Goal: Information Seeking & Learning: Learn about a topic

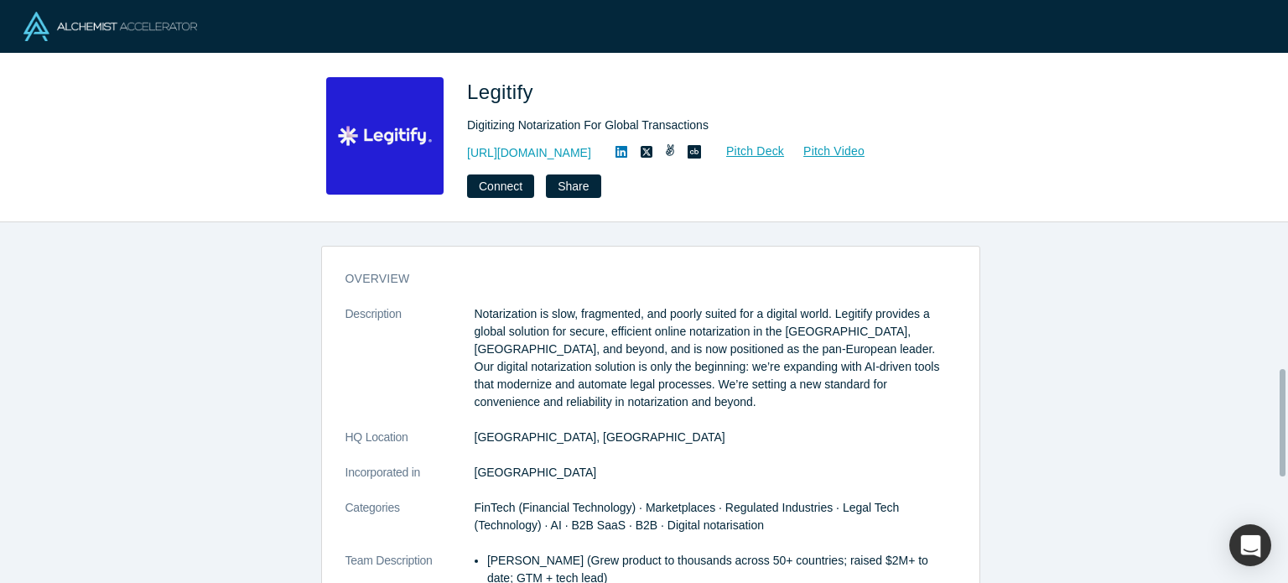
scroll to position [493, 0]
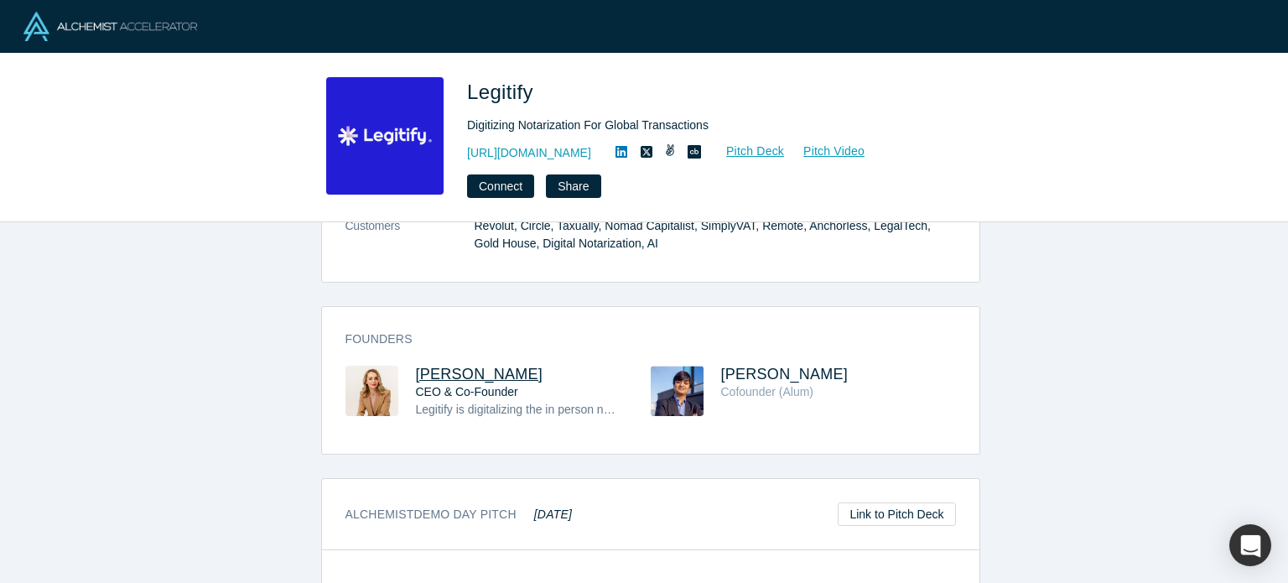
click at [463, 372] on span "Aida Lutaj" at bounding box center [480, 374] width 128 height 17
click at [731, 367] on span "Arko Ganguli" at bounding box center [785, 374] width 128 height 17
drag, startPoint x: 404, startPoint y: 365, endPoint x: 508, endPoint y: 376, distance: 104.6
click at [508, 377] on div "Aida Lutaj CEO & Co-Founder Legitify is digitalizing the in person notarization…" at bounding box center [498, 404] width 305 height 76
copy span "Aida Lutaj"
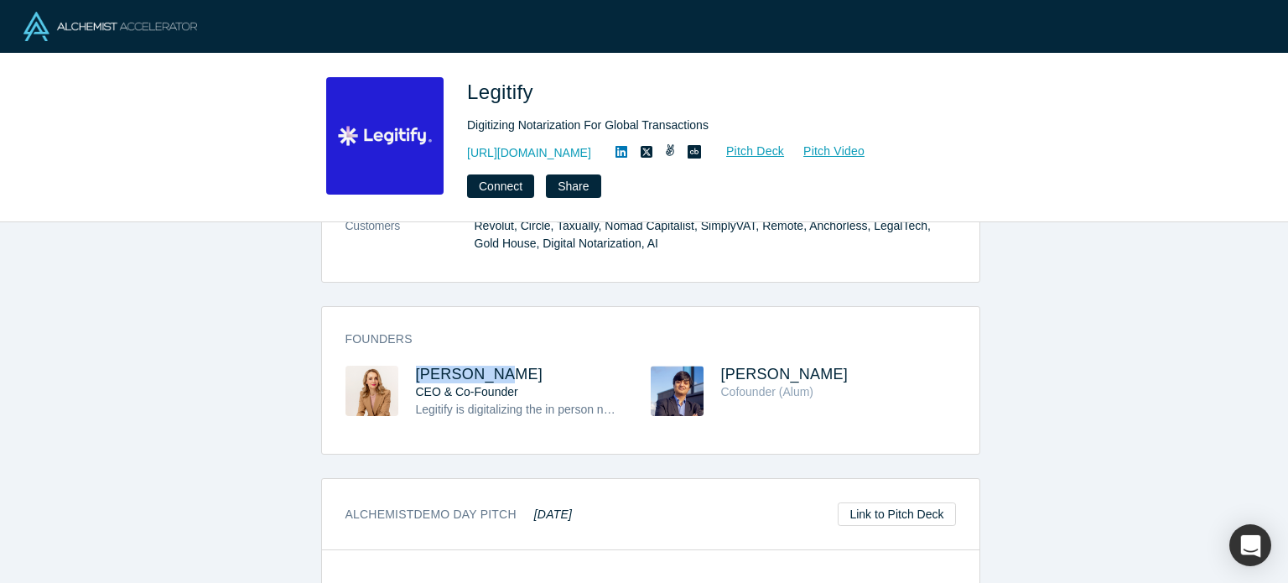
copy span "Aida Lutaj"
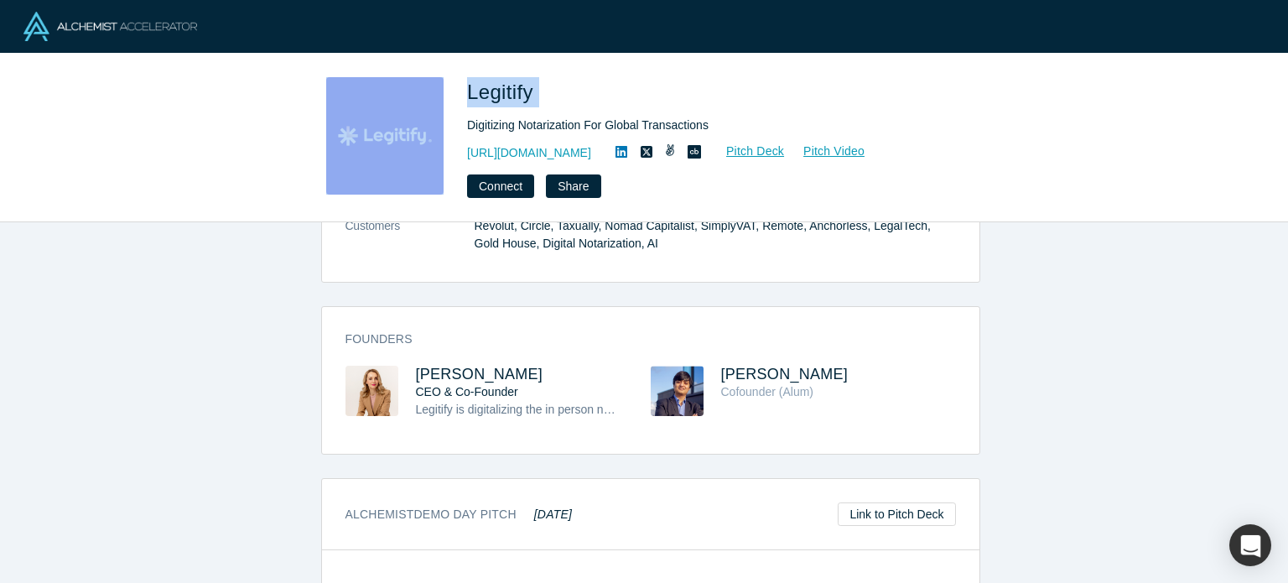
drag, startPoint x: 544, startPoint y: 96, endPoint x: 448, endPoint y: 81, distance: 96.9
click at [447, 81] on div "Legitify Digitizing Notarization For Global Transactions https://www.legitify.e…" at bounding box center [644, 137] width 659 height 121
copy div "Legitify"
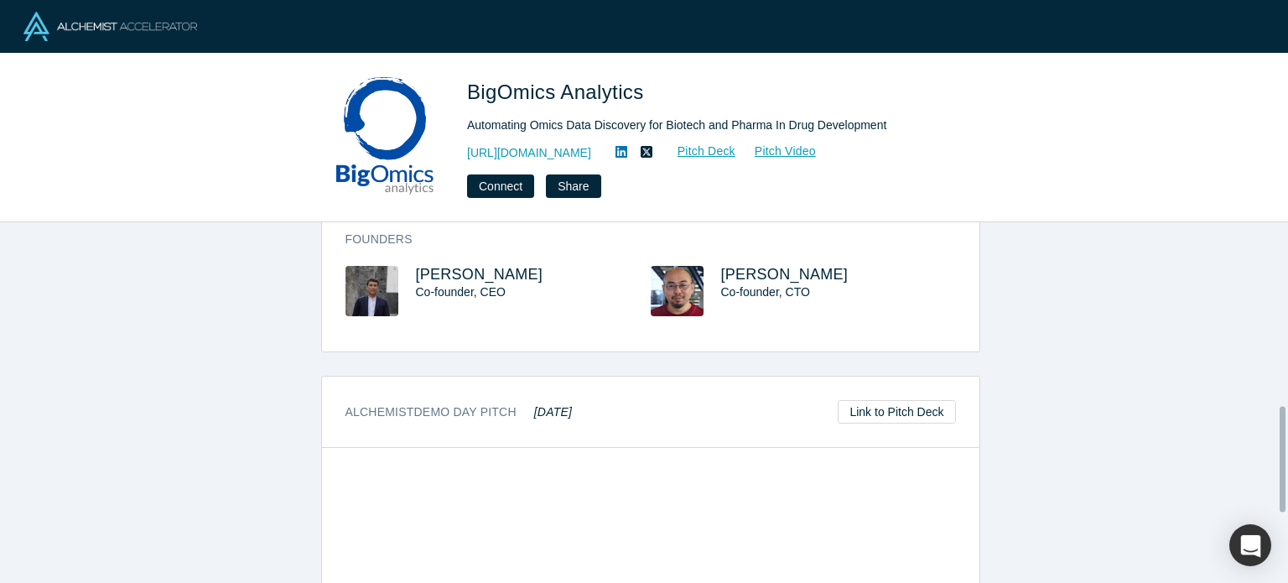
scroll to position [611, 0]
click at [492, 266] on span "Murat Akhmedov" at bounding box center [480, 274] width 128 height 17
click at [757, 274] on span "Ivo Kwee" at bounding box center [785, 274] width 128 height 17
drag, startPoint x: 550, startPoint y: 271, endPoint x: 404, endPoint y: 261, distance: 146.3
click at [404, 261] on div "Founders Murat Akhmedov Co-founder, CEO Ivo Kwee Co-founder, CTO" at bounding box center [651, 285] width 658 height 133
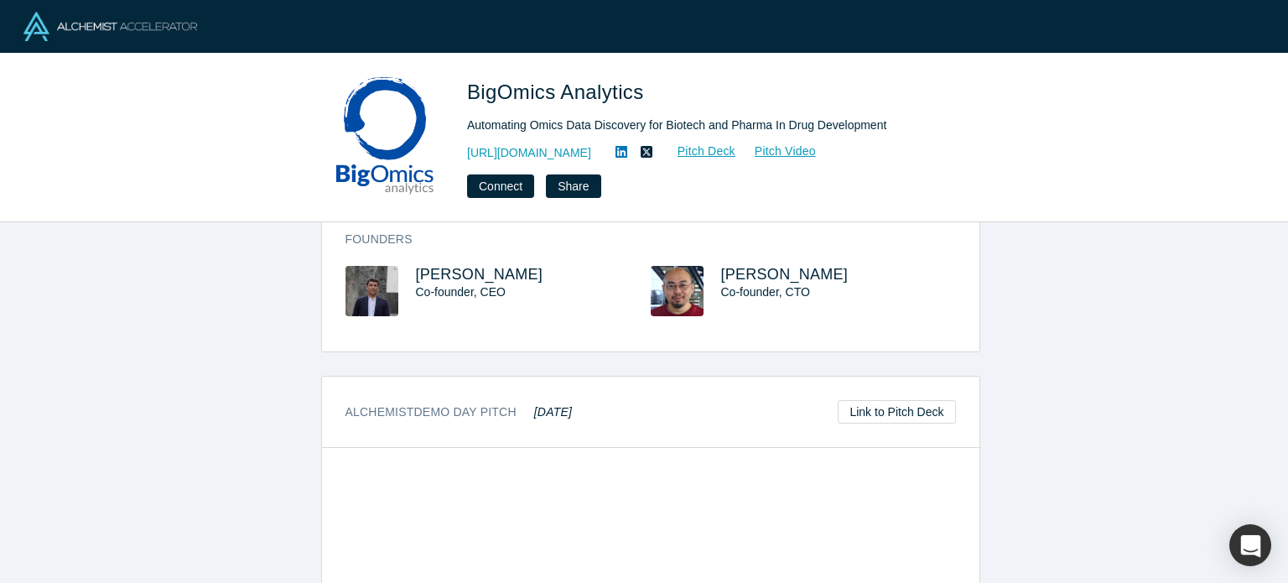
copy span "Murat Akhmedov"
drag, startPoint x: 796, startPoint y: 271, endPoint x: 703, endPoint y: 269, distance: 93.1
click at [703, 269] on div "Ivo Kwee Co-founder, CTO" at bounding box center [803, 303] width 305 height 74
copy div "Ivo Kwee"
drag, startPoint x: 679, startPoint y: 90, endPoint x: 469, endPoint y: 74, distance: 210.3
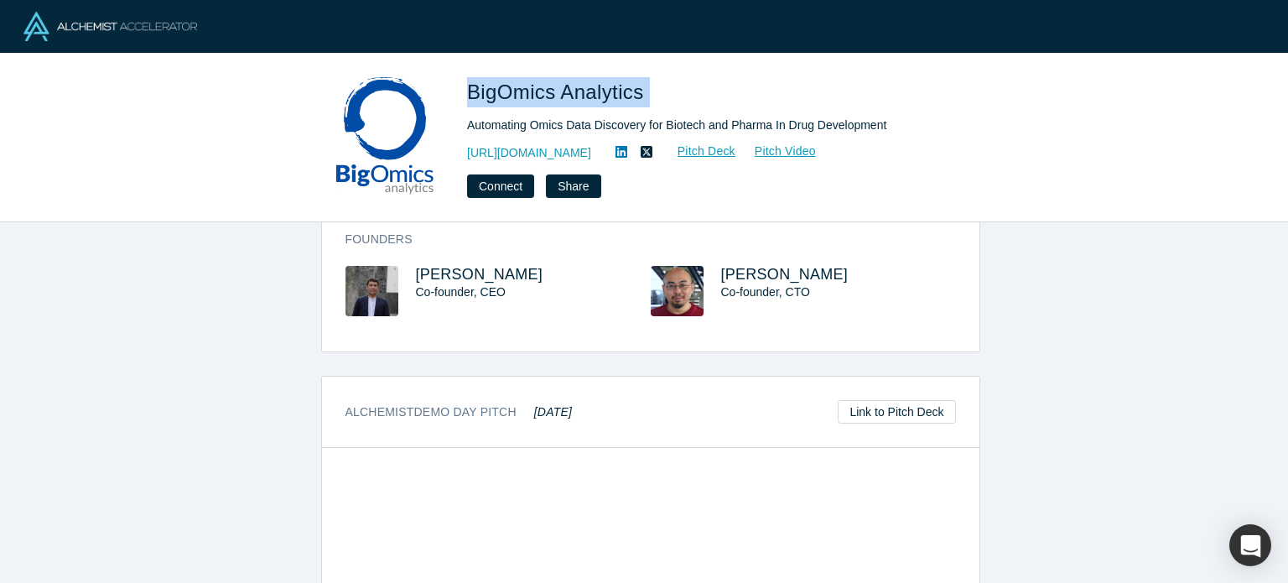
click at [469, 74] on div "BigOmics Analytics Automating Omics Data Discovery for Biotech and Pharma In Dr…" at bounding box center [644, 138] width 1288 height 169
copy span "BigOmics Analytics"
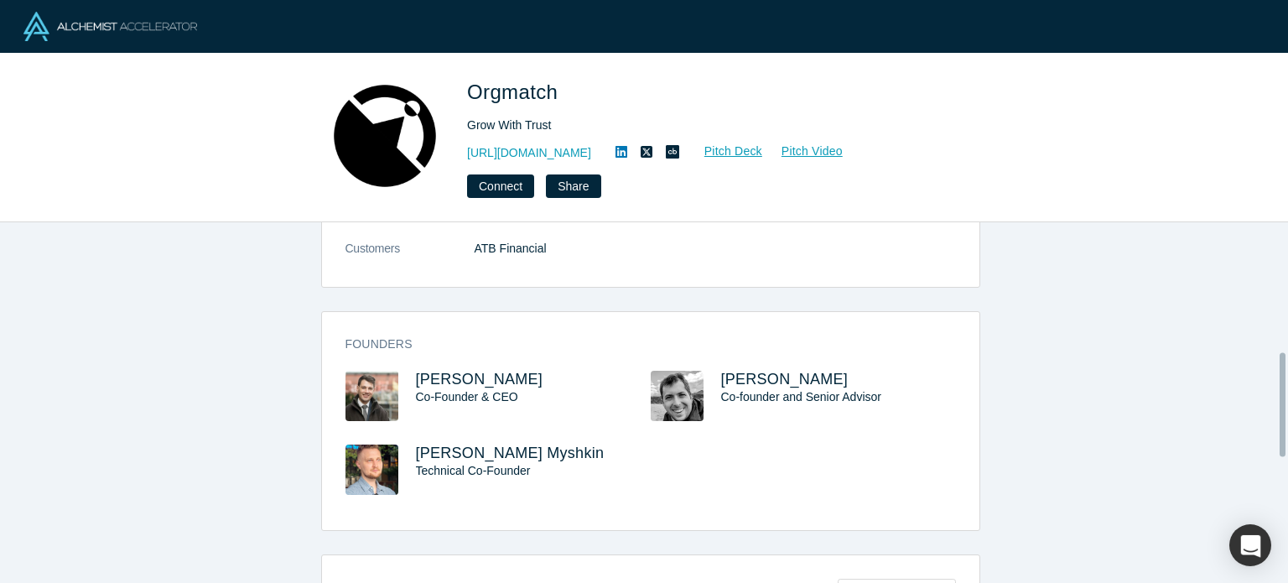
scroll to position [455, 0]
click at [438, 377] on span "Trevor Loke" at bounding box center [480, 377] width 128 height 17
click at [453, 453] on span "Rost Myshkin" at bounding box center [510, 451] width 189 height 17
click at [748, 371] on span "Timothy Chipperfield" at bounding box center [785, 377] width 128 height 17
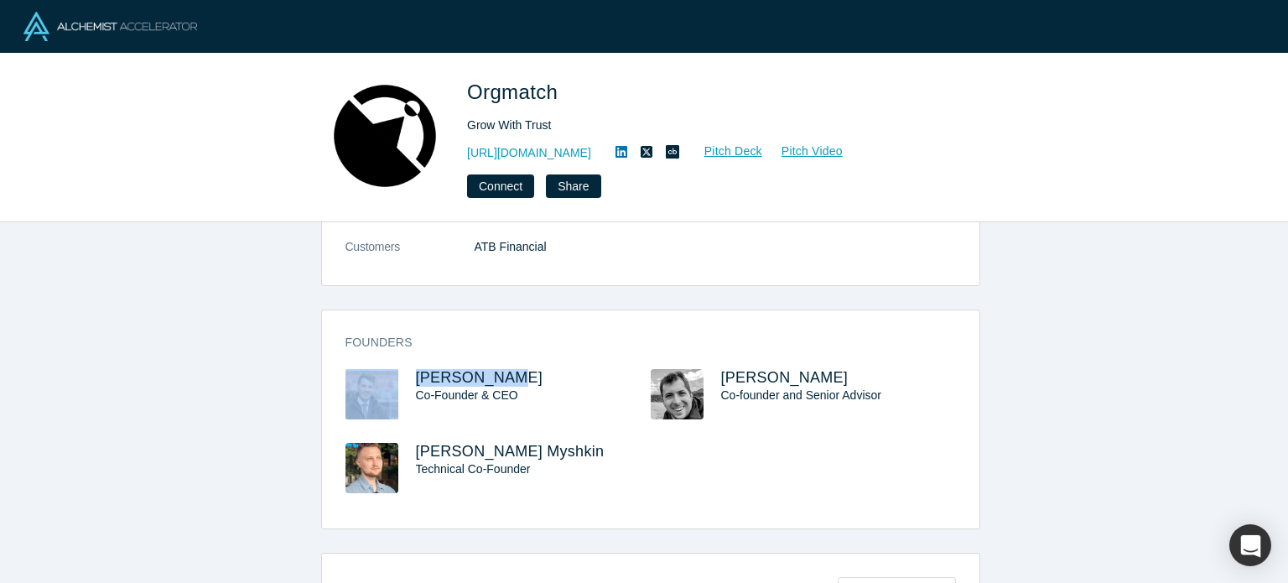
drag, startPoint x: 398, startPoint y: 371, endPoint x: 520, endPoint y: 362, distance: 121.9
click at [520, 362] on div "Founders Trevor Loke Co-Founder & CEO Timothy Chipperfield Co-founder and Senio…" at bounding box center [651, 425] width 658 height 206
copy div "Trevor Loke"
drag, startPoint x: 481, startPoint y: 443, endPoint x: 408, endPoint y: 445, distance: 73.0
click at [408, 445] on div "Rost Myshkin Technical Co-Founder" at bounding box center [498, 480] width 305 height 74
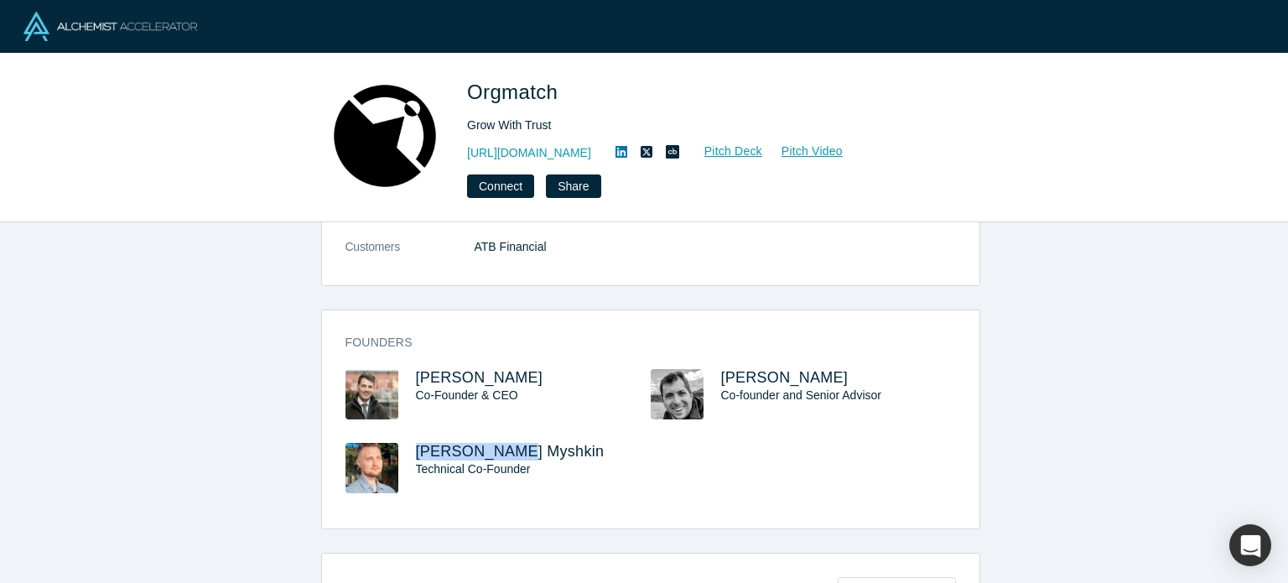
copy span "Rost Myshkin"
drag, startPoint x: 599, startPoint y: 67, endPoint x: 456, endPoint y: 74, distance: 142.8
click at [456, 74] on div "Orgmatch Grow With Trust https://www.orgmatch.com Pitch Deck Pitch Video Connec…" at bounding box center [644, 138] width 1288 height 169
copy span "Orgmatch"
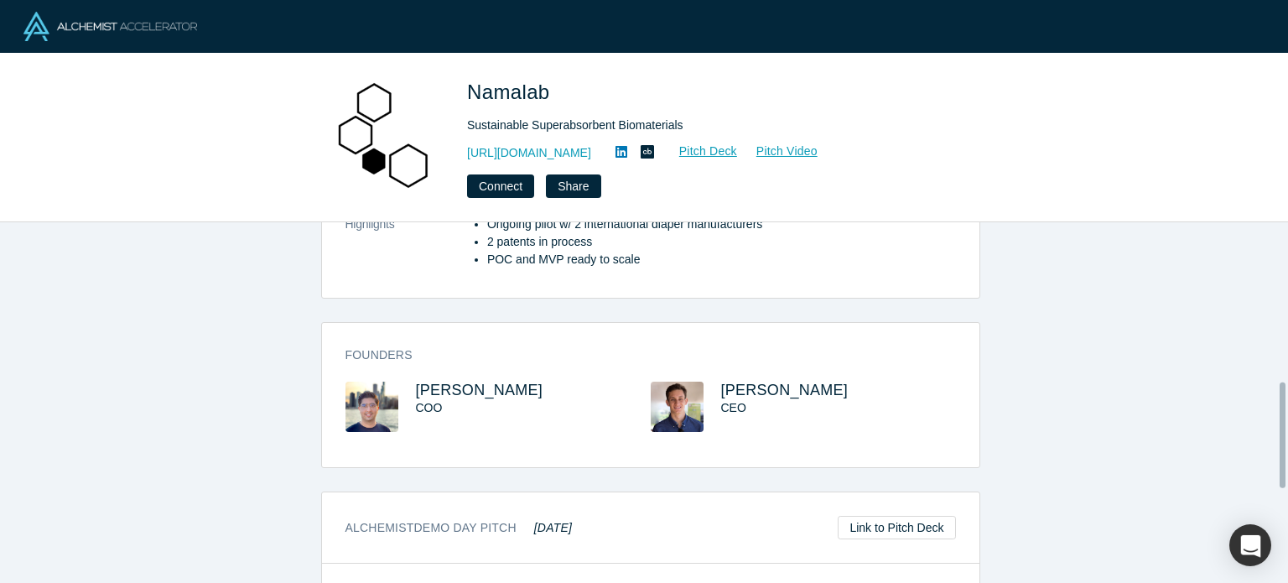
scroll to position [543, 0]
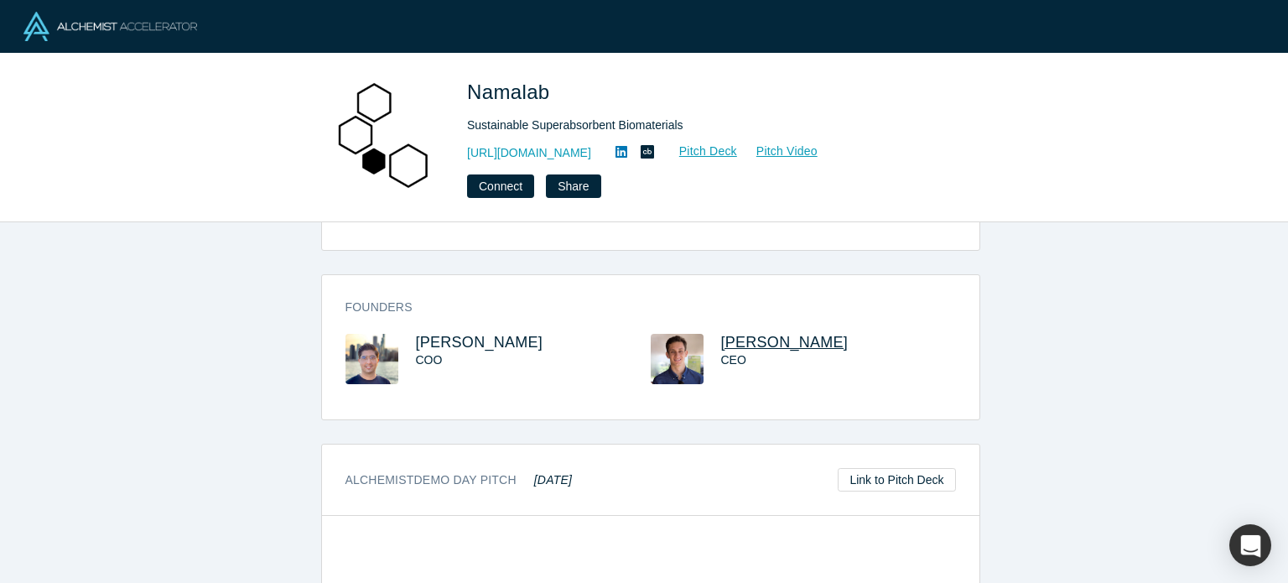
click at [773, 341] on span "[PERSON_NAME]" at bounding box center [785, 342] width 128 height 17
drag, startPoint x: 846, startPoint y: 336, endPoint x: 715, endPoint y: 332, distance: 130.9
click at [721, 334] on h3 "[PERSON_NAME]" at bounding box center [823, 343] width 205 height 18
copy span "[PERSON_NAME]"
drag, startPoint x: 565, startPoint y: 81, endPoint x: 451, endPoint y: 82, distance: 114.1
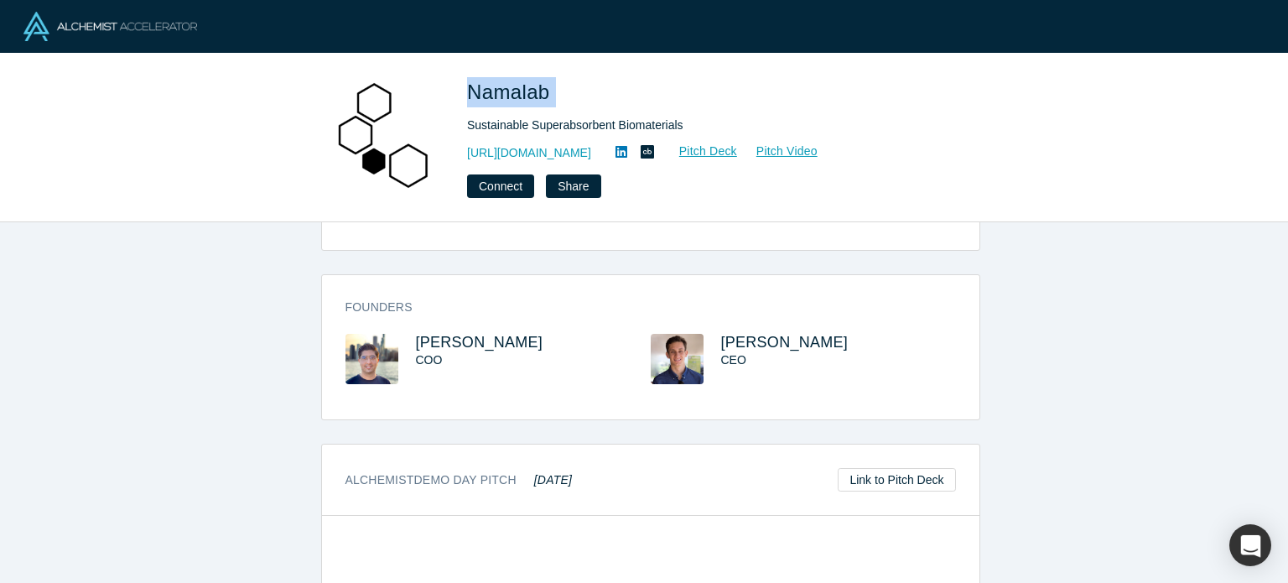
click at [451, 82] on div "Namalab Sustainable Superabsorbent Biomaterials [URL][DOMAIN_NAME] Pitch Deck P…" at bounding box center [644, 137] width 659 height 121
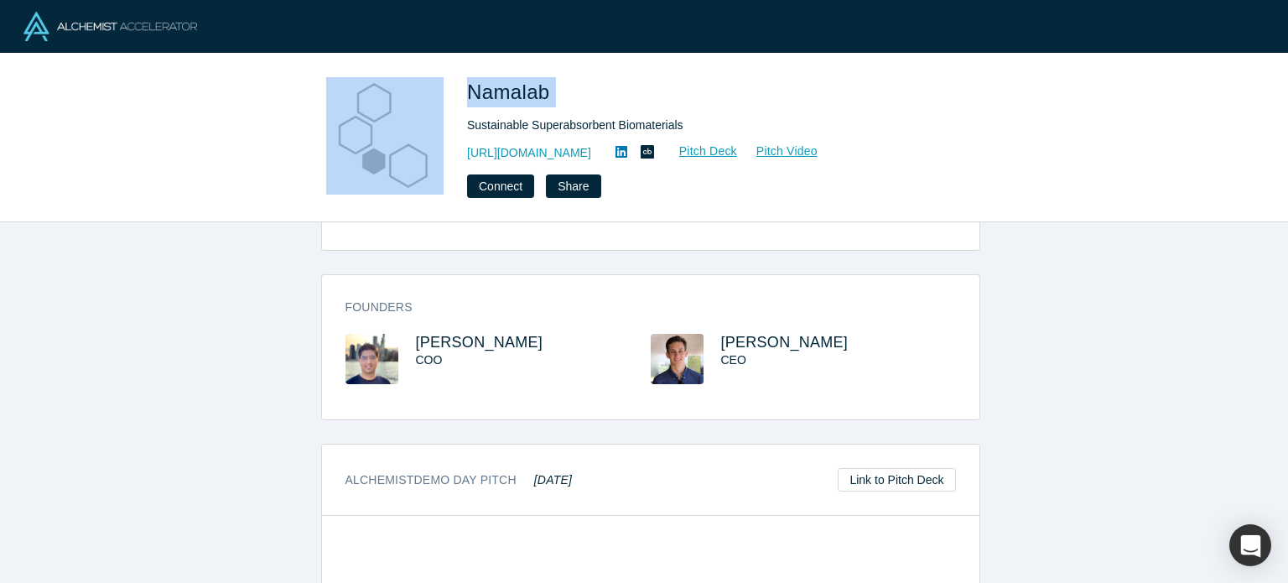
copy div "Namalab"
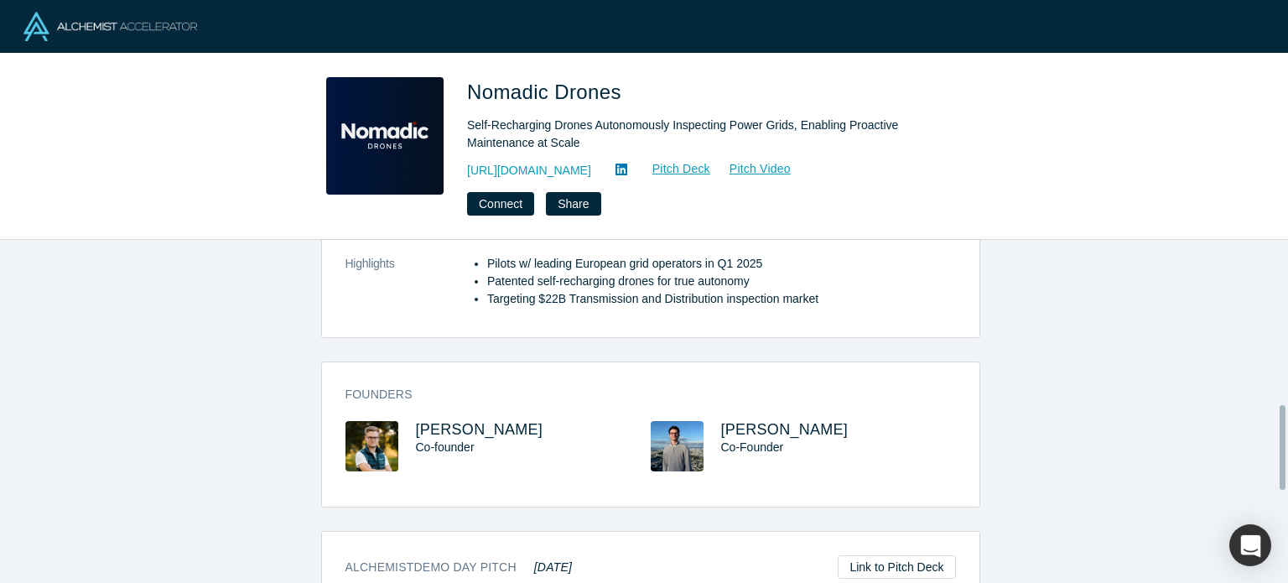
scroll to position [695, 0]
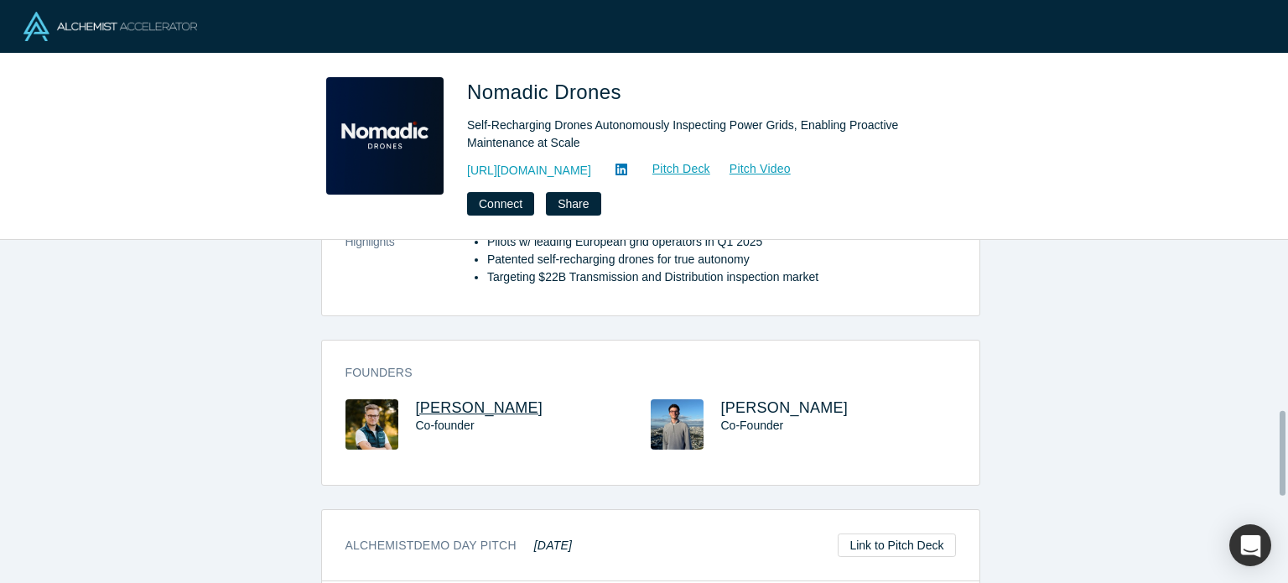
click at [525, 399] on span "Andreas Moldskred" at bounding box center [480, 407] width 128 height 17
click at [722, 399] on span "Lauritz Weil" at bounding box center [785, 407] width 128 height 17
drag, startPoint x: 567, startPoint y: 370, endPoint x: 390, endPoint y: 367, distance: 177.0
click at [390, 399] on div "Andreas Moldskred Co-founder" at bounding box center [498, 436] width 305 height 74
copy div "Andreas Moldskred"
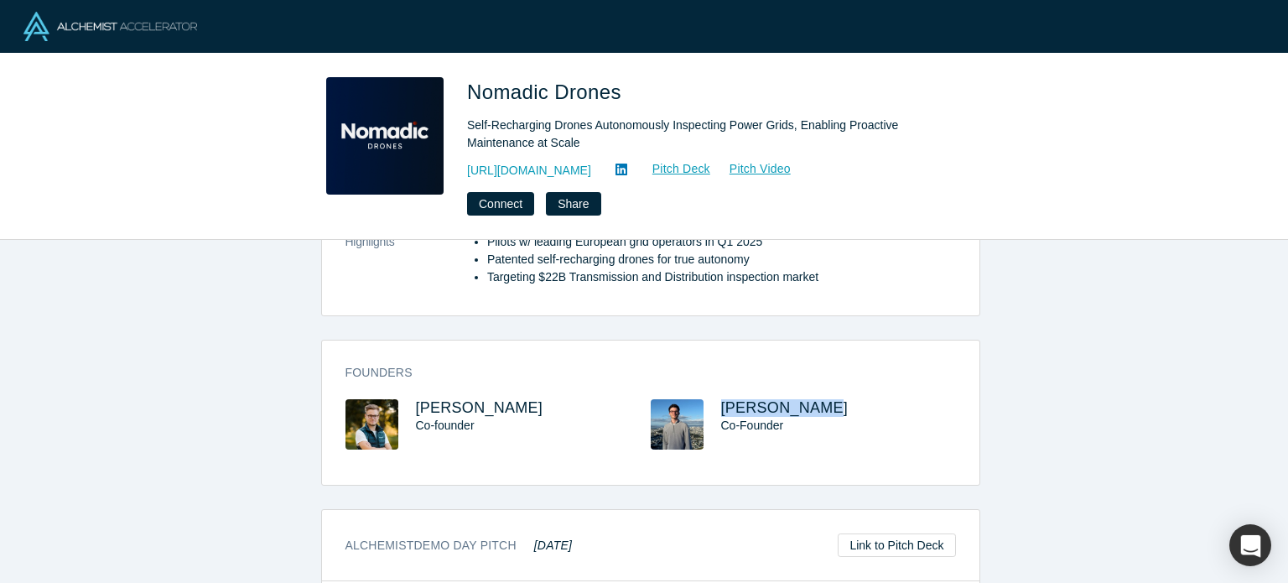
drag, startPoint x: 825, startPoint y: 363, endPoint x: 708, endPoint y: 348, distance: 118.4
click at [708, 352] on div "Founders Andreas Moldskred Co-founder Lauritz Weil Co-Founder" at bounding box center [651, 418] width 658 height 133
copy span "Lauritz Weil"
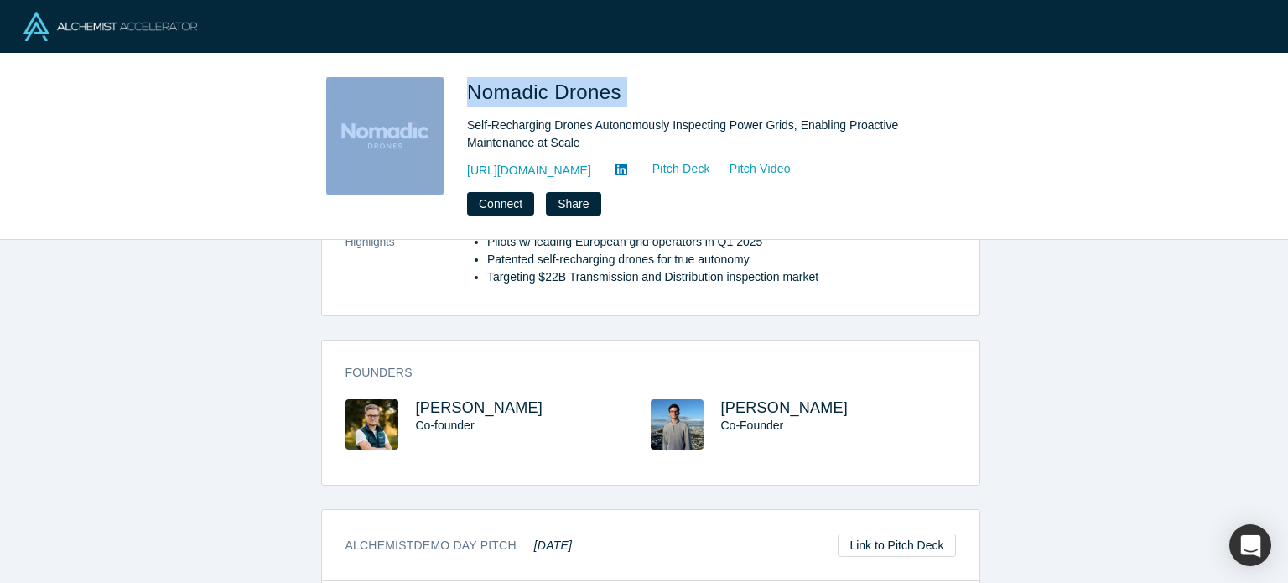
drag, startPoint x: 594, startPoint y: 69, endPoint x: 454, endPoint y: 61, distance: 140.3
click at [454, 61] on div "Nomadic Drones Self-Recharging Drones Autonomously Inspecting Power Grids, Enab…" at bounding box center [644, 147] width 1288 height 186
click at [652, 73] on div "Nomadic Drones Self-Recharging Drones Autonomously Inspecting Power Grids, Enab…" at bounding box center [644, 147] width 1288 height 186
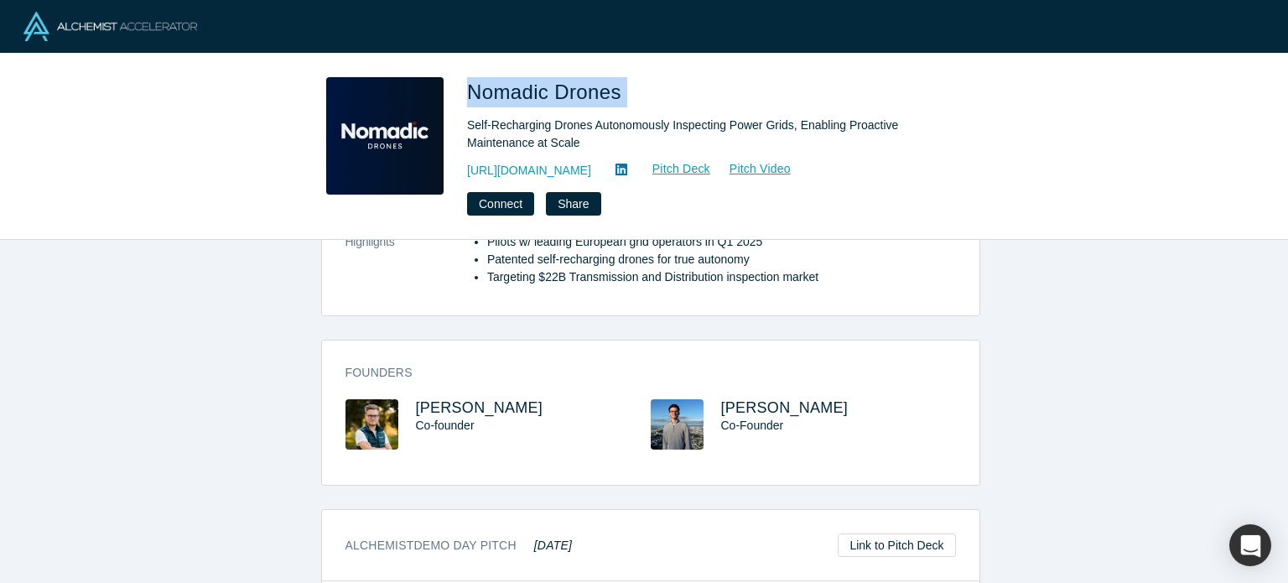
drag, startPoint x: 656, startPoint y: 82, endPoint x: 470, endPoint y: 60, distance: 187.6
click at [470, 60] on div "Nomadic Drones Self-Recharging Drones Autonomously Inspecting Power Grids, Enab…" at bounding box center [644, 147] width 1288 height 186
copy span "Nomadic Drones"
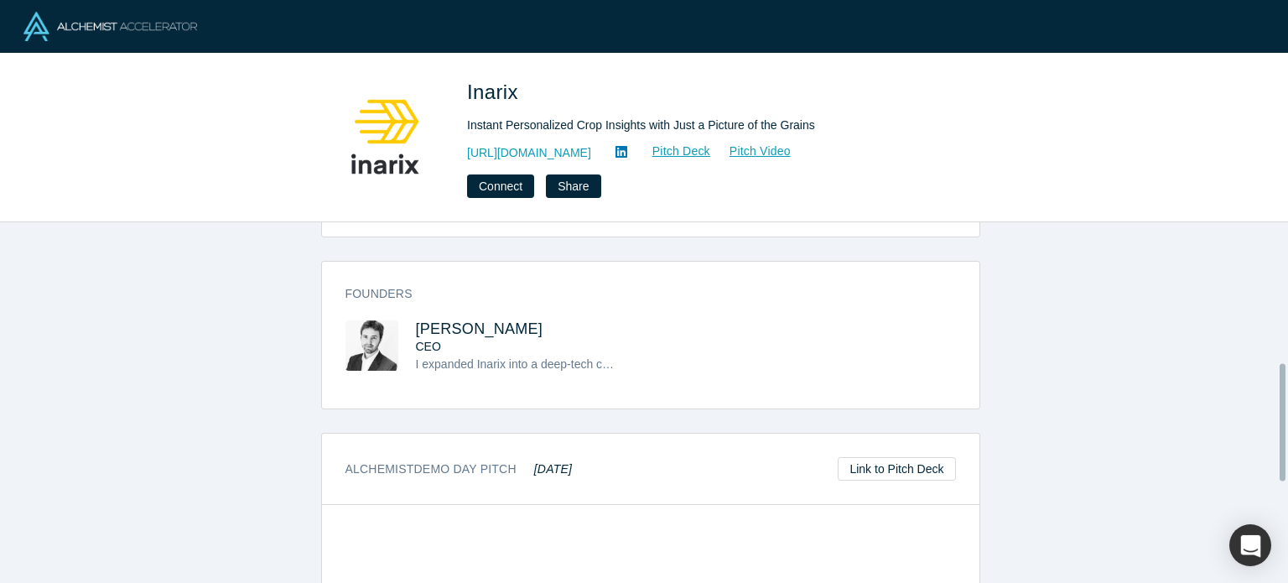
scroll to position [433, 0]
click at [490, 331] on span "Pierre Chapelle" at bounding box center [480, 328] width 128 height 17
drag, startPoint x: 541, startPoint y: 335, endPoint x: 397, endPoint y: 328, distance: 144.4
click at [397, 328] on div "Pierre Chapelle CEO I expanded Inarix into a deep-tech company with over 30 emp…" at bounding box center [498, 358] width 305 height 76
copy div "Pierre Chapelle"
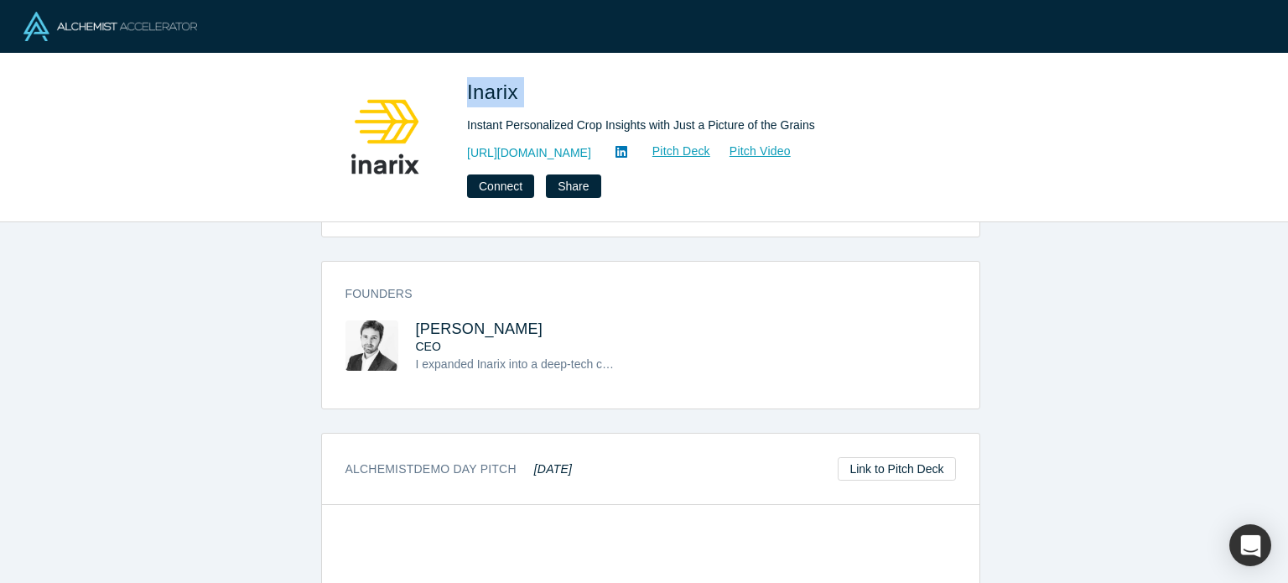
drag, startPoint x: 525, startPoint y: 96, endPoint x: 458, endPoint y: 84, distance: 68.3
click at [458, 84] on div "Inarix Instant Personalized Crop Insights with Just a Picture of the Grains htt…" at bounding box center [644, 137] width 659 height 121
copy span "Inarix"
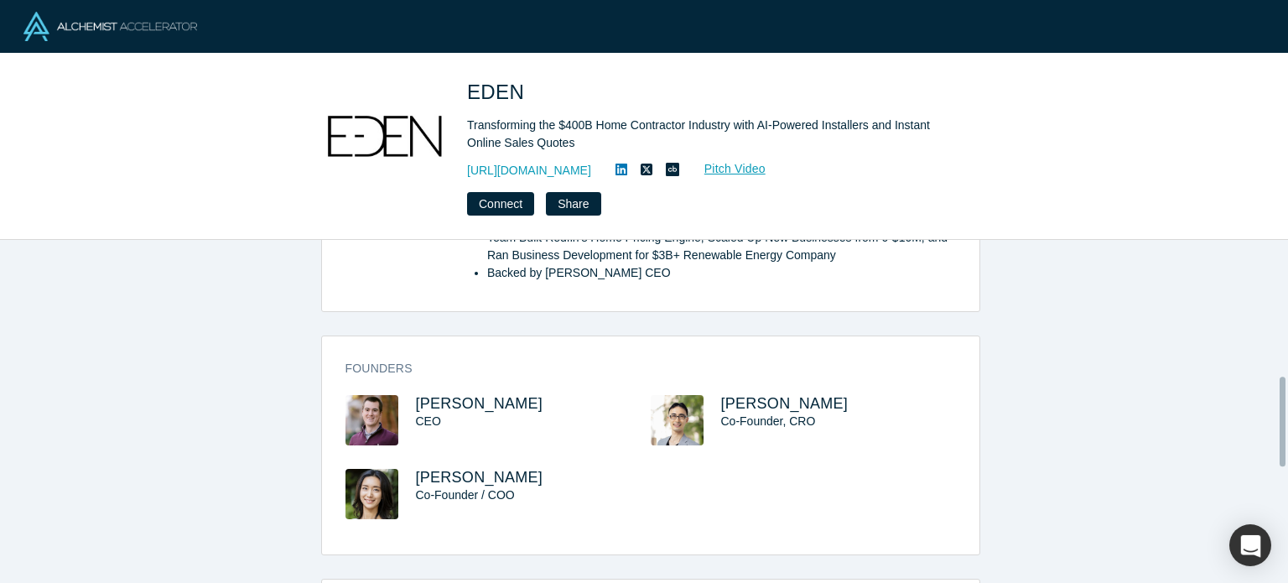
scroll to position [534, 0]
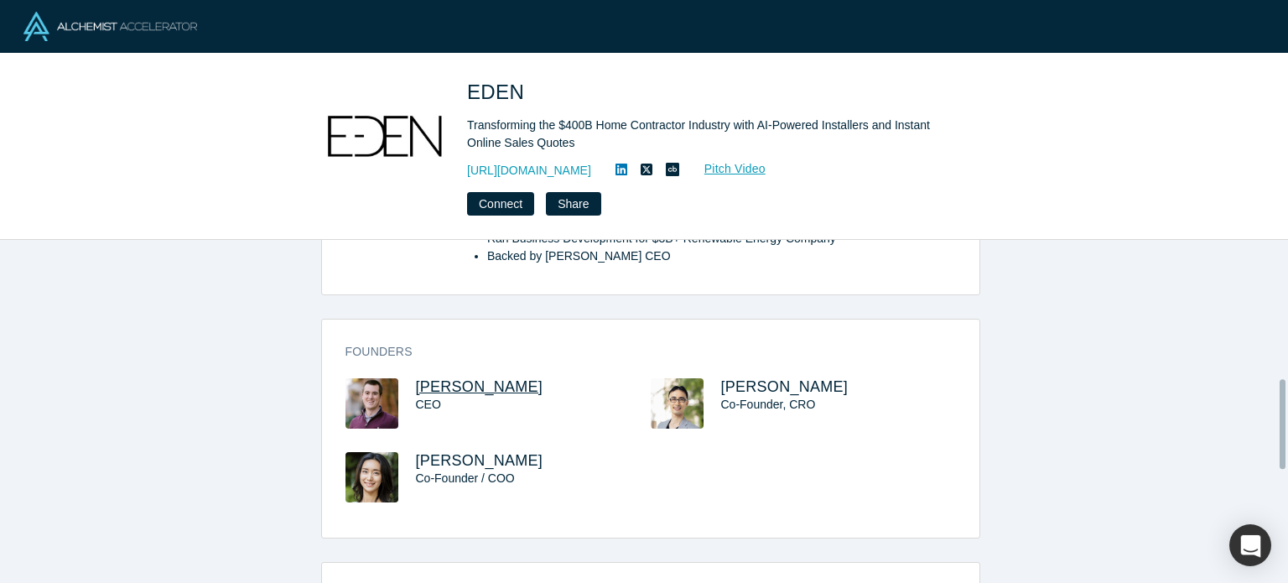
click at [450, 388] on span "[PERSON_NAME]" at bounding box center [480, 386] width 128 height 17
click at [437, 463] on span "[PERSON_NAME]" at bounding box center [480, 460] width 128 height 17
click at [432, 459] on span "[PERSON_NAME]" at bounding box center [480, 460] width 128 height 17
click at [772, 383] on span "[PERSON_NAME]" at bounding box center [785, 386] width 128 height 17
drag, startPoint x: 515, startPoint y: 388, endPoint x: 405, endPoint y: 377, distance: 110.4
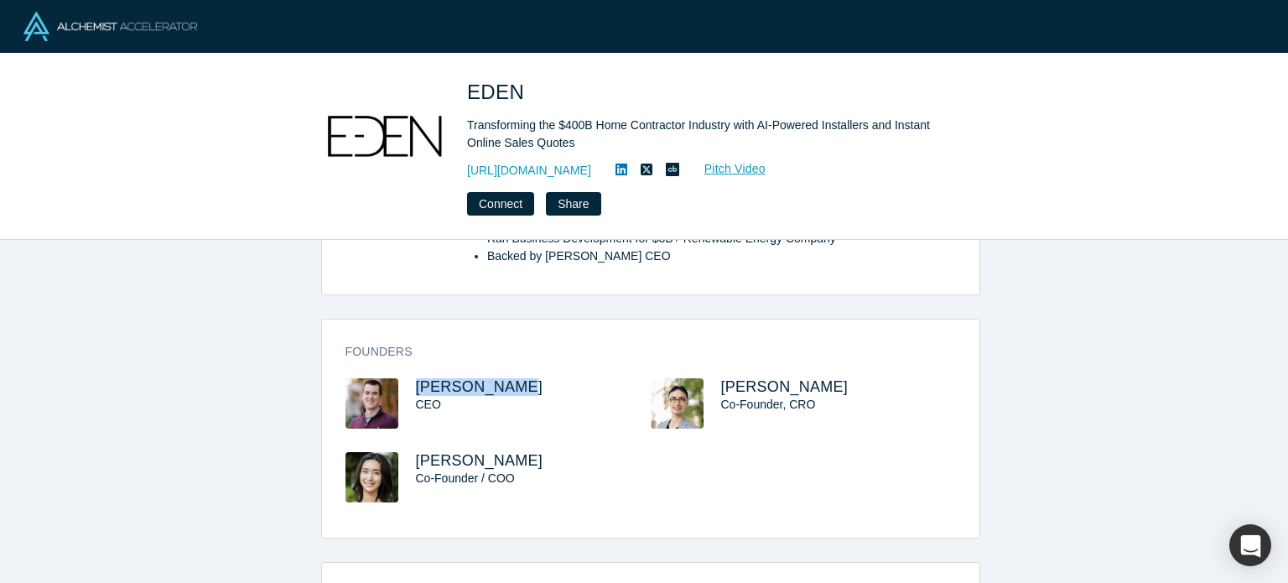
click at [405, 378] on div "[PERSON_NAME] CEO" at bounding box center [498, 415] width 305 height 74
copy span "[PERSON_NAME]"
click at [537, 456] on h3 "[PERSON_NAME]" at bounding box center [518, 461] width 205 height 18
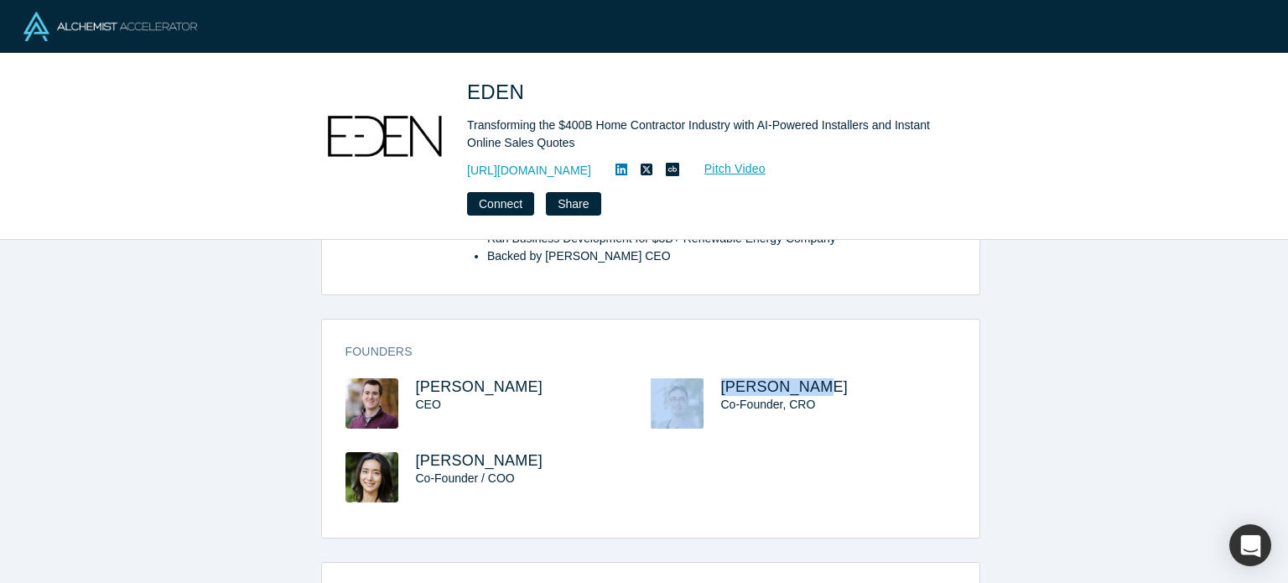
drag, startPoint x: 828, startPoint y: 382, endPoint x: 682, endPoint y: 383, distance: 146.0
click at [680, 383] on div "[PERSON_NAME] Co-Founder, CRO" at bounding box center [803, 415] width 305 height 74
copy div "[PERSON_NAME]"
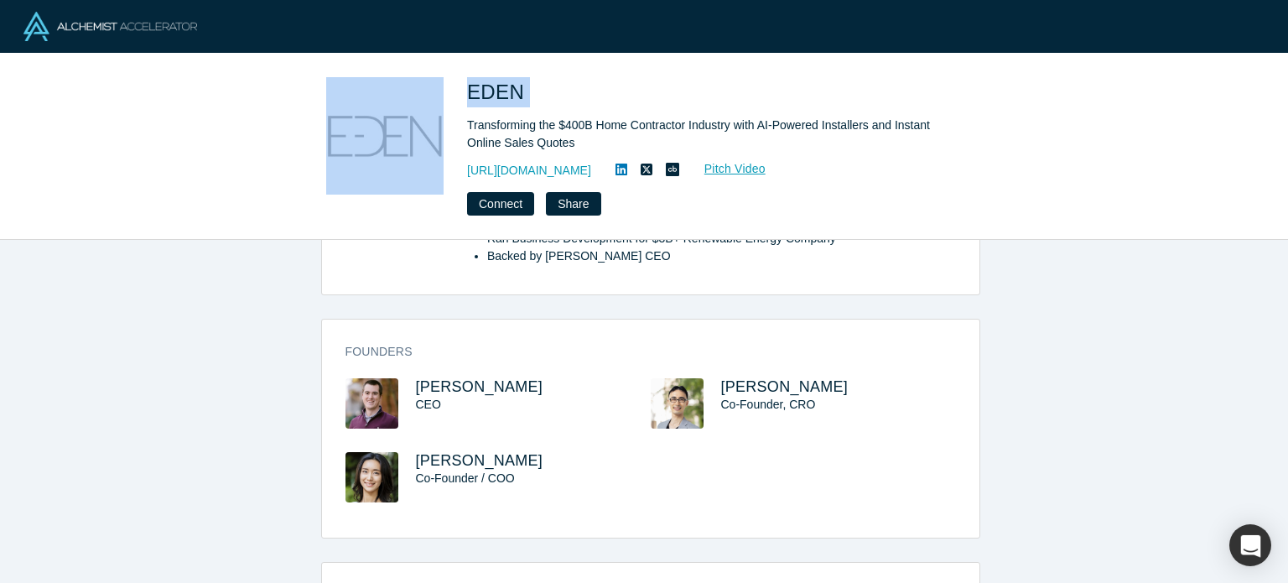
drag, startPoint x: 551, startPoint y: 88, endPoint x: 423, endPoint y: 92, distance: 128.4
click at [423, 92] on div "EDEN Transforming the $400B Home Contractor Industry with AI-Powered Installers…" at bounding box center [644, 146] width 659 height 138
copy div "EDEN"
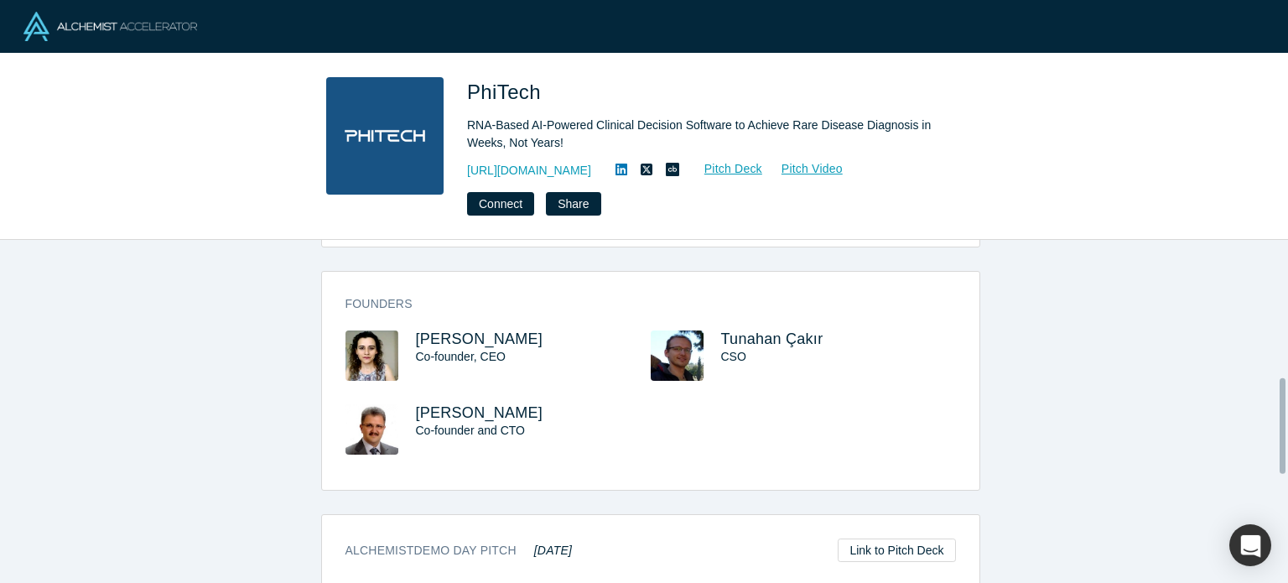
scroll to position [495, 0]
click at [481, 341] on span "Saliha Durmuş" at bounding box center [480, 337] width 128 height 17
click at [507, 410] on span "Fatih Erdoğan Sevilgen" at bounding box center [480, 411] width 128 height 17
drag, startPoint x: 538, startPoint y: 338, endPoint x: 409, endPoint y: 319, distance: 129.8
click at [409, 319] on div "Founders Saliha Durmuş Co-founder, CEO Tunahan Çakır CSO Fatih Erdoğan Sevilgen…" at bounding box center [651, 385] width 658 height 206
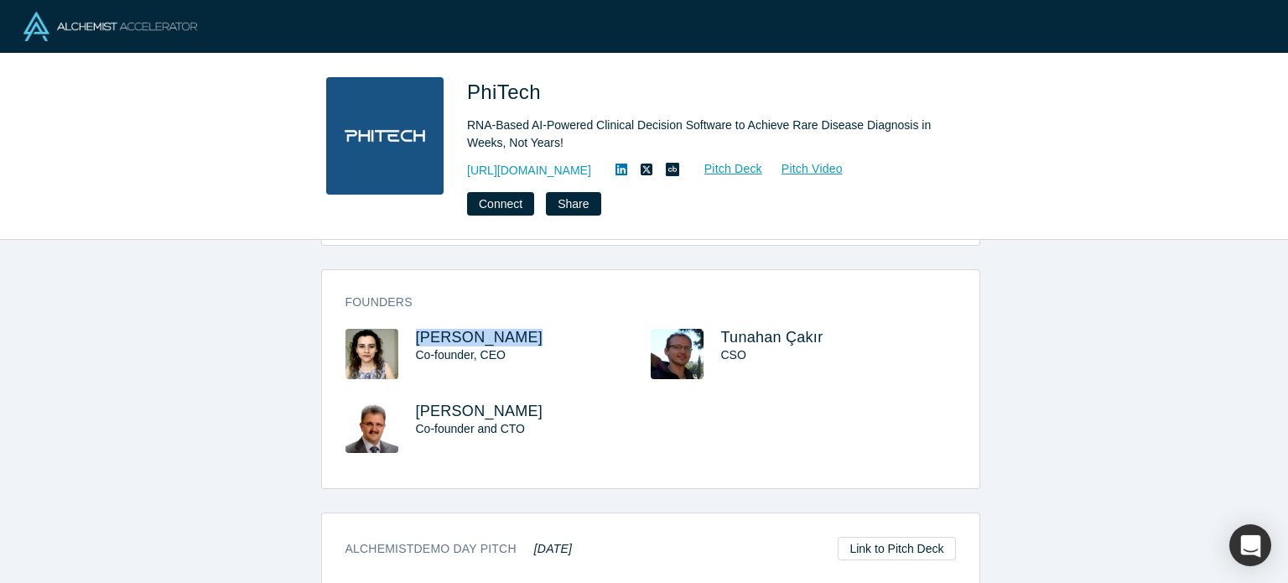
copy span "Saliha Durmuş"
drag, startPoint x: 607, startPoint y: 402, endPoint x: 447, endPoint y: 409, distance: 160.4
click at [450, 411] on div "Saliha Durmuş Co-founder, CEO Tunahan Çakır CSO Fatih Erdoğan Sevilgen Co-found…" at bounding box center [651, 403] width 611 height 148
click at [449, 436] on div "Fatih Erdoğan Sevilgen Co-founder and CTO" at bounding box center [533, 428] width 235 height 50
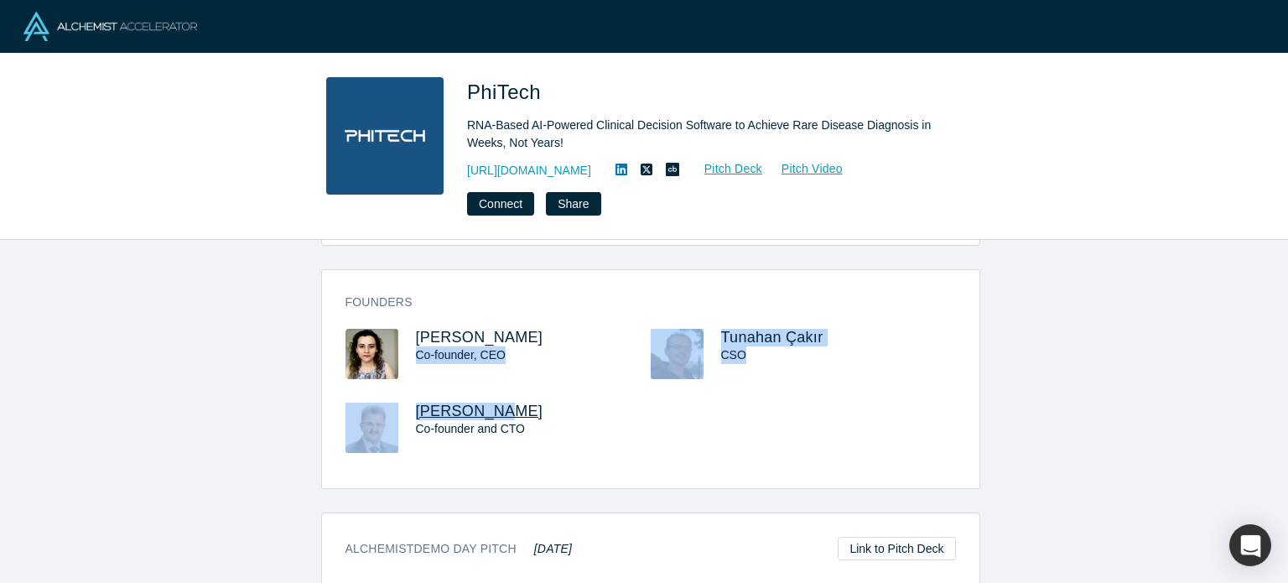
drag, startPoint x: 400, startPoint y: 398, endPoint x: 461, endPoint y: 412, distance: 61.9
click at [471, 414] on div "Saliha Durmuş Co-founder, CEO Tunahan Çakır CSO Fatih Erdoğan Sevilgen Co-found…" at bounding box center [651, 403] width 611 height 148
click at [399, 412] on div "Fatih Erdoğan Sevilgen Co-founder and CTO" at bounding box center [498, 440] width 305 height 74
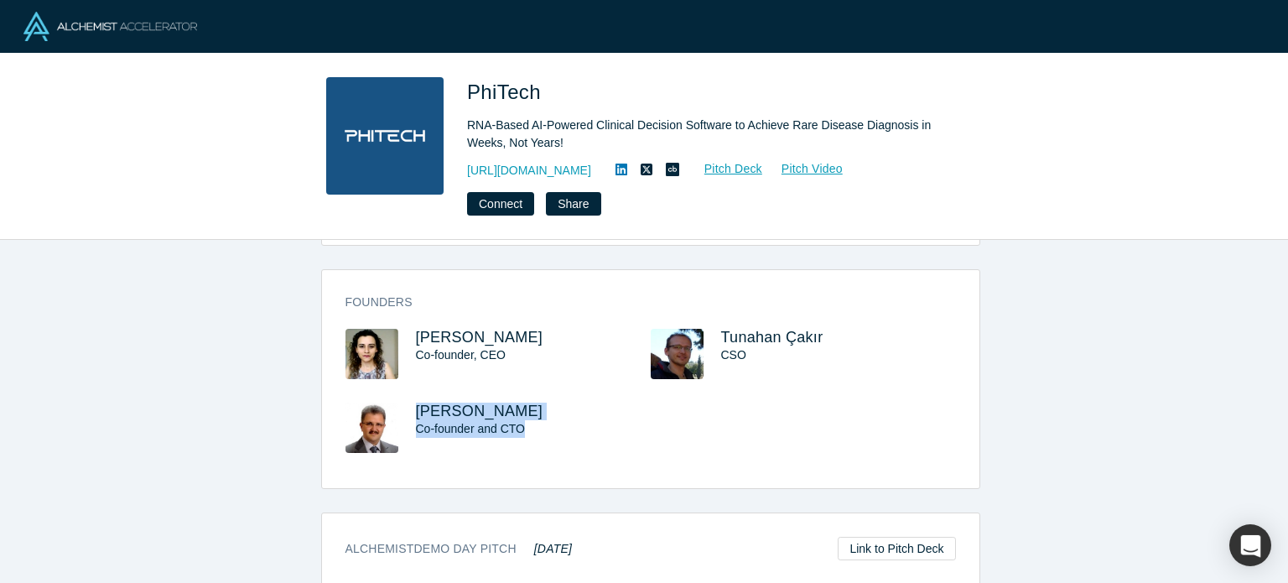
drag, startPoint x: 404, startPoint y: 403, endPoint x: 528, endPoint y: 435, distance: 127.4
click at [528, 435] on div "Fatih Erdoğan Sevilgen Co-founder and CTO" at bounding box center [498, 440] width 305 height 74
copy div "Fatih Erdoğan Sevilgen Co-founder and CTO"
click at [603, 414] on h3 "Fatih Erdoğan Sevilgen" at bounding box center [518, 412] width 205 height 18
drag, startPoint x: 588, startPoint y: 411, endPoint x: 402, endPoint y: 405, distance: 186.3
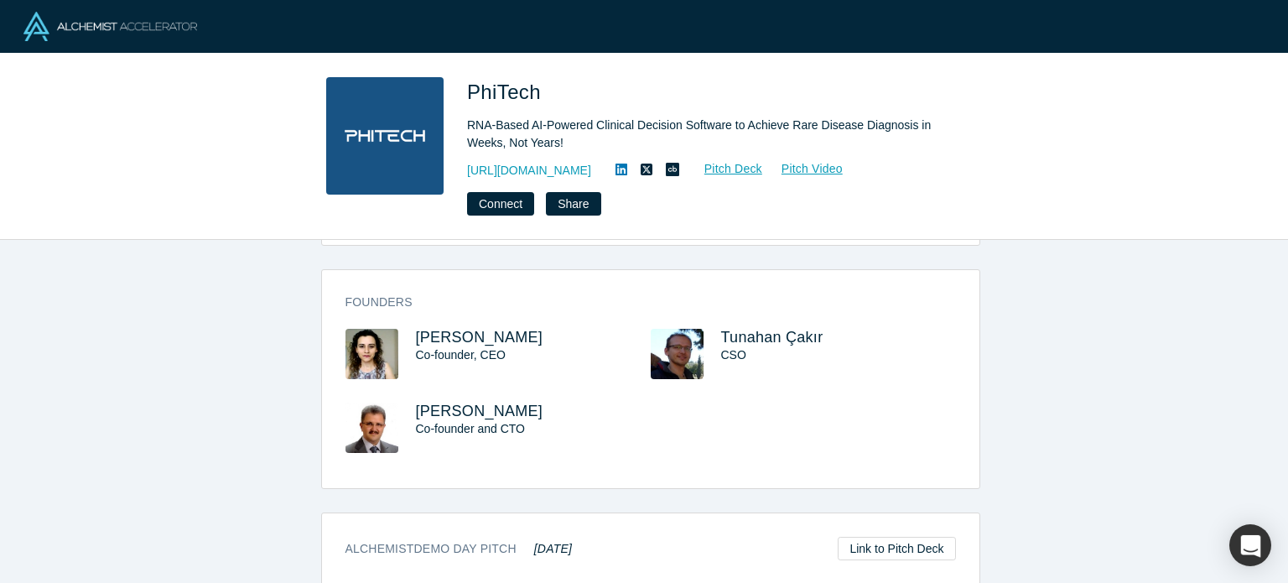
click at [402, 405] on div "Fatih Erdoğan Sevilgen Co-founder and CTO" at bounding box center [498, 440] width 305 height 74
copy span "Fatih Erdoğan Sevilgen"
click at [622, 80] on h1 "PhiTech" at bounding box center [702, 92] width 470 height 30
drag, startPoint x: 622, startPoint y: 80, endPoint x: 466, endPoint y: 69, distance: 156.4
click at [466, 69] on div "PhiTech RNA-Based AI-Powered Clinical Decision Software to Achieve Rare Disease…" at bounding box center [644, 147] width 1288 height 186
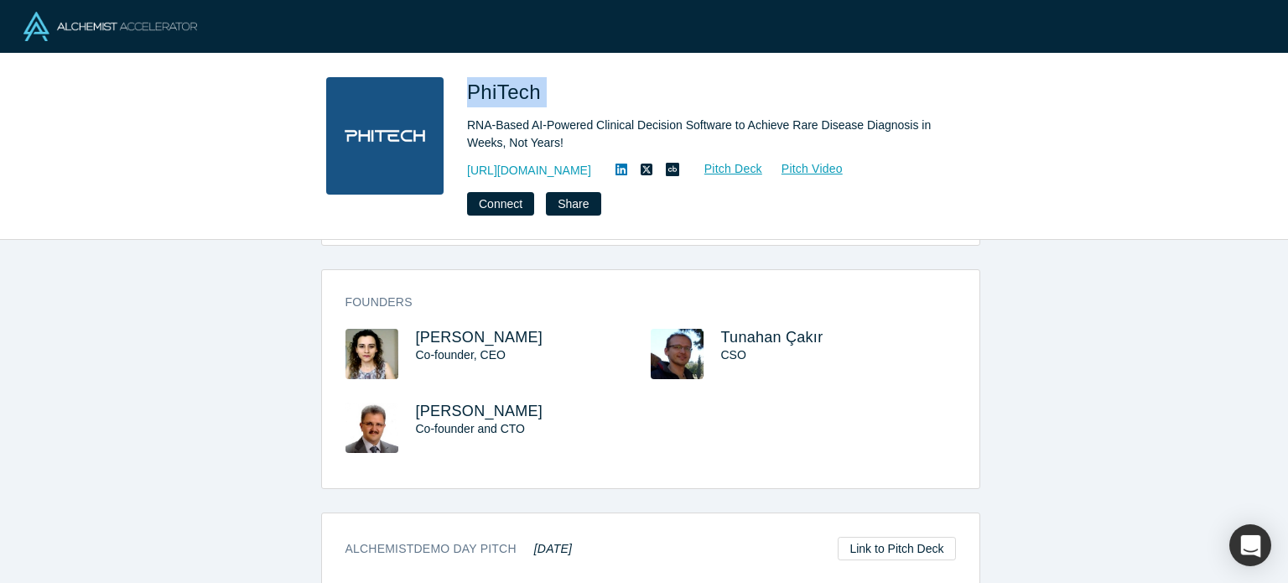
copy span "PhiTech"
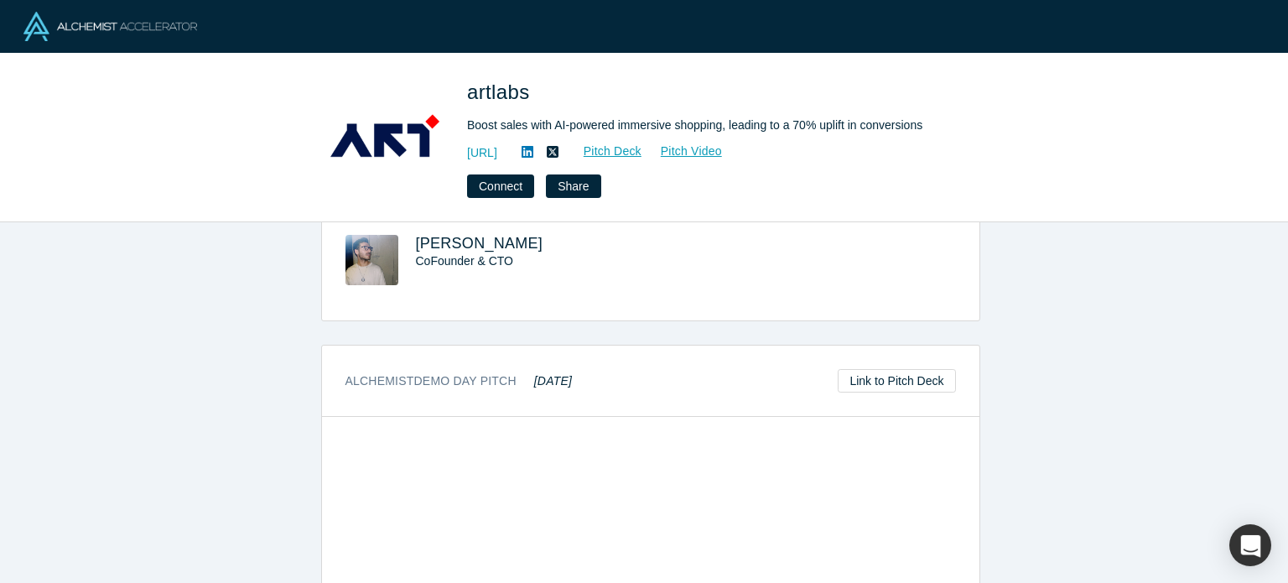
scroll to position [563, 0]
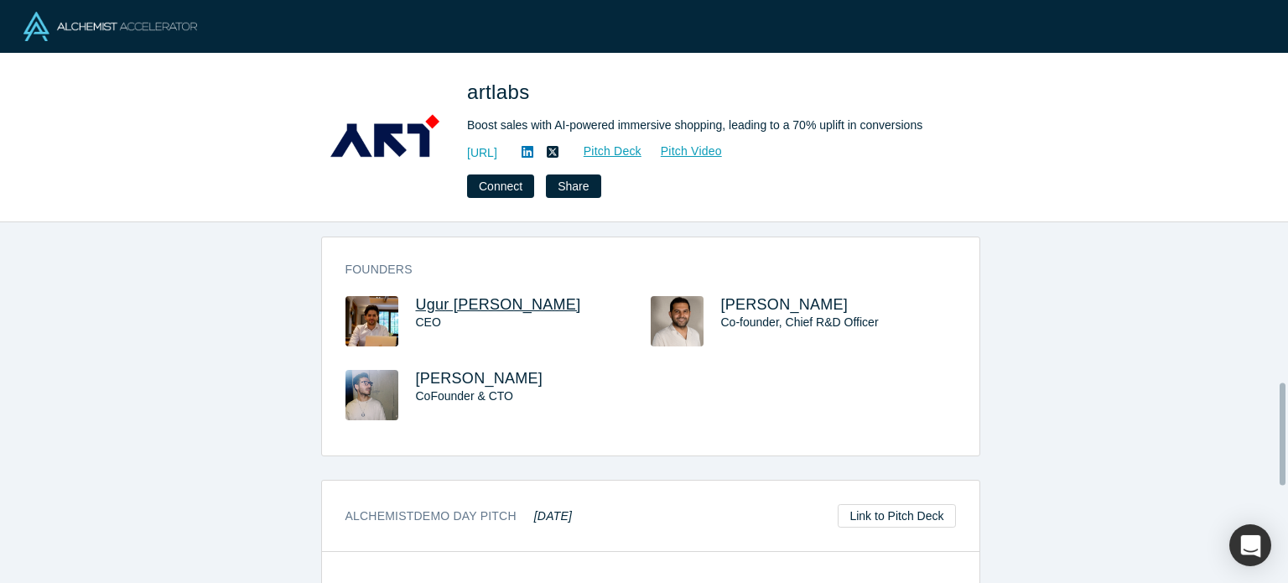
click at [456, 296] on span "Ugur Yekta Basak" at bounding box center [498, 304] width 165 height 17
click at [805, 296] on span "Seyedmahdi Kazempourradi" at bounding box center [785, 304] width 128 height 17
click at [470, 370] on span "Sercan Demircan" at bounding box center [480, 378] width 128 height 17
click at [586, 265] on div "Founders Ugur Yekta Basak CEO Seyedmahdi Kazempourradi Co-founder, Chief R&D Of…" at bounding box center [651, 352] width 658 height 206
drag, startPoint x: 560, startPoint y: 278, endPoint x: 403, endPoint y: 284, distance: 157.8
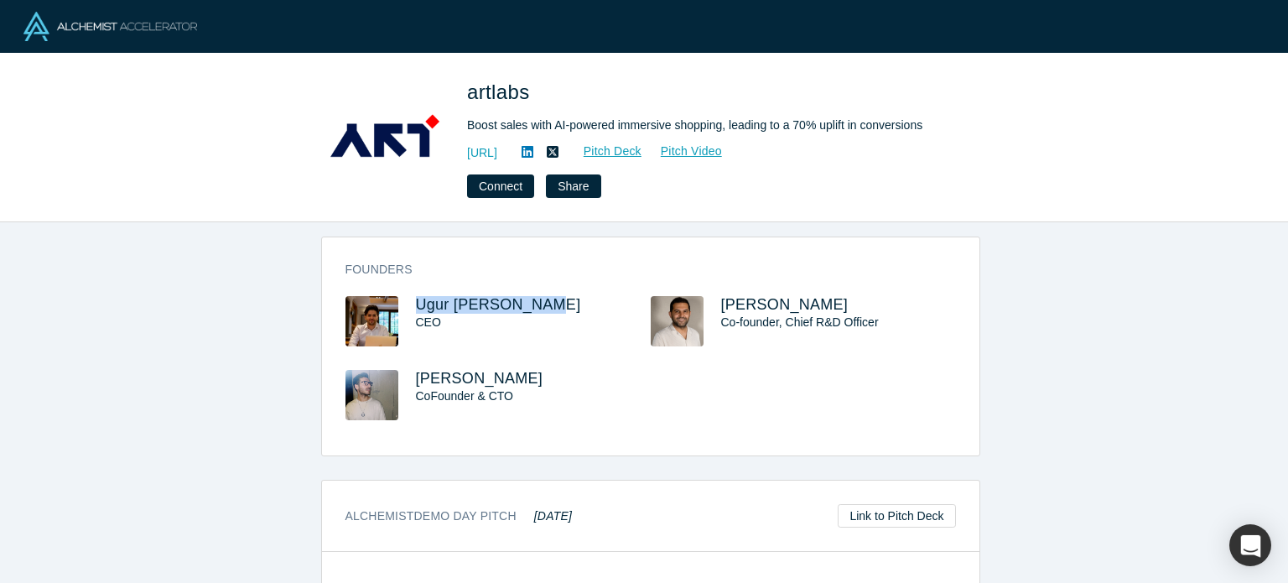
click at [403, 284] on div "Founders Ugur Yekta Basak CEO Seyedmahdi Kazempourradi Co-founder, Chief R&D Of…" at bounding box center [651, 352] width 658 height 206
copy span "Ugur Yekta Basak"
drag, startPoint x: 541, startPoint y: 368, endPoint x: 496, endPoint y: 356, distance: 47.0
click at [496, 370] on div "Sercan Demircan CoFounder & CTO" at bounding box center [533, 395] width 235 height 50
click at [458, 370] on span "Sercan Demircan" at bounding box center [480, 378] width 128 height 17
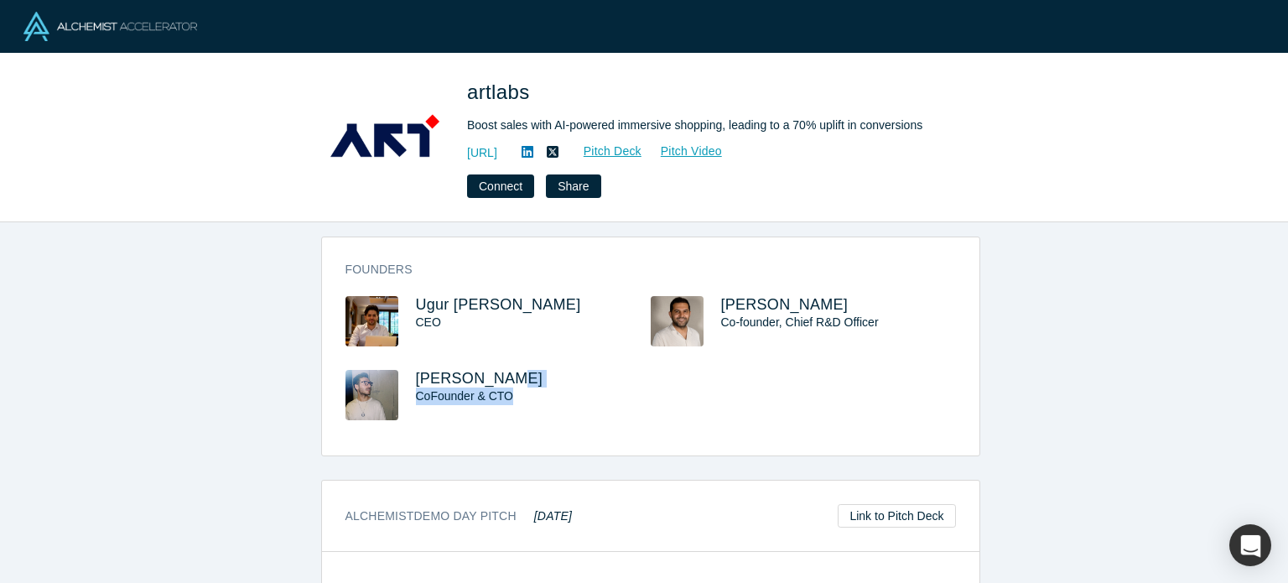
click at [567, 388] on div "CoFounder & CTO" at bounding box center [518, 397] width 205 height 18
click at [550, 370] on h3 "Sercan Demircan" at bounding box center [518, 379] width 205 height 18
click at [541, 370] on h3 "Sercan Demircan" at bounding box center [518, 379] width 205 height 18
drag, startPoint x: 541, startPoint y: 364, endPoint x: 403, endPoint y: 350, distance: 138.3
click at [403, 350] on div "Ugur Yekta Basak CEO Seyedmahdi Kazempourradi Co-founder, Chief R&D Officer Ser…" at bounding box center [651, 370] width 611 height 148
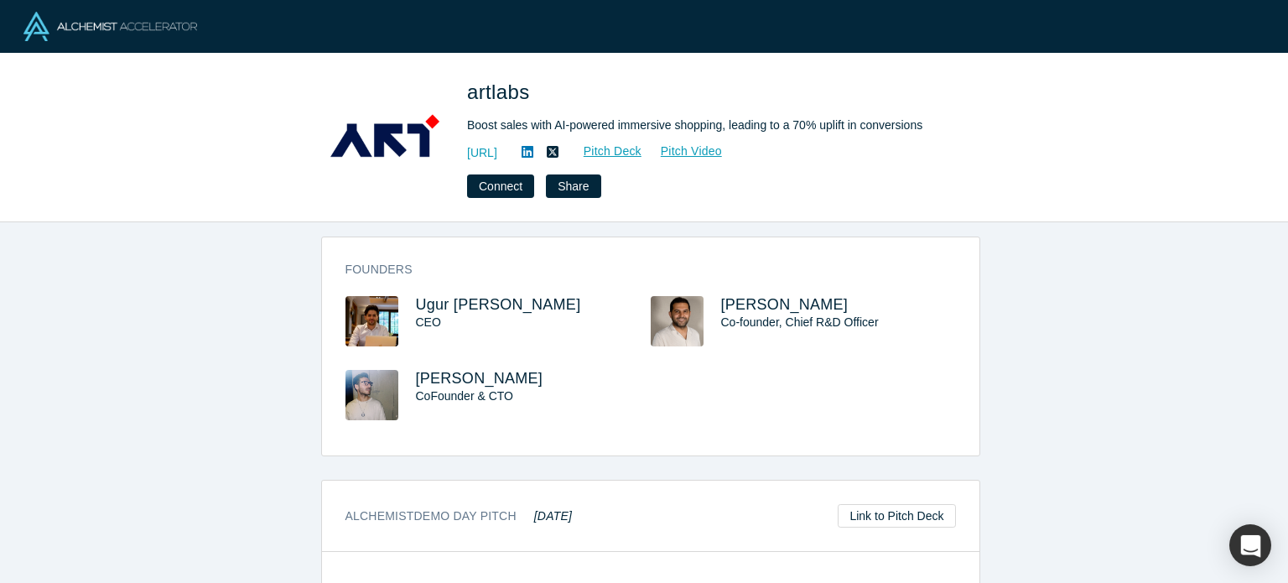
click at [579, 370] on h3 "Sercan Demircan" at bounding box center [518, 379] width 205 height 18
drag, startPoint x: 544, startPoint y: 346, endPoint x: 539, endPoint y: 361, distance: 15.1
click at [537, 361] on div "Ugur Yekta Basak CEO Seyedmahdi Kazempourradi Co-founder, Chief R&D Officer Ser…" at bounding box center [651, 370] width 611 height 148
click at [542, 370] on h3 "Sercan Demircan" at bounding box center [518, 379] width 205 height 18
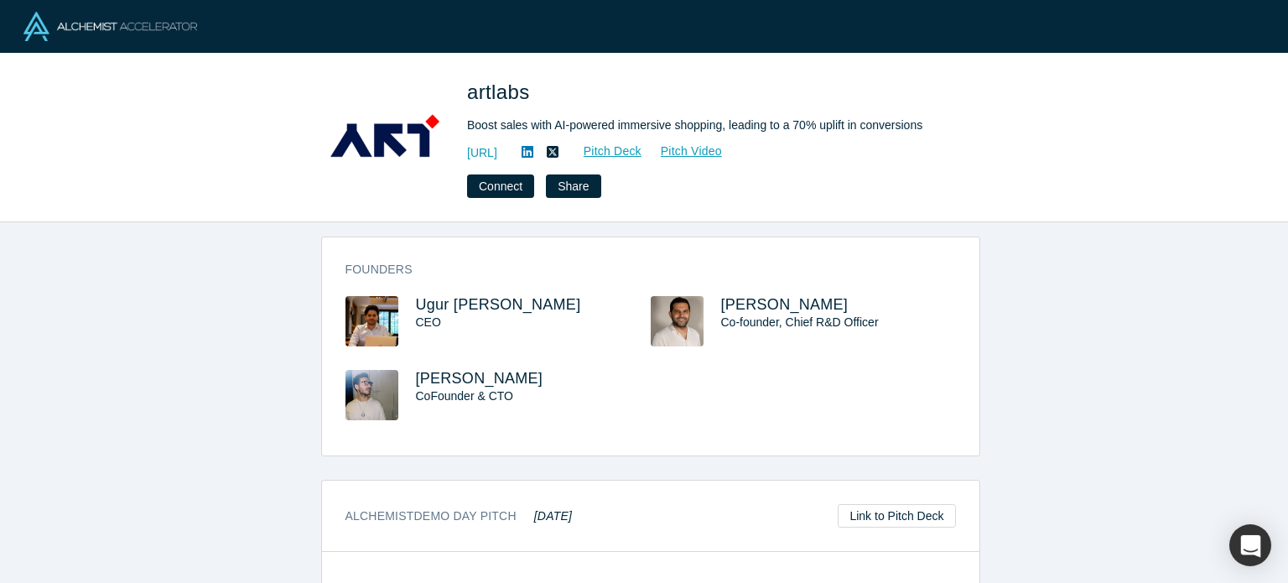
click at [542, 370] on h3 "Sercan Demircan" at bounding box center [518, 379] width 205 height 18
drag, startPoint x: 928, startPoint y: 276, endPoint x: 715, endPoint y: 268, distance: 213.2
click at [715, 268] on div "Founders Ugur Yekta Basak CEO Seyedmahdi Kazempourradi Co-founder, Chief R&D Of…" at bounding box center [651, 352] width 658 height 206
copy span "Seyedmahdi Kazempourradi"
drag, startPoint x: 586, startPoint y: 102, endPoint x: 463, endPoint y: 73, distance: 126.8
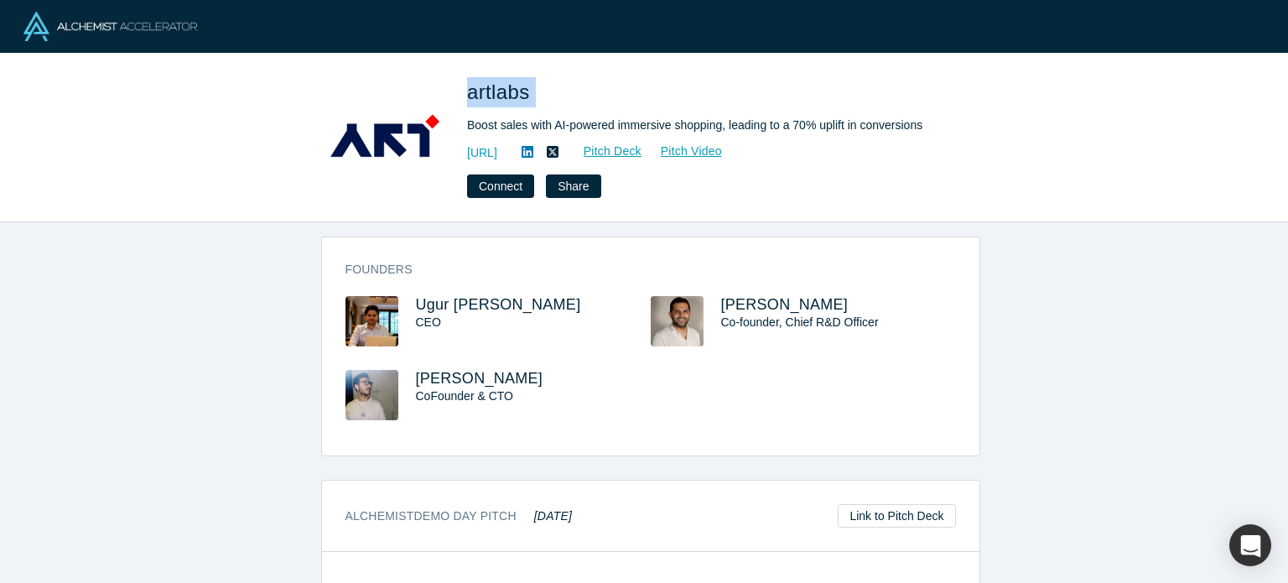
click at [463, 73] on div "artlabs Boost sales with AI-powered immersive shopping, leading to a 70% uplift…" at bounding box center [644, 138] width 1288 height 169
copy span "artlabs"
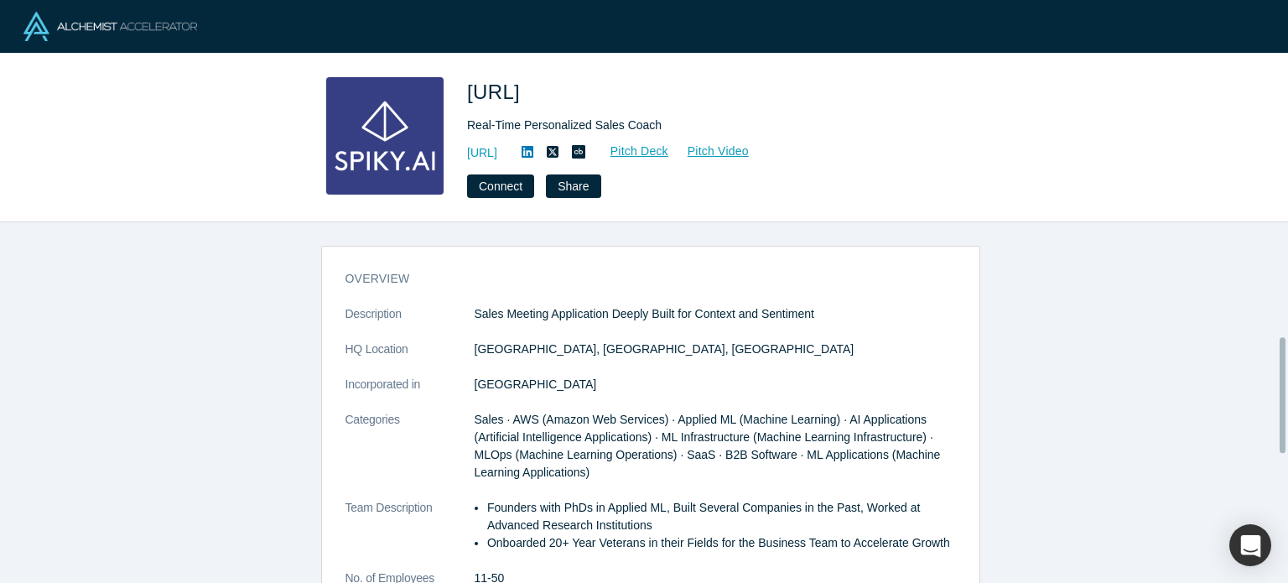
scroll to position [356, 0]
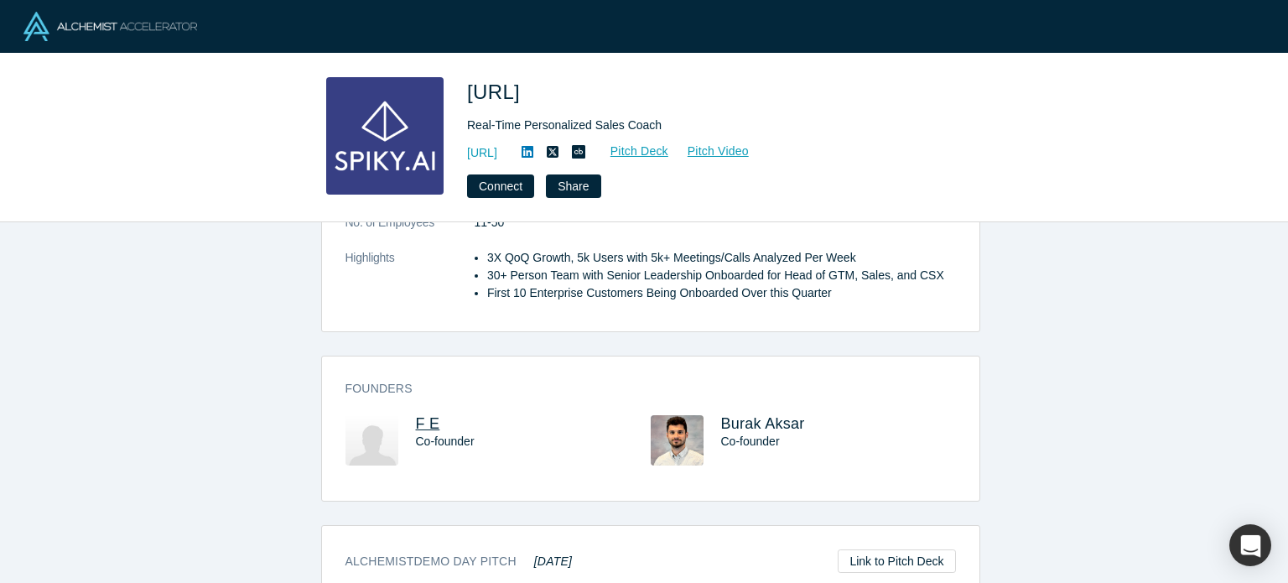
click at [416, 425] on span "F E" at bounding box center [428, 423] width 24 height 17
click at [742, 425] on span "Burak Aksar" at bounding box center [763, 423] width 84 height 17
drag, startPoint x: 617, startPoint y: 83, endPoint x: 471, endPoint y: 77, distance: 146.9
click at [471, 77] on h1 "[URL]" at bounding box center [702, 92] width 470 height 30
copy span "[URL]"
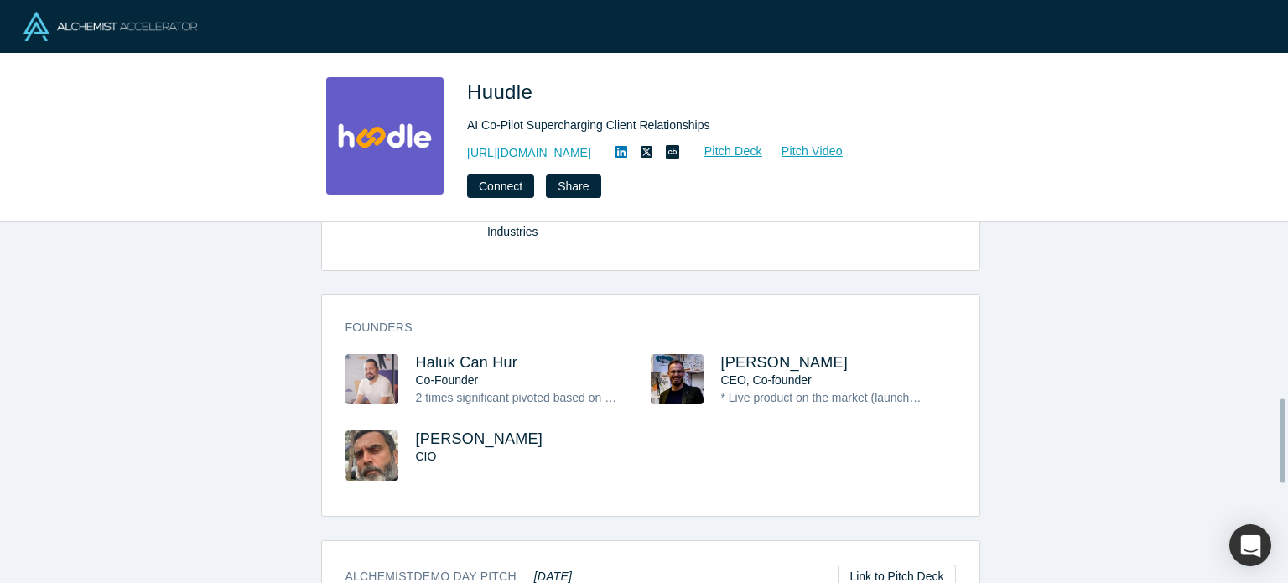
scroll to position [765, 0]
click at [435, 363] on span "Haluk Can Hur" at bounding box center [467, 360] width 102 height 17
click at [755, 352] on span "[PERSON_NAME]" at bounding box center [785, 360] width 128 height 17
drag, startPoint x: 547, startPoint y: 357, endPoint x: 412, endPoint y: 351, distance: 135.1
click at [416, 352] on h3 "Haluk Can Hur" at bounding box center [518, 361] width 205 height 18
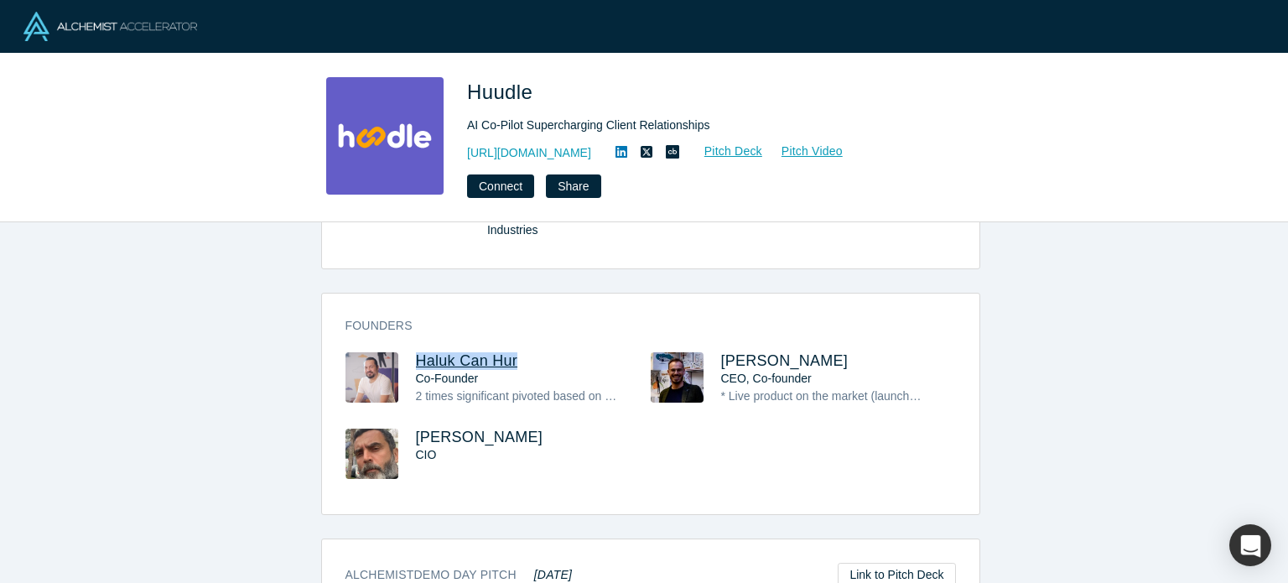
copy span "Haluk Can Hur"
drag, startPoint x: 540, startPoint y: 86, endPoint x: 460, endPoint y: 71, distance: 81.9
click at [460, 71] on div "Huudle AI Co-Pilot Supercharging Client Relationships https://www.huudle.io/ Pi…" at bounding box center [644, 138] width 1288 height 169
copy span "Huudle"
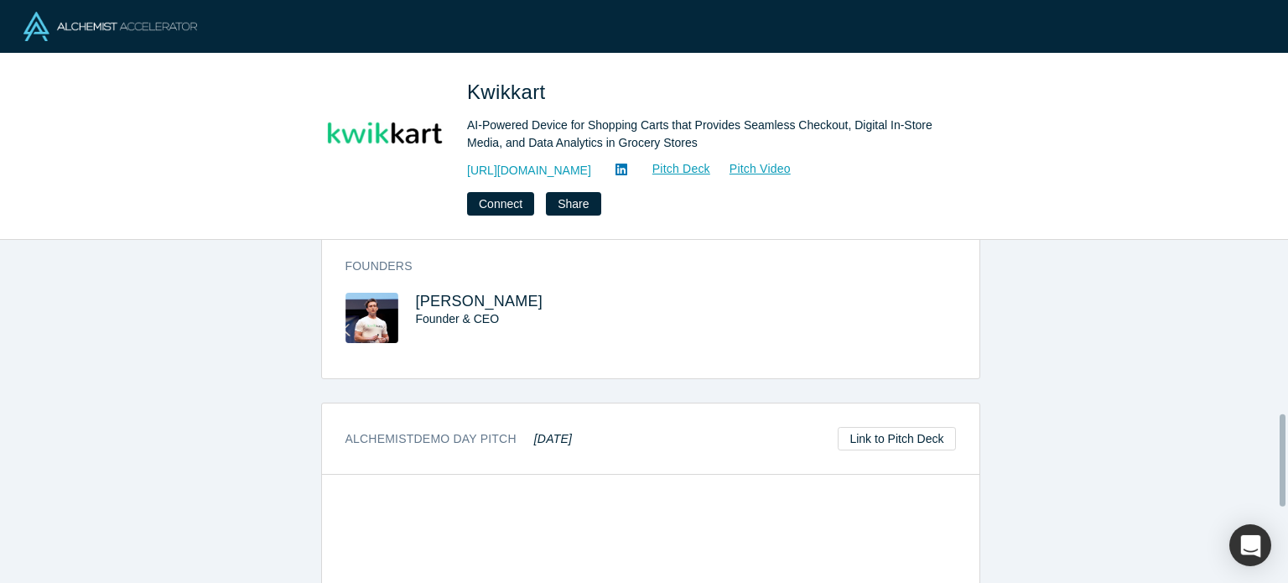
scroll to position [648, 0]
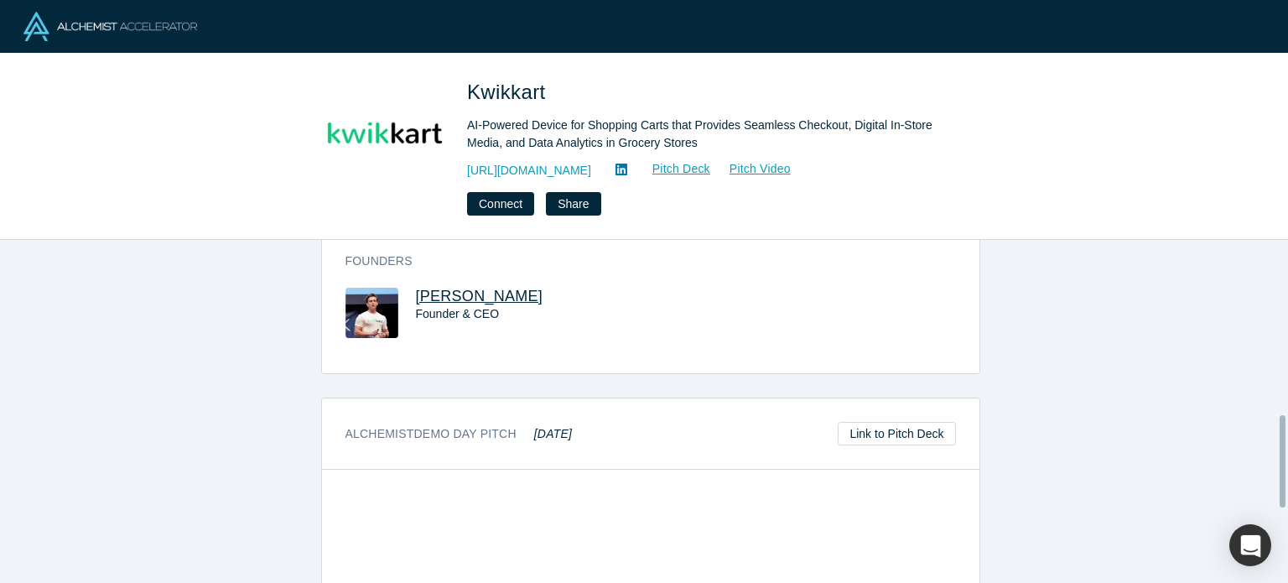
click at [453, 295] on span "Aaron Gyure" at bounding box center [480, 296] width 128 height 17
drag, startPoint x: 510, startPoint y: 292, endPoint x: 402, endPoint y: 289, distance: 108.3
click at [402, 289] on div "Aaron Gyure Founder & CEO" at bounding box center [498, 325] width 305 height 74
copy span "Aaron Gyure"
drag, startPoint x: 606, startPoint y: 68, endPoint x: 464, endPoint y: 62, distance: 142.7
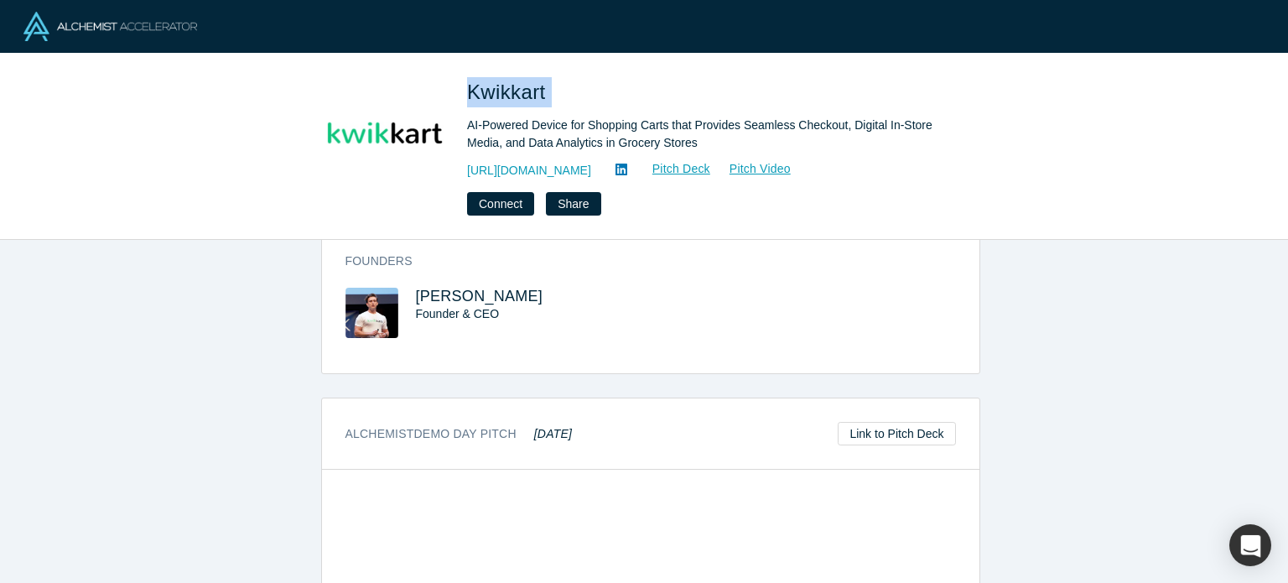
click at [464, 62] on div "Kwikkart AI-Powered Device for Shopping Carts that Provides Seamless Checkout, …" at bounding box center [644, 147] width 1288 height 186
copy span "Kwikkart"
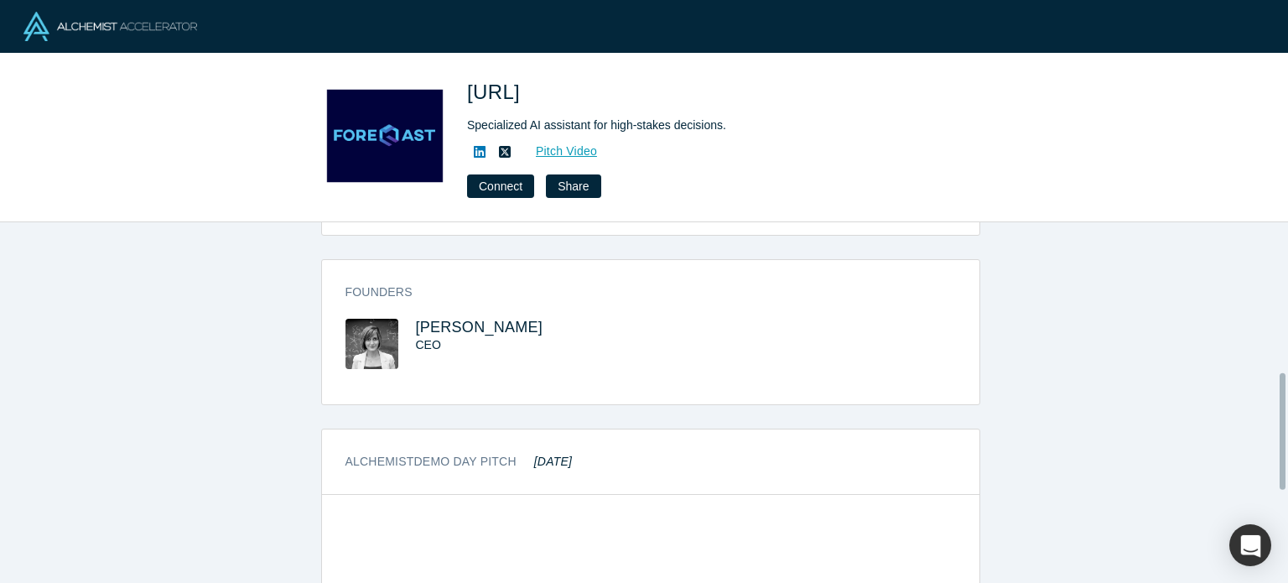
scroll to position [456, 0]
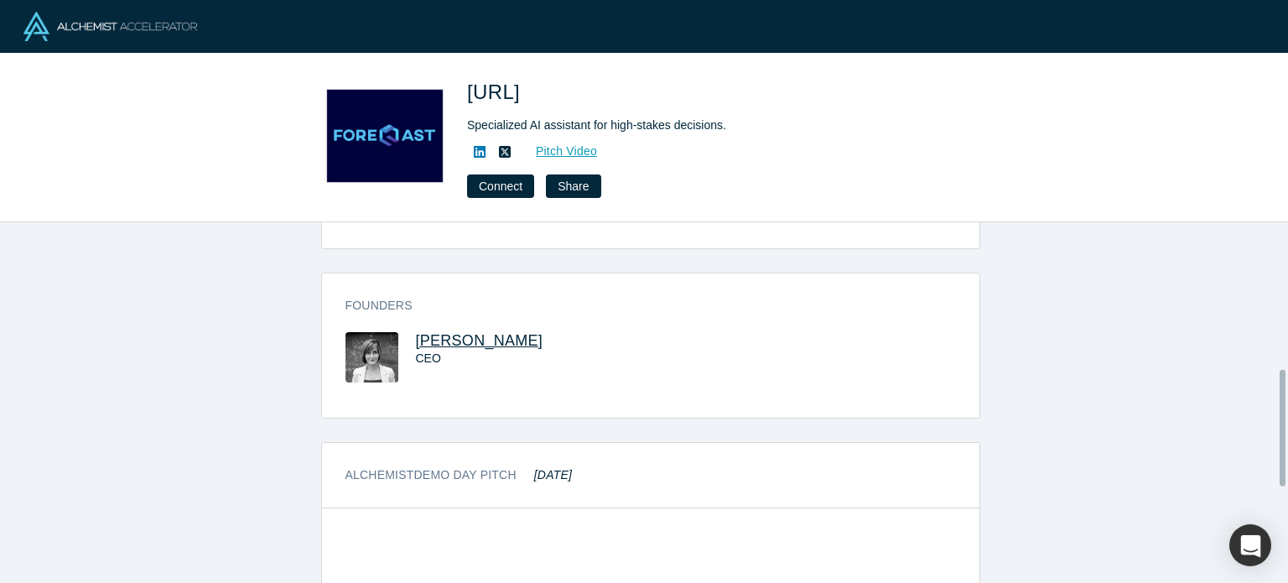
click at [515, 332] on span "[PERSON_NAME]" at bounding box center [480, 340] width 128 height 17
click at [604, 122] on div "Specialized AI assistant for high-stakes decisions." at bounding box center [702, 126] width 470 height 18
drag, startPoint x: 594, startPoint y: 96, endPoint x: 466, endPoint y: 70, distance: 130.0
click at [466, 70] on div "[URL] Specialized AI assistant for high-stakes decisions. Pitch Video Connect S…" at bounding box center [644, 138] width 1288 height 169
copy span "[URL]"
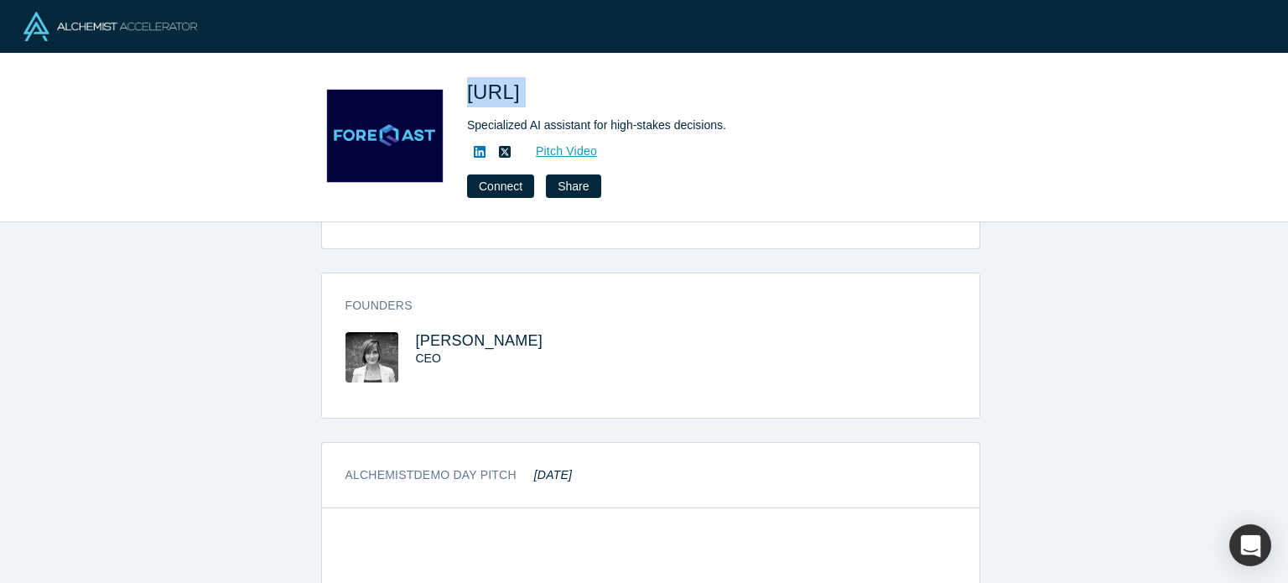
drag, startPoint x: 633, startPoint y: 320, endPoint x: 427, endPoint y: 294, distance: 207.9
click at [427, 294] on div "Founders [PERSON_NAME] CEO" at bounding box center [651, 351] width 658 height 133
click at [624, 311] on div "Founders Aida Ahmadzadegan-Shapiro CEO" at bounding box center [651, 351] width 658 height 133
drag, startPoint x: 602, startPoint y: 312, endPoint x: 410, endPoint y: 313, distance: 192.1
click at [416, 332] on div "Aida Ahmadzadegan-Shapiro CEO" at bounding box center [533, 357] width 235 height 50
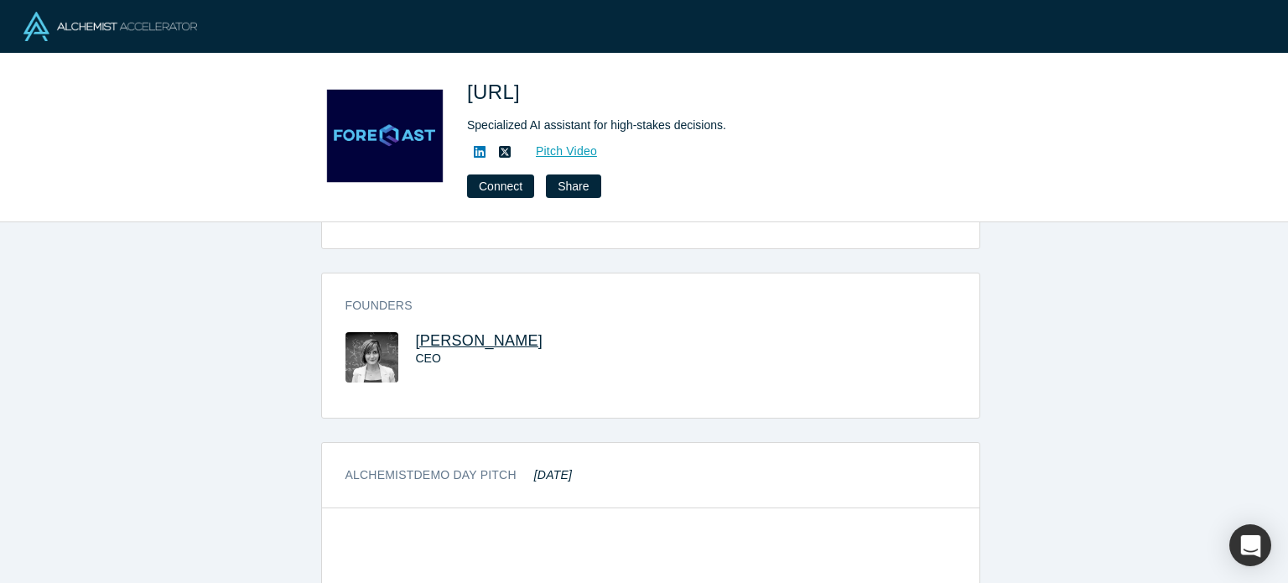
copy span "Aida Ahmadzadegan-Shapiro"
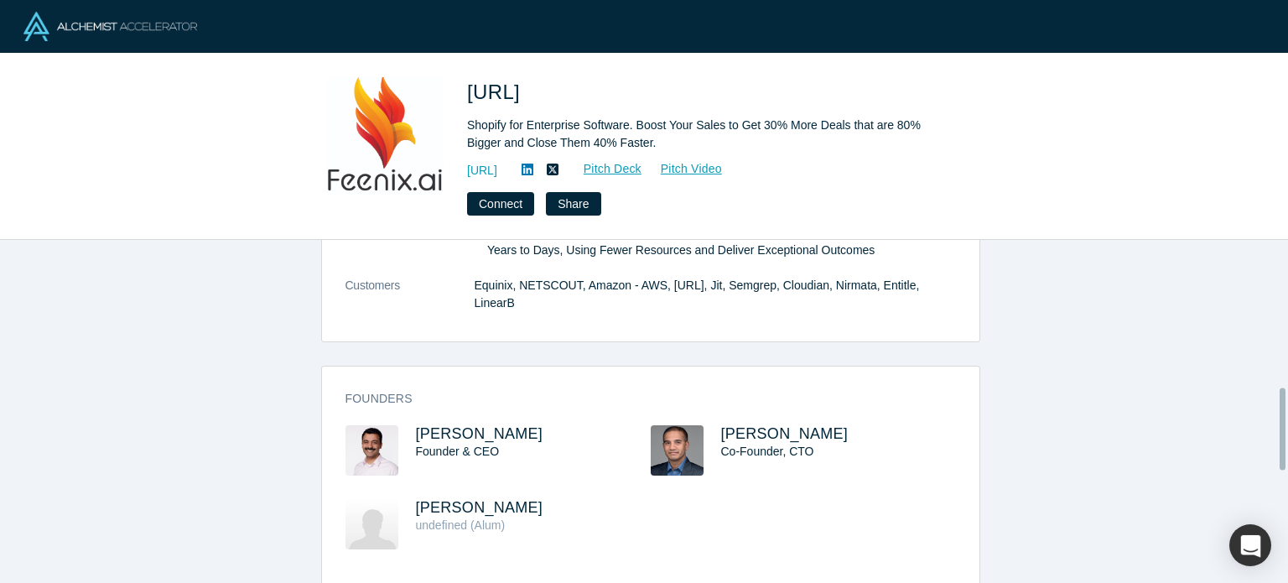
scroll to position [620, 0]
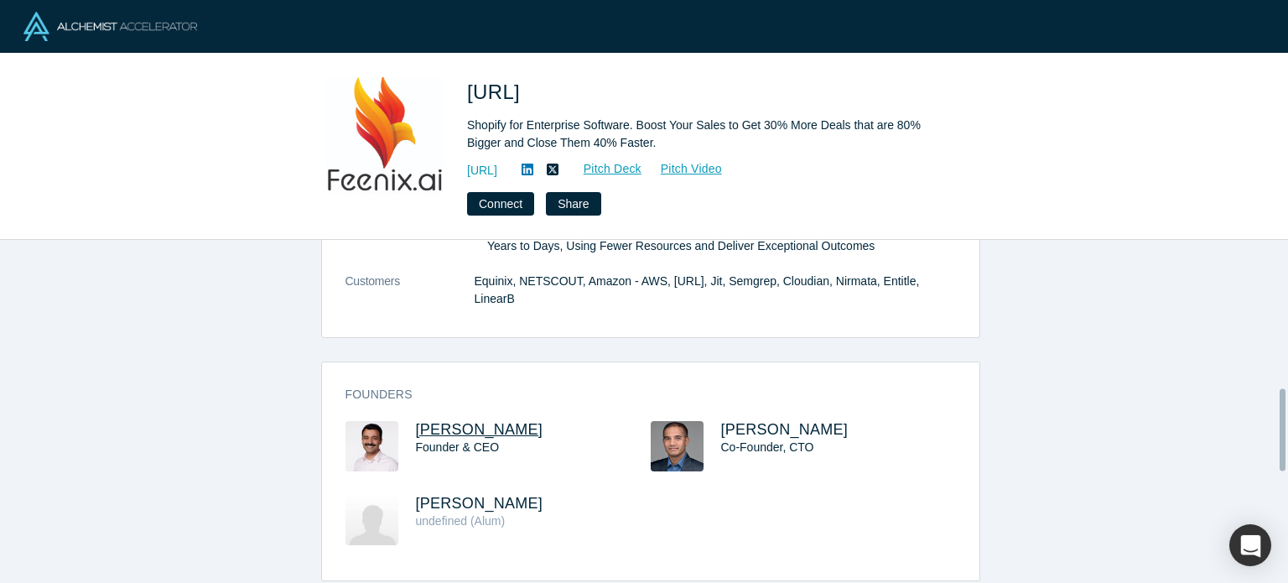
click at [476, 421] on span "[PERSON_NAME]" at bounding box center [480, 429] width 128 height 17
click at [751, 421] on span "[PERSON_NAME]" at bounding box center [785, 429] width 128 height 17
drag, startPoint x: 557, startPoint y: 409, endPoint x: 409, endPoint y: 393, distance: 148.5
click at [409, 393] on div "Founders Hussein Khazaal Founder & CEO Sidhesh Divekar Co-Founder, CTO Linus Ar…" at bounding box center [651, 477] width 658 height 206
copy span "Hussein Khazaal"
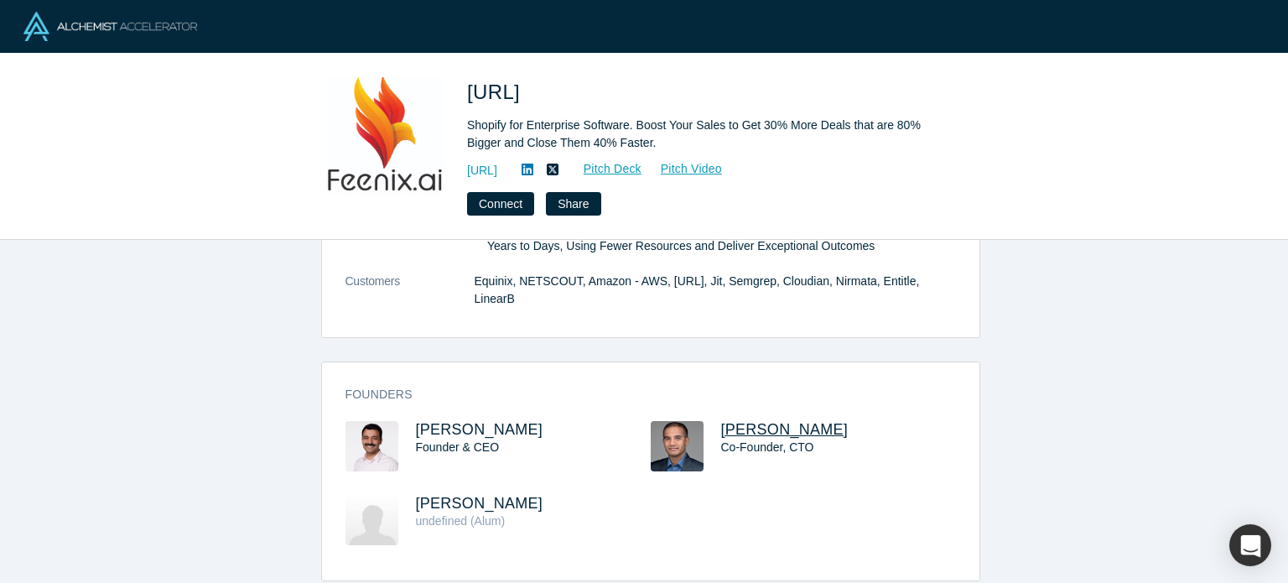
drag, startPoint x: 839, startPoint y: 404, endPoint x: 716, endPoint y: 400, distance: 123.4
click at [721, 421] on h3 "Sidhesh Divekar" at bounding box center [823, 430] width 205 height 18
copy span "Sidhesh Divekar"
drag, startPoint x: 564, startPoint y: 107, endPoint x: 468, endPoint y: 70, distance: 102.5
click at [468, 70] on div "Feenix.ai Shopify for Enterprise Software. Boost Your Sales to Get 30% More Dea…" at bounding box center [644, 147] width 1288 height 186
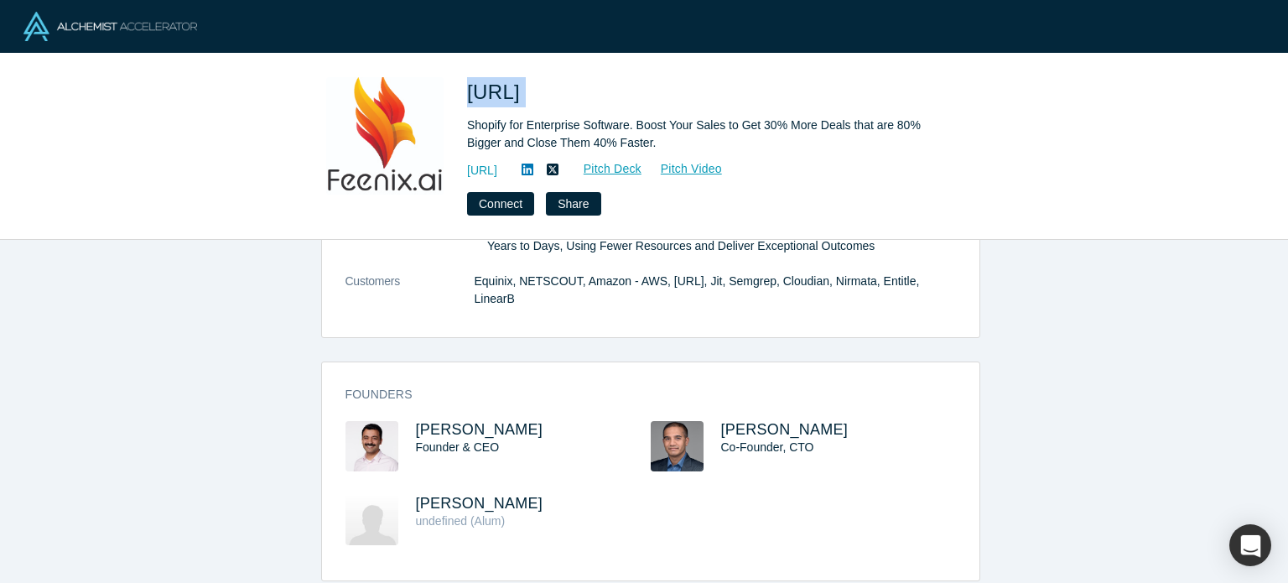
click at [466, 70] on div "Feenix.ai Shopify for Enterprise Software. Boost Your Sales to Get 30% More Dea…" at bounding box center [644, 147] width 1288 height 186
copy span "Feenix.ai"
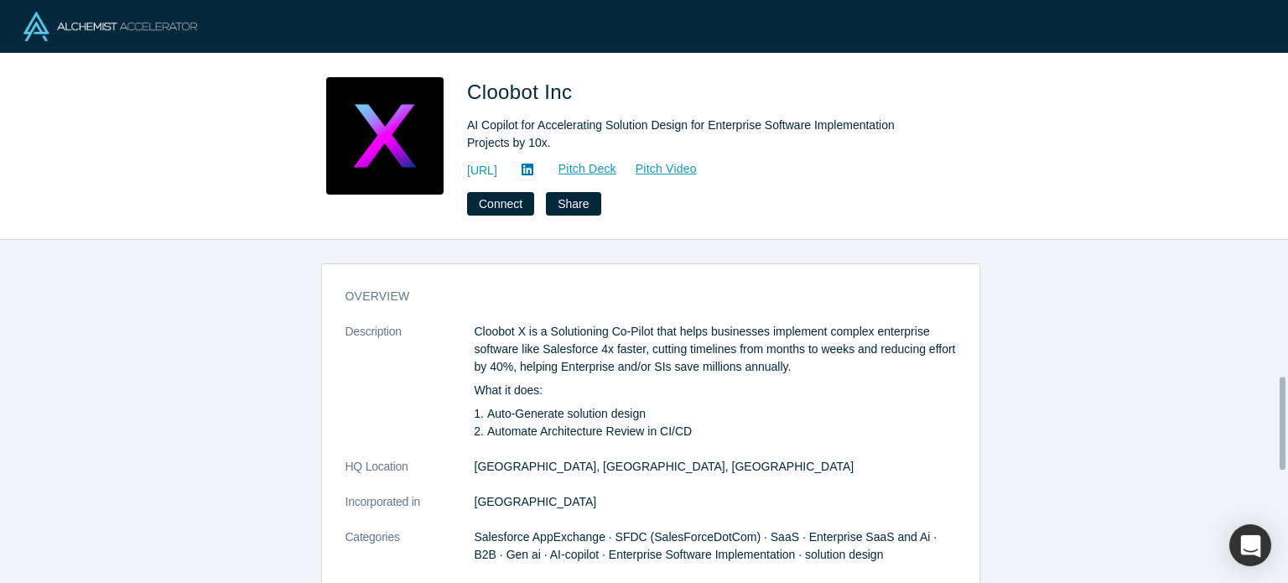
scroll to position [503, 0]
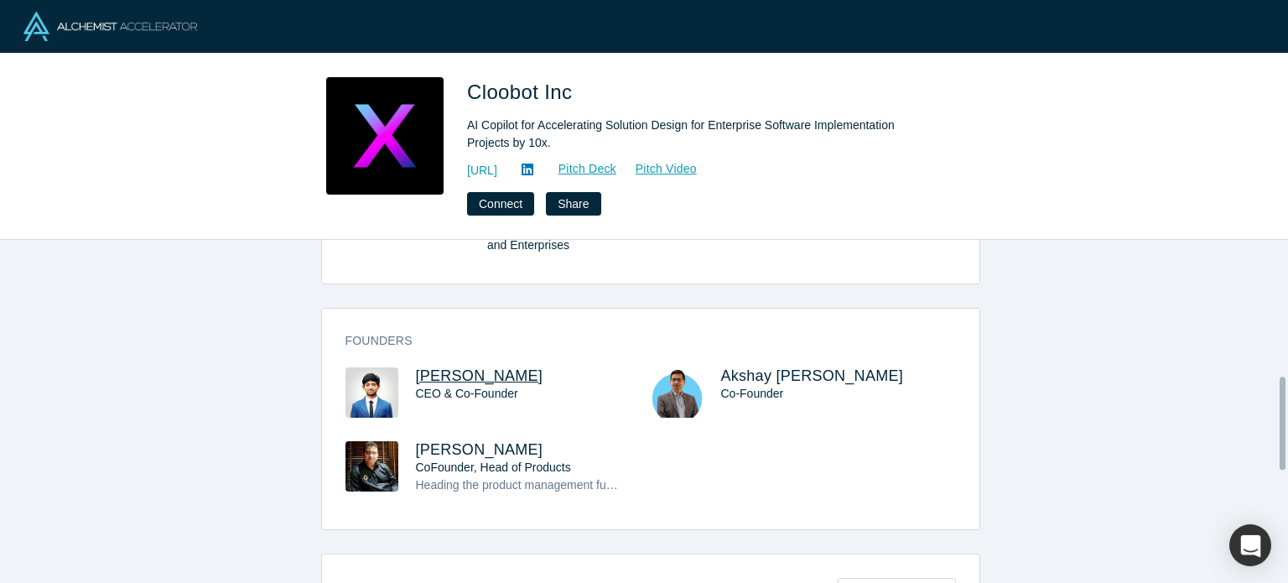
click at [490, 367] on span "[PERSON_NAME]" at bounding box center [480, 375] width 128 height 17
click at [499, 461] on span "CoFounder, Head of Products" at bounding box center [493, 467] width 155 height 13
click at [500, 441] on span "Himanshoo Saxena" at bounding box center [480, 449] width 128 height 17
click at [764, 367] on span "Akshay Panse" at bounding box center [812, 375] width 182 height 17
drag, startPoint x: 600, startPoint y: 355, endPoint x: 404, endPoint y: 341, distance: 196.0
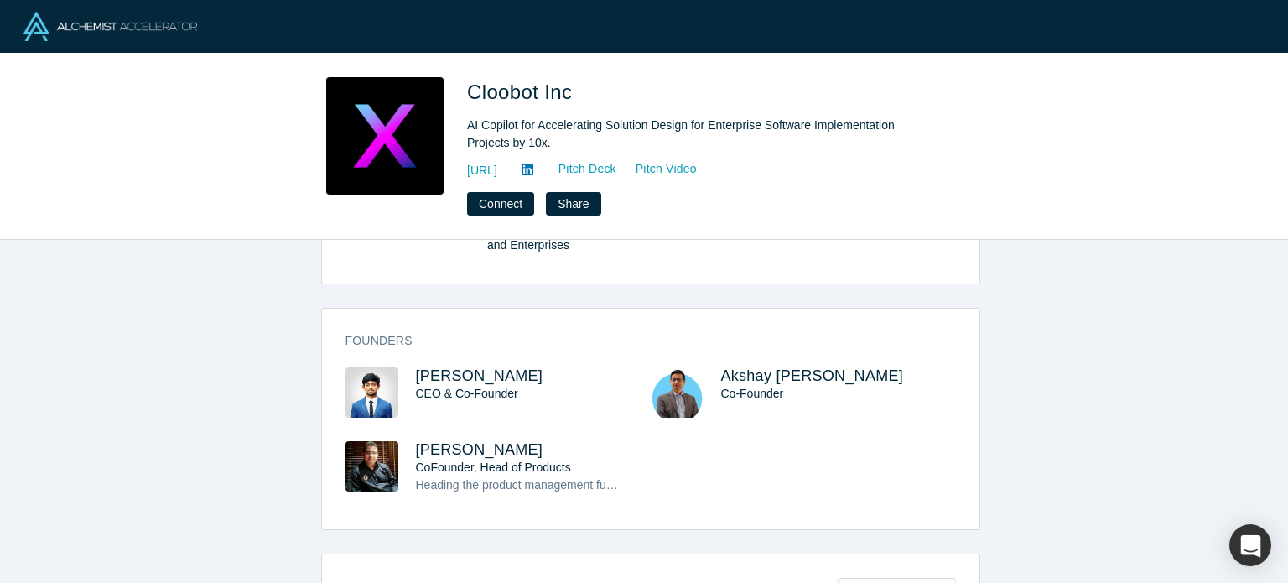
click at [404, 341] on div "Founders Tejasvin Srinivasan CEO & Co-Founder Akshay Panse Co-Founder Himanshoo…" at bounding box center [651, 424] width 658 height 209
copy span "Tejasvin Srinivasan"
drag, startPoint x: 810, startPoint y: 351, endPoint x: 710, endPoint y: 336, distance: 101.0
click at [710, 336] on div "Founders Tejasvin Srinivasan CEO & Co-Founder Akshay Panse Co-Founder Himanshoo…" at bounding box center [651, 424] width 658 height 209
copy span "Akshay Panse"
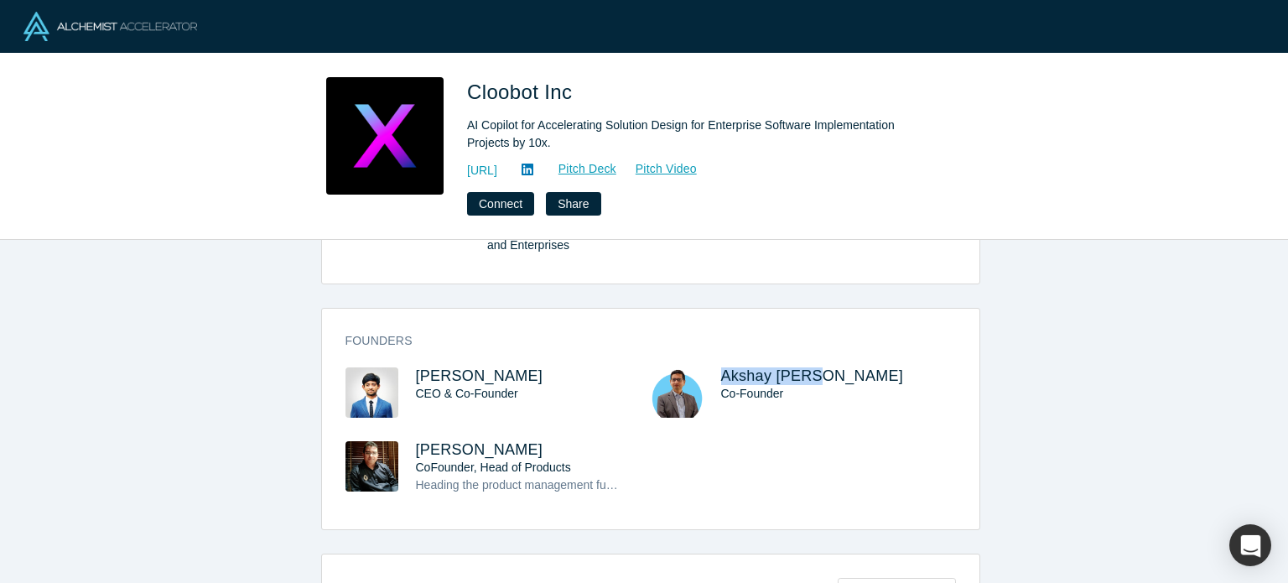
copy span "Akshay Panse"
drag, startPoint x: 574, startPoint y: 421, endPoint x: 542, endPoint y: 440, distance: 36.8
click at [537, 442] on div "Tejasvin Srinivasan CEO & Co-Founder Akshay Panse Co-Founder Himanshoo Saxena C…" at bounding box center [651, 442] width 611 height 150
click at [557, 441] on h3 "Himanshoo Saxena" at bounding box center [518, 450] width 205 height 18
drag, startPoint x: 557, startPoint y: 429, endPoint x: 403, endPoint y: 439, distance: 154.6
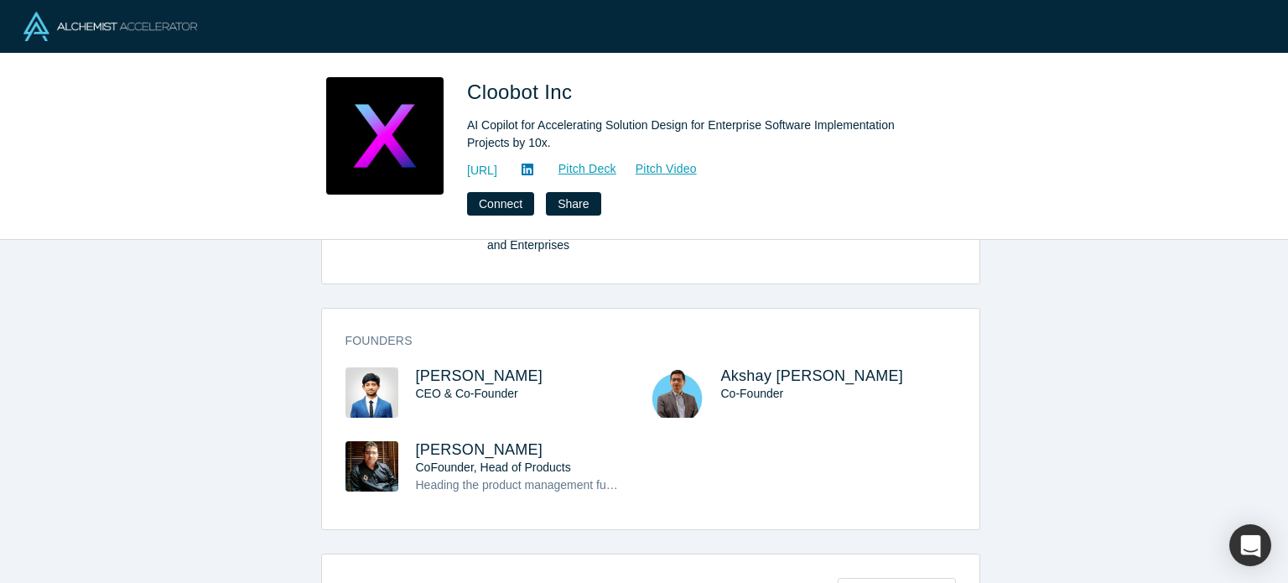
click at [403, 441] on div "Himanshoo Saxena CoFounder, Head of Products Heading the product management fun…" at bounding box center [498, 479] width 305 height 76
copy span "Himanshoo Saxena"
drag, startPoint x: 617, startPoint y: 96, endPoint x: 474, endPoint y: 81, distance: 144.1
click at [474, 81] on h1 "Cloobot Inc" at bounding box center [702, 92] width 470 height 30
click at [612, 88] on h1 "Cloobot Inc" at bounding box center [702, 92] width 470 height 30
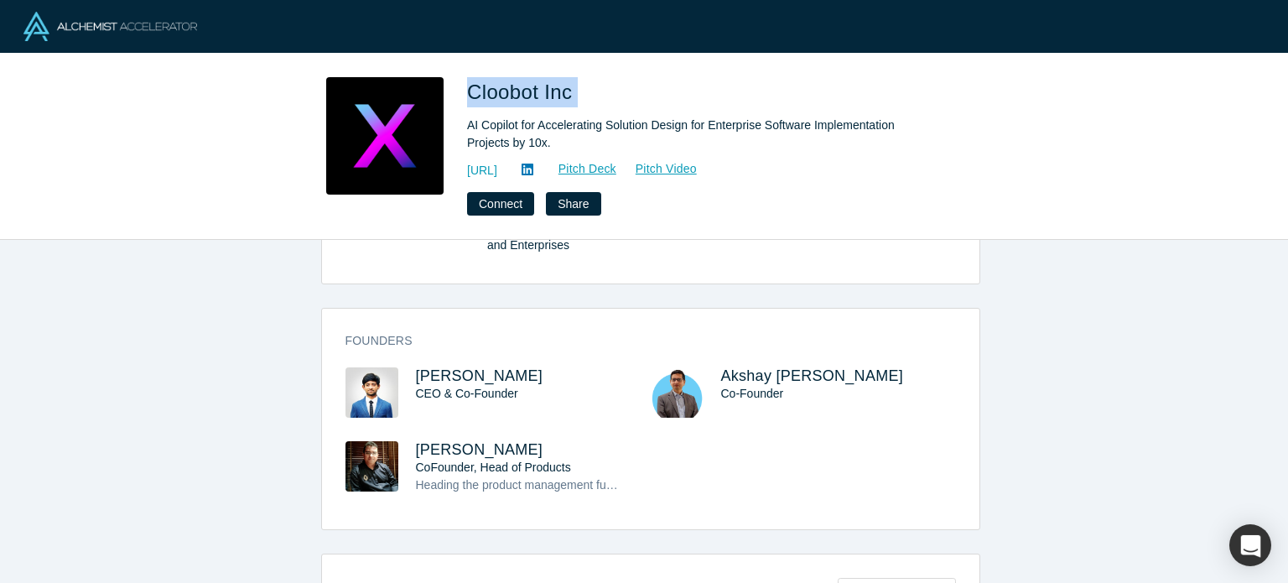
drag, startPoint x: 612, startPoint y: 88, endPoint x: 467, endPoint y: 93, distance: 145.2
click at [467, 93] on h1 "Cloobot Inc" at bounding box center [702, 92] width 470 height 30
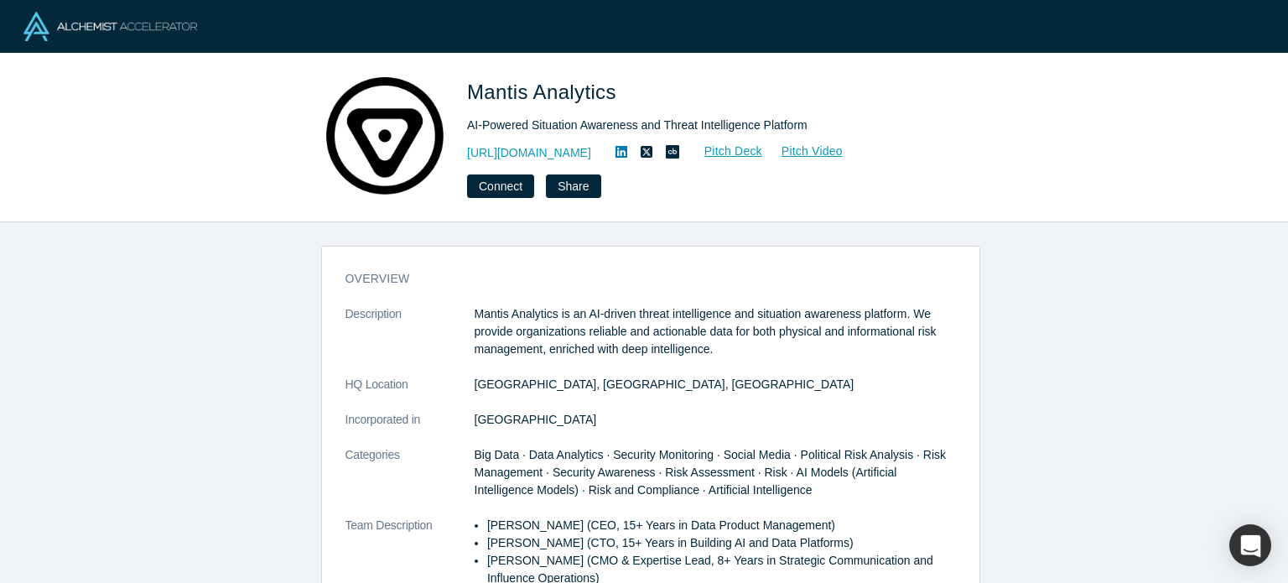
scroll to position [423, 0]
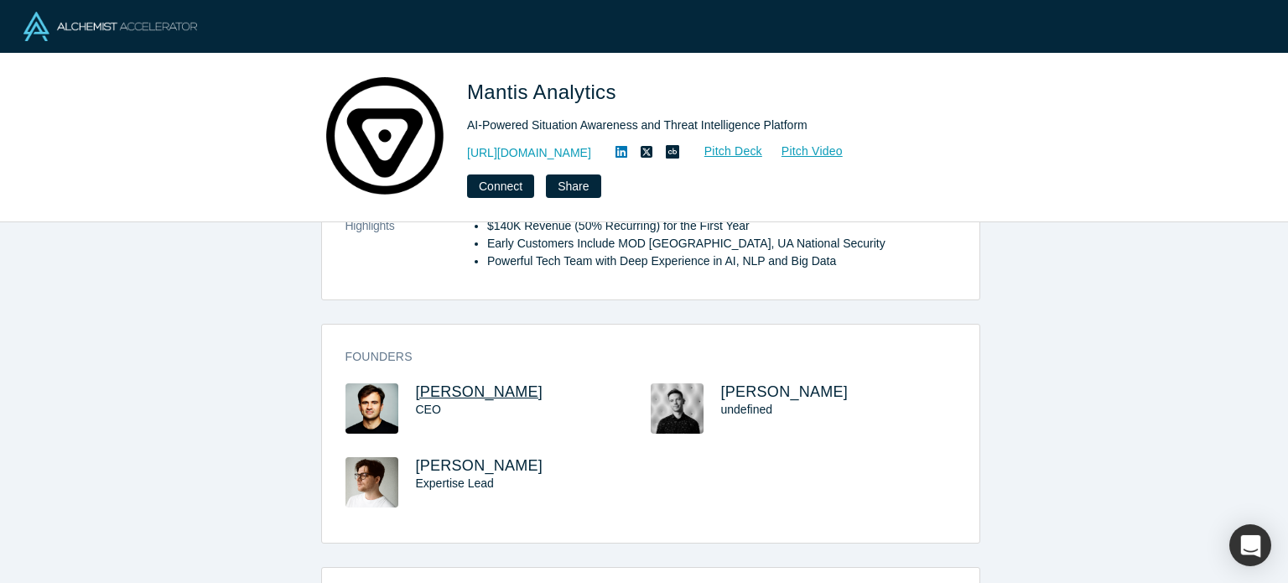
drag, startPoint x: 592, startPoint y: 388, endPoint x: 411, endPoint y: 384, distance: 181.2
click at [416, 384] on h3 "Maksym Tereshchenko" at bounding box center [518, 392] width 205 height 18
copy span "Maksym Tereshchenko"
drag, startPoint x: 660, startPoint y: 76, endPoint x: 470, endPoint y: 81, distance: 190.5
click at [470, 81] on div "Mantis Analytics AI-Powered Situation Awareness and Threat Intelligence Platfor…" at bounding box center [644, 138] width 1288 height 169
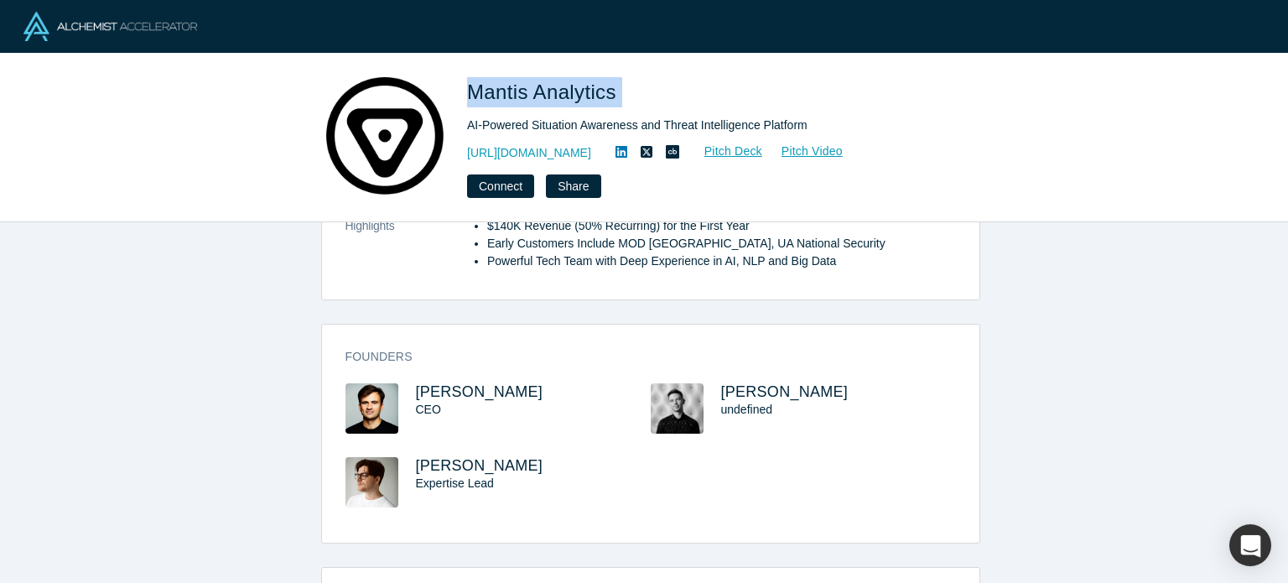
copy span "Mantis Analytics"
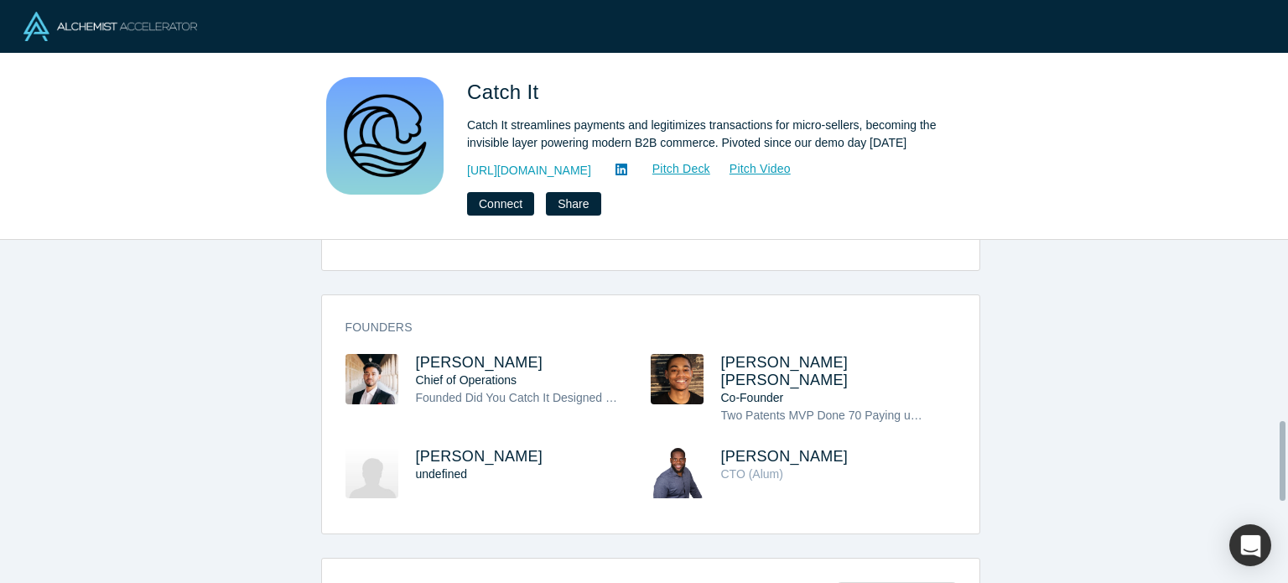
scroll to position [735, 0]
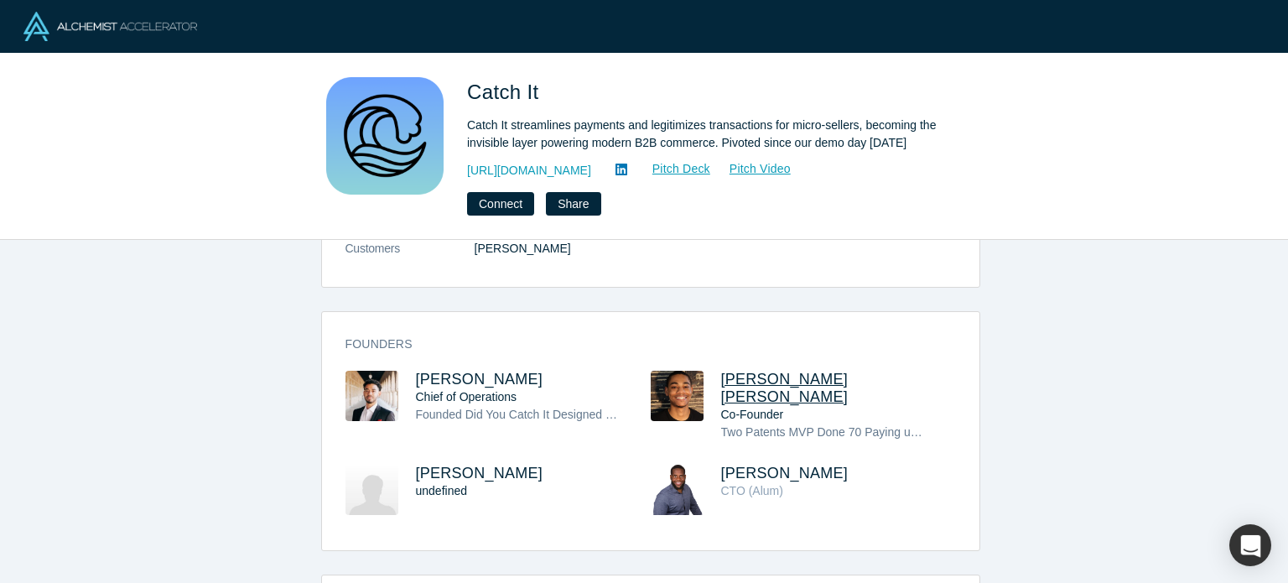
click at [739, 371] on span "[PERSON_NAME] [PERSON_NAME]" at bounding box center [785, 388] width 128 height 34
click at [743, 465] on span "[PERSON_NAME]" at bounding box center [785, 473] width 128 height 17
click at [848, 331] on div "Founders [PERSON_NAME] Chief of Operations Founded Did You Catch It Designed th…" at bounding box center [651, 437] width 658 height 226
drag, startPoint x: 864, startPoint y: 338, endPoint x: 715, endPoint y: 334, distance: 149.4
click at [721, 371] on h3 "[PERSON_NAME] [PERSON_NAME]" at bounding box center [823, 388] width 205 height 35
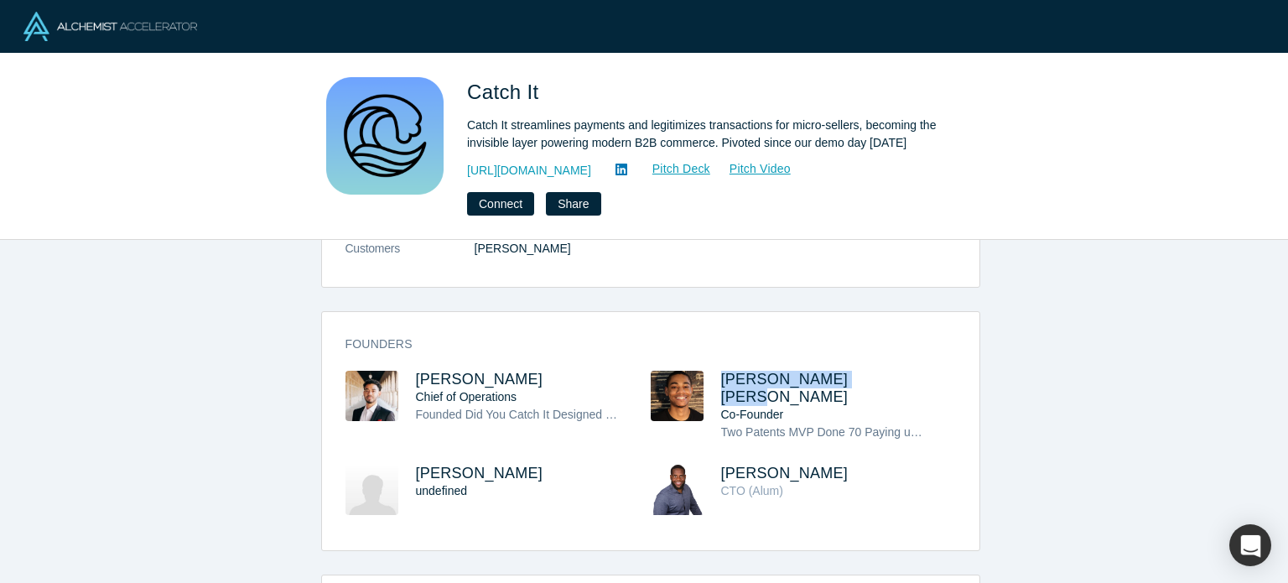
copy span "[PERSON_NAME] [PERSON_NAME]"
drag, startPoint x: 838, startPoint y: 414, endPoint x: 711, endPoint y: 417, distance: 126.7
click at [711, 465] on div "Michael Arthur CTO (Alum)" at bounding box center [803, 502] width 305 height 74
copy span "Michael Arthur"
drag, startPoint x: 869, startPoint y: 335, endPoint x: 856, endPoint y: 330, distance: 14.3
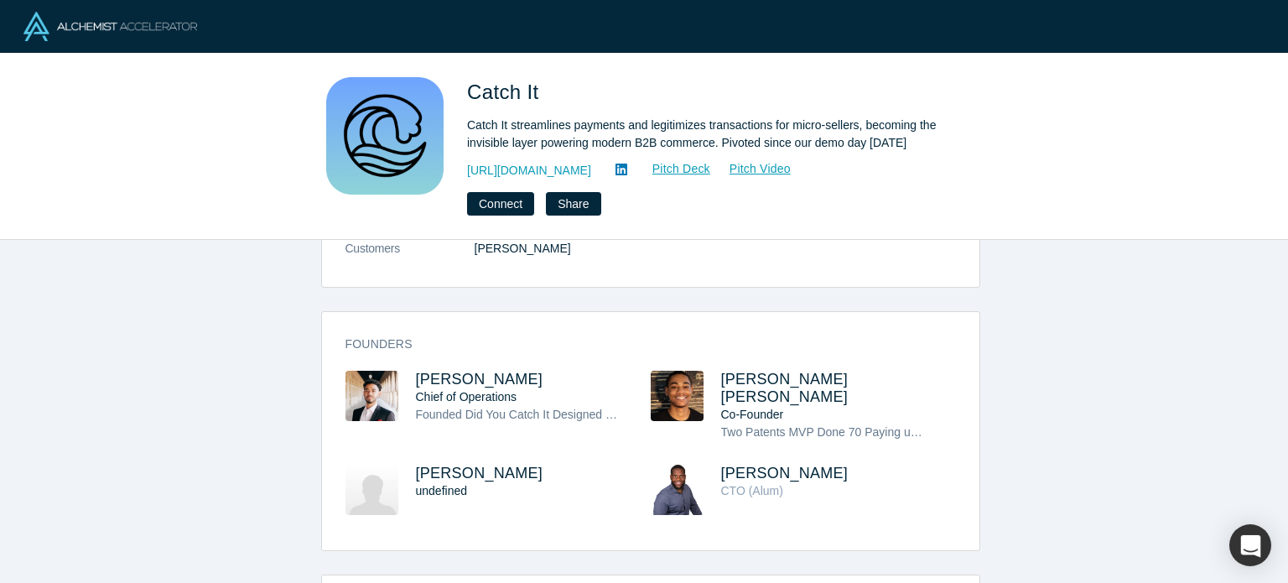
click at [869, 371] on h3 "Samuel Austin Evans" at bounding box center [823, 388] width 205 height 35
drag, startPoint x: 856, startPoint y: 330, endPoint x: 718, endPoint y: 325, distance: 137.6
click at [715, 328] on div "Founders Shawn Filer Chief of Operations Founded Did You Catch It Designed the …" at bounding box center [651, 437] width 658 height 226
copy span "Samuel Austin Evans"
click at [441, 371] on span "Shawn Filer" at bounding box center [480, 379] width 128 height 17
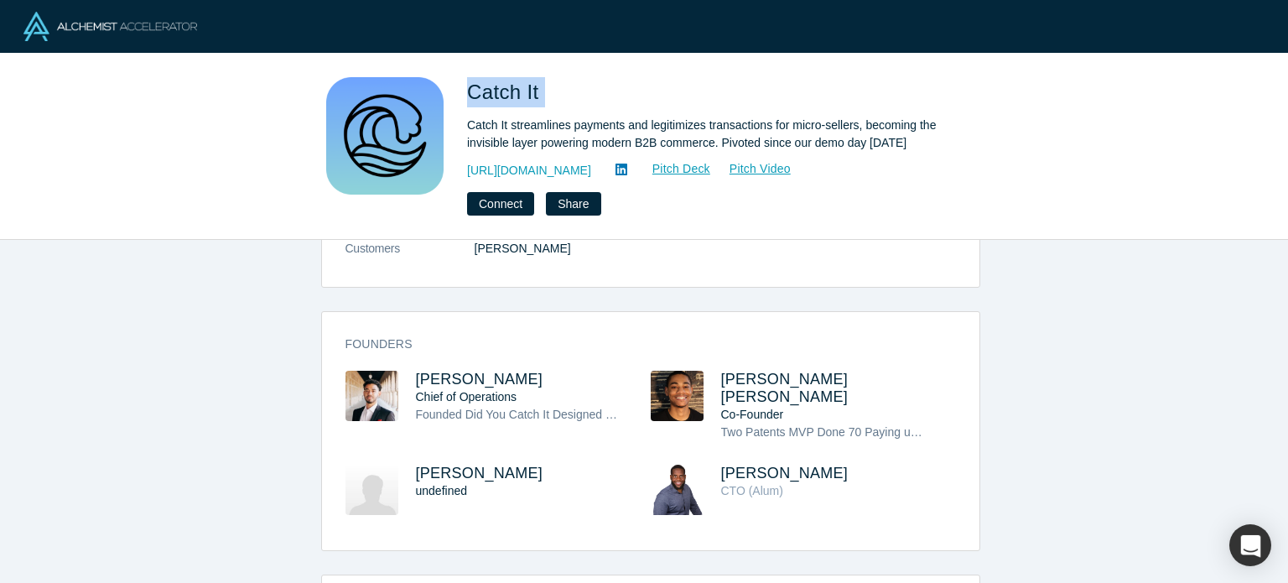
drag, startPoint x: 567, startPoint y: 92, endPoint x: 471, endPoint y: 82, distance: 97.0
click at [471, 82] on h1 "Catch It" at bounding box center [702, 92] width 470 height 30
copy span "Catch It"
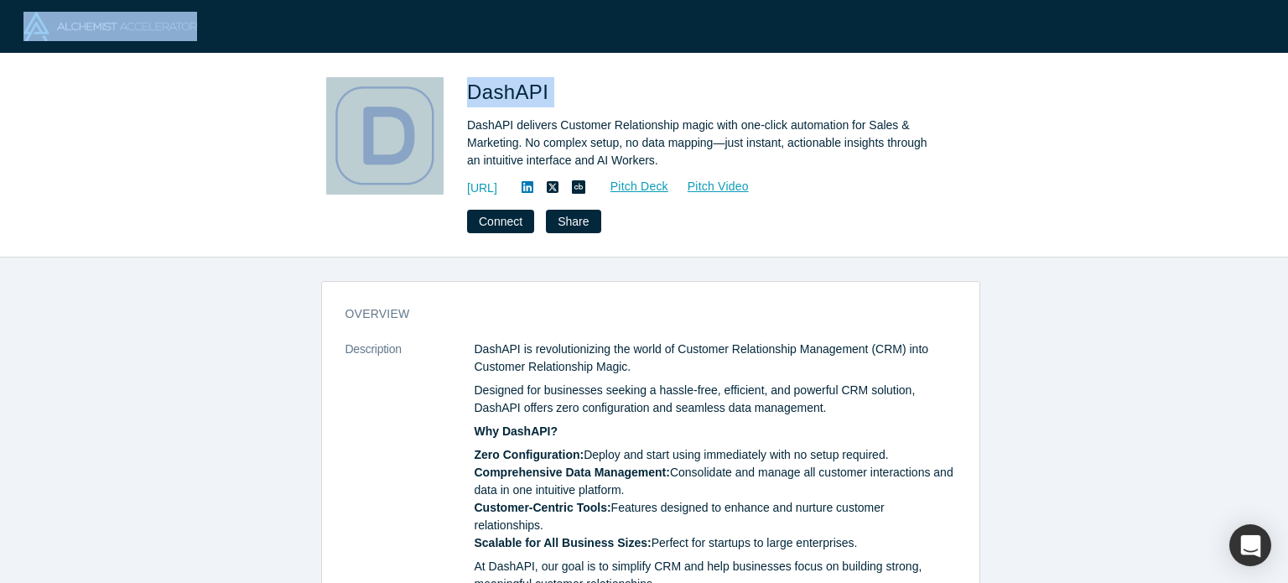
click at [655, 104] on h1 "DashAPI" at bounding box center [702, 92] width 470 height 30
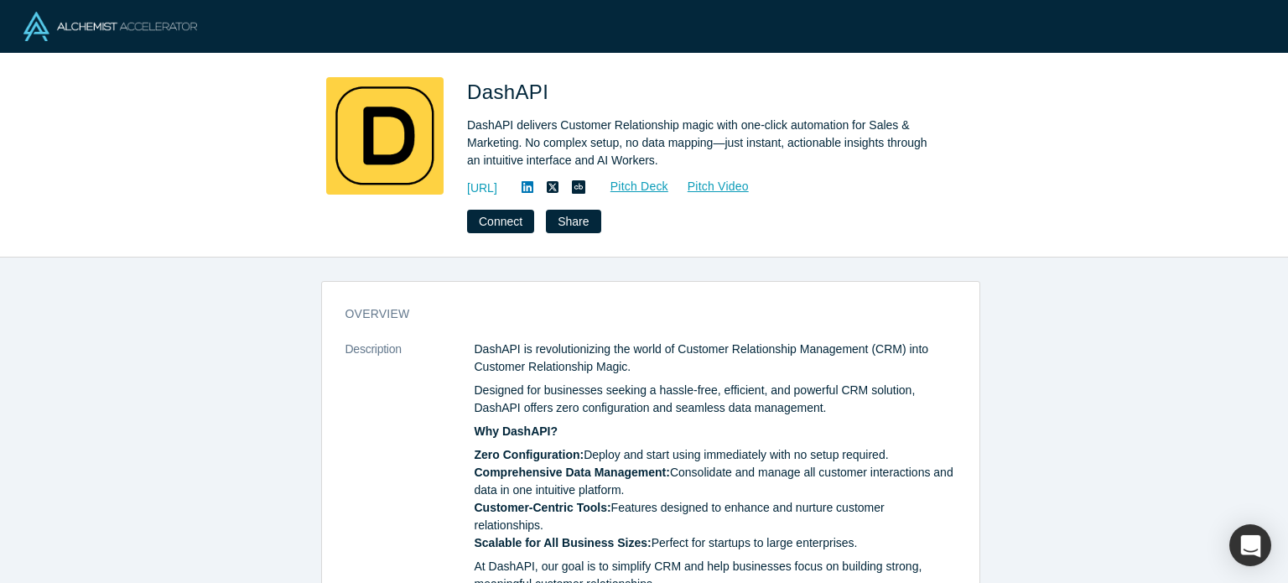
click at [655, 104] on h1 "DashAPI" at bounding box center [702, 92] width 470 height 30
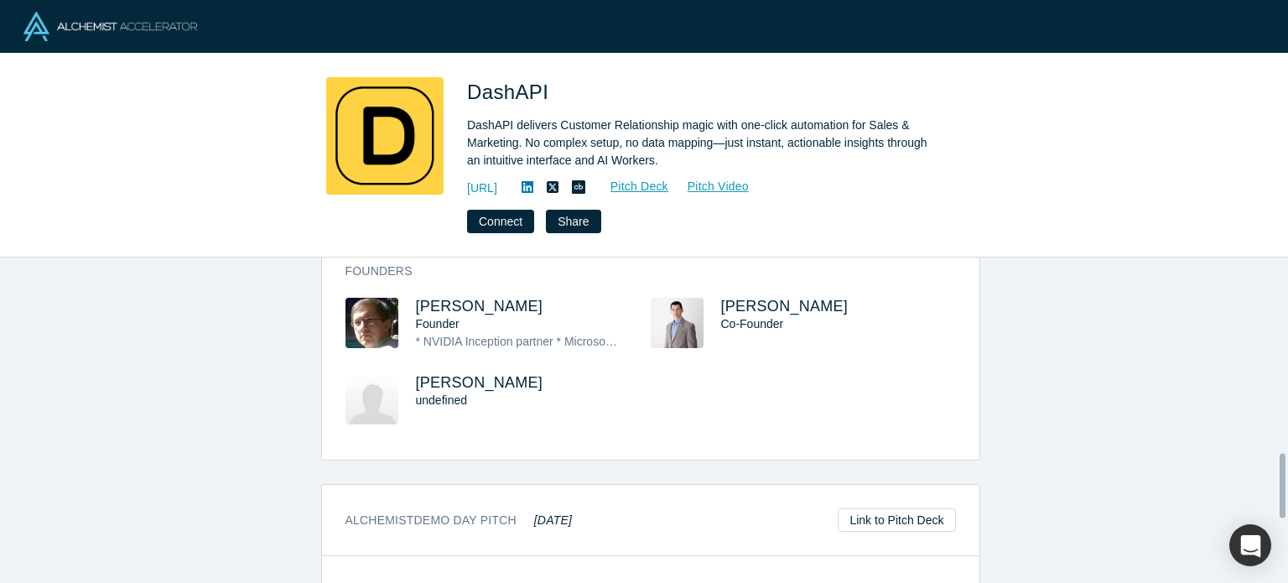
scroll to position [992, 0]
click at [512, 296] on span "[PERSON_NAME]" at bounding box center [480, 304] width 128 height 17
click at [759, 296] on span "[PERSON_NAME]" at bounding box center [785, 304] width 128 height 17
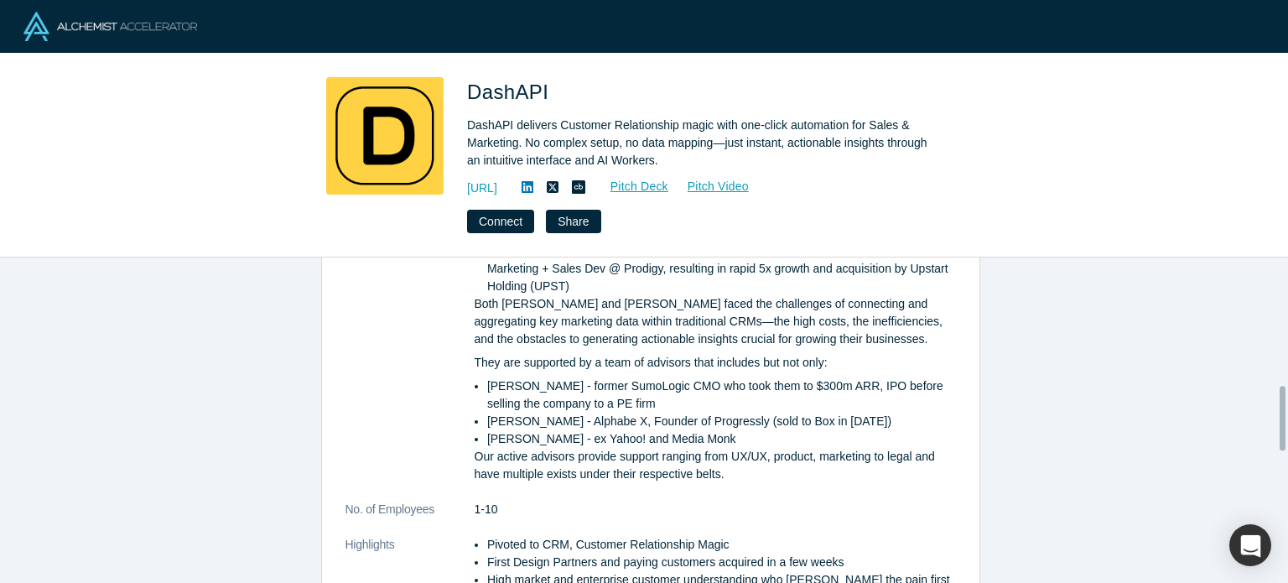
scroll to position [353, 0]
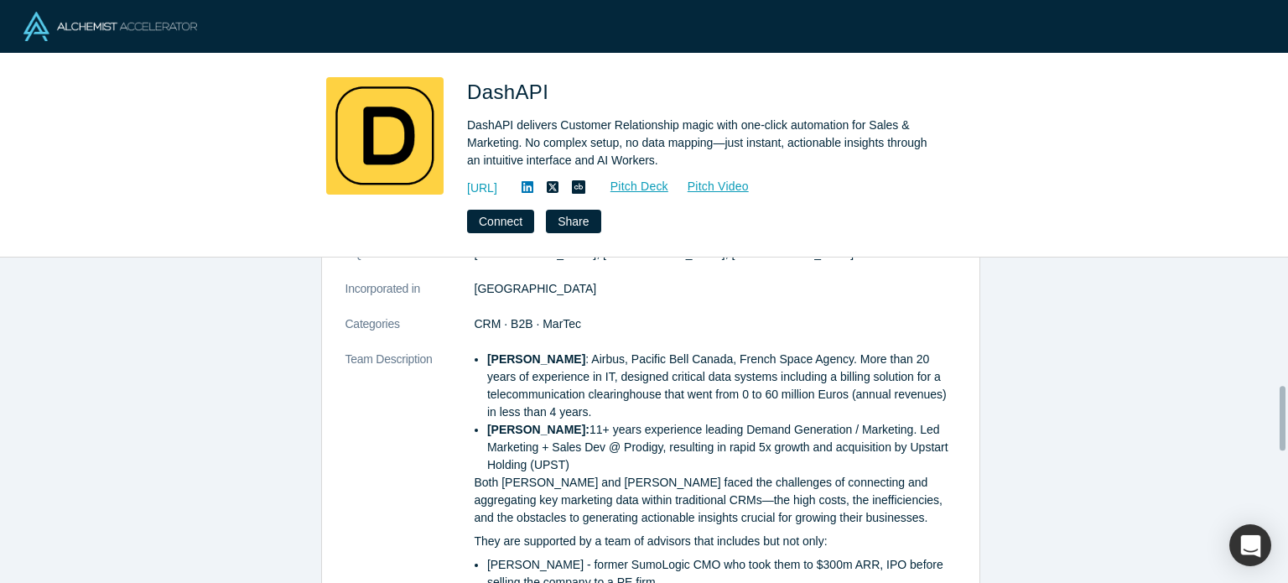
drag, startPoint x: 540, startPoint y: 266, endPoint x: 430, endPoint y: 263, distance: 109.9
click at [424, 258] on div "overview Description [PERSON_NAME] is revolutionizing the world of Customer Rel…" at bounding box center [650, 427] width 1301 height 338
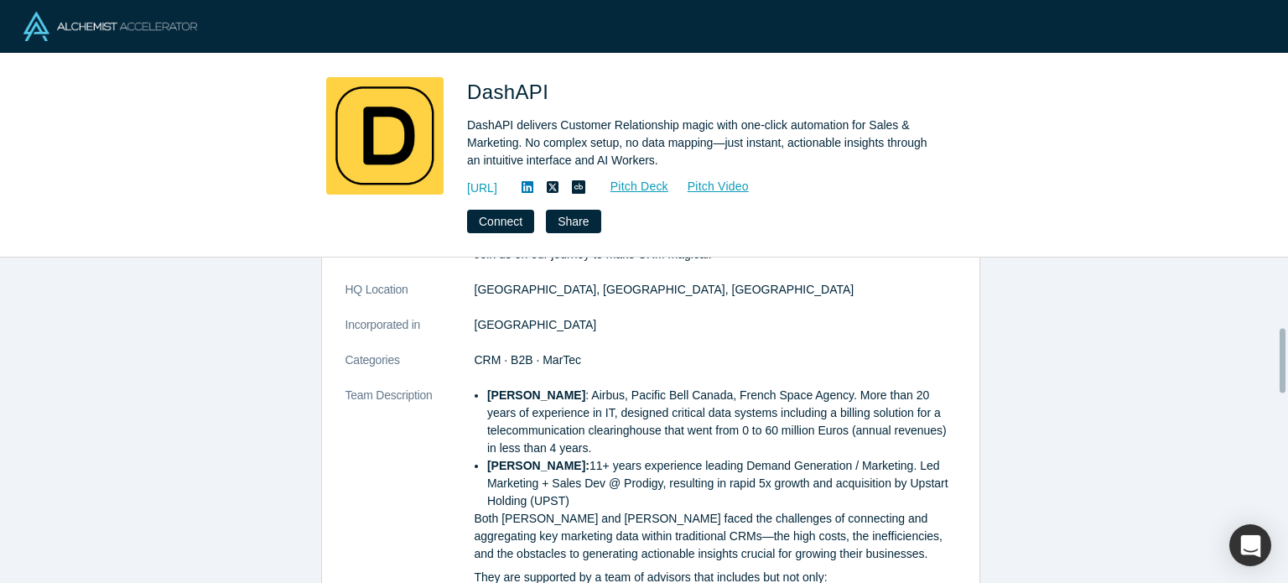
click at [684, 351] on dd "CRM · B2B · MarTec" at bounding box center [715, 360] width 481 height 18
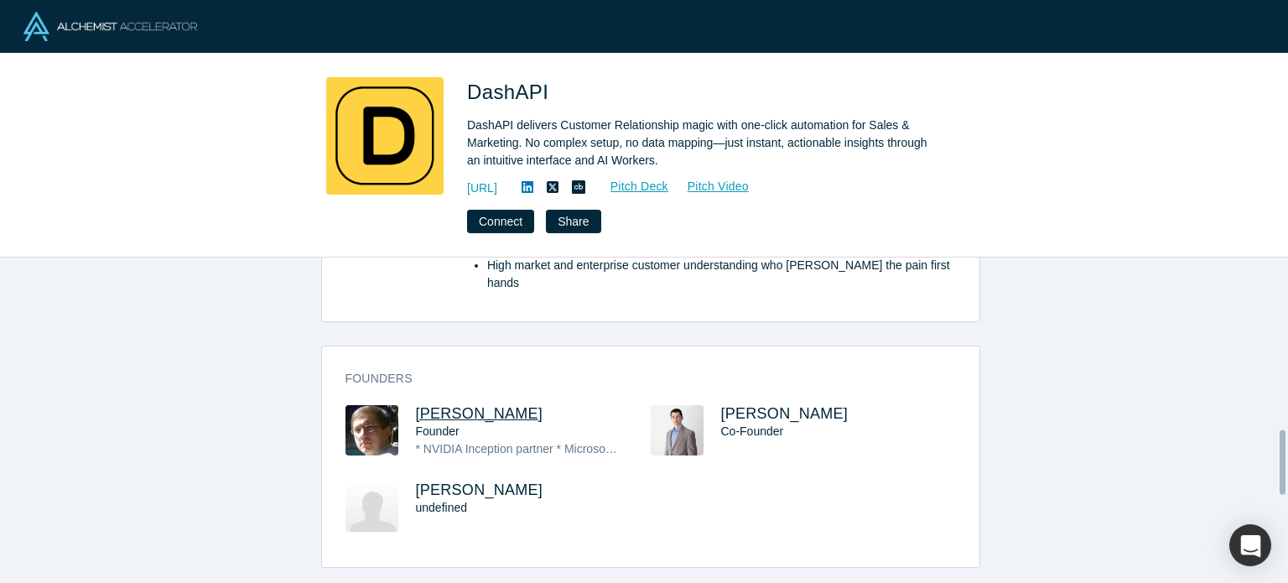
scroll to position [866, 0]
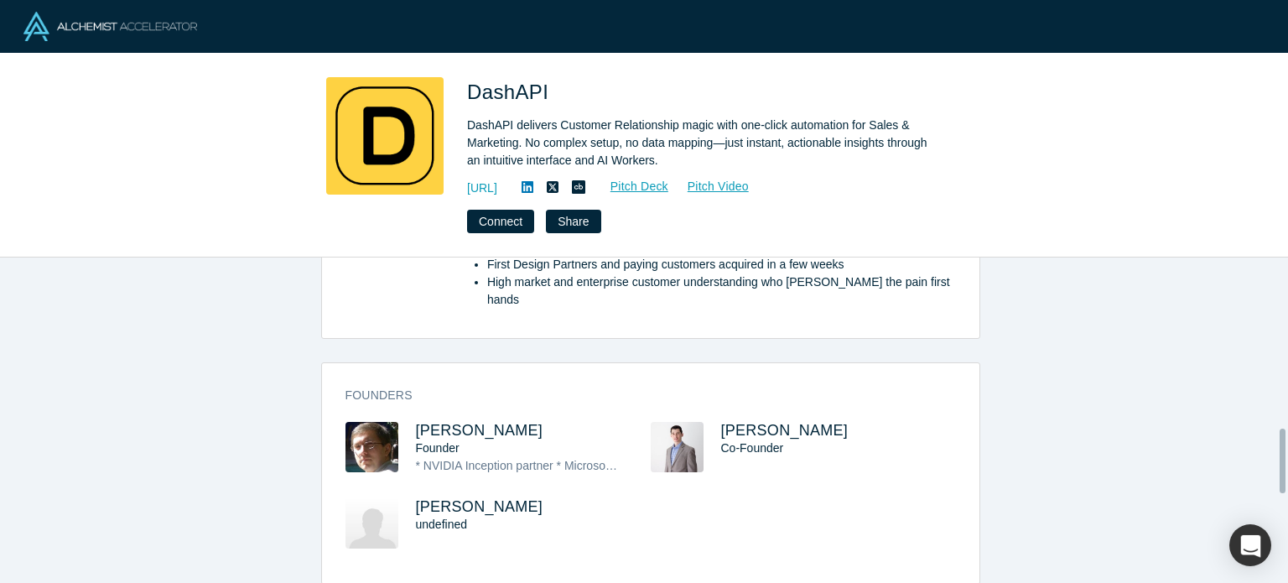
drag, startPoint x: 562, startPoint y: 278, endPoint x: 404, endPoint y: 396, distance: 197.1
click at [404, 422] on div "[PERSON_NAME] Founder * NVIDIA Inception partner * Microsoft AI Startup Hub * $…" at bounding box center [498, 460] width 305 height 76
copy span "[PERSON_NAME]"
drag, startPoint x: 814, startPoint y: 382, endPoint x: 711, endPoint y: 388, distance: 102.6
click at [711, 388] on div "Founders [PERSON_NAME] Founder * NVIDIA Inception partner * Microsoft AI Startu…" at bounding box center [651, 479] width 658 height 209
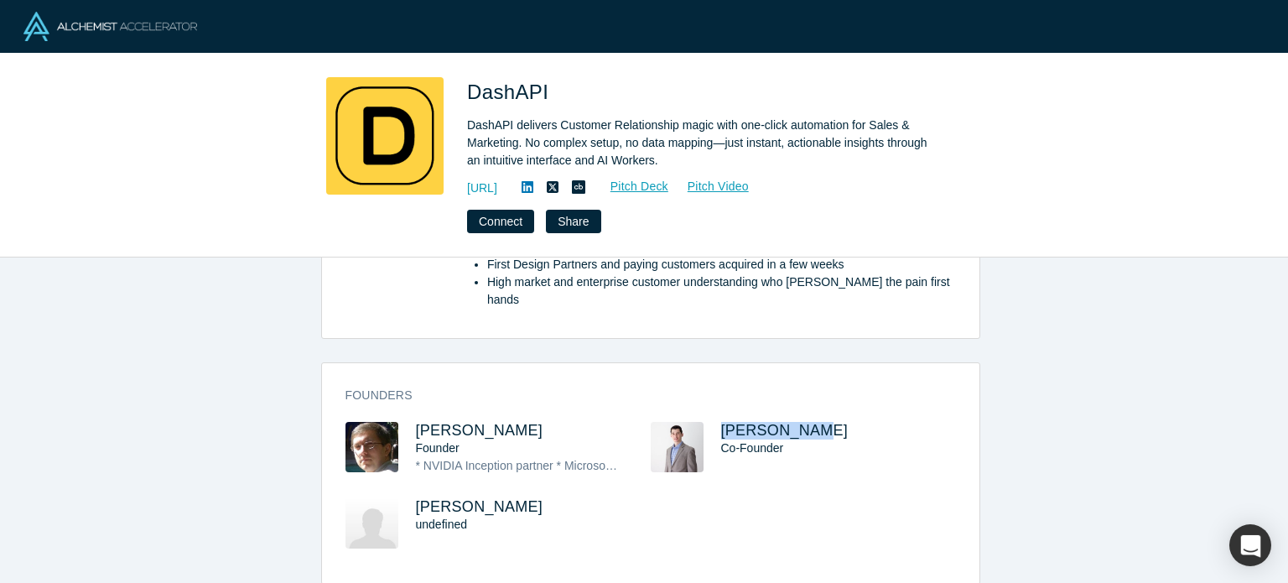
copy span "[PERSON_NAME]"
drag, startPoint x: 604, startPoint y: 90, endPoint x: 471, endPoint y: 63, distance: 136.0
click at [471, 63] on div "DashAPI DashAPI delivers Customer Relationship magic with one-click automation …" at bounding box center [644, 156] width 1288 height 204
copy span "DashAPI"
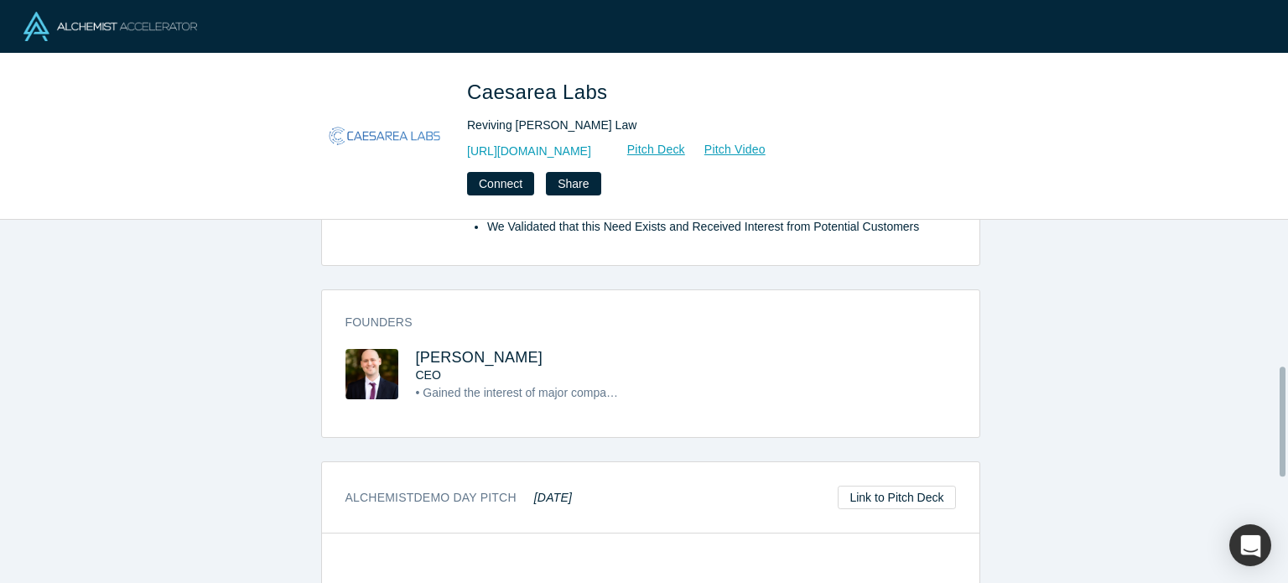
scroll to position [482, 0]
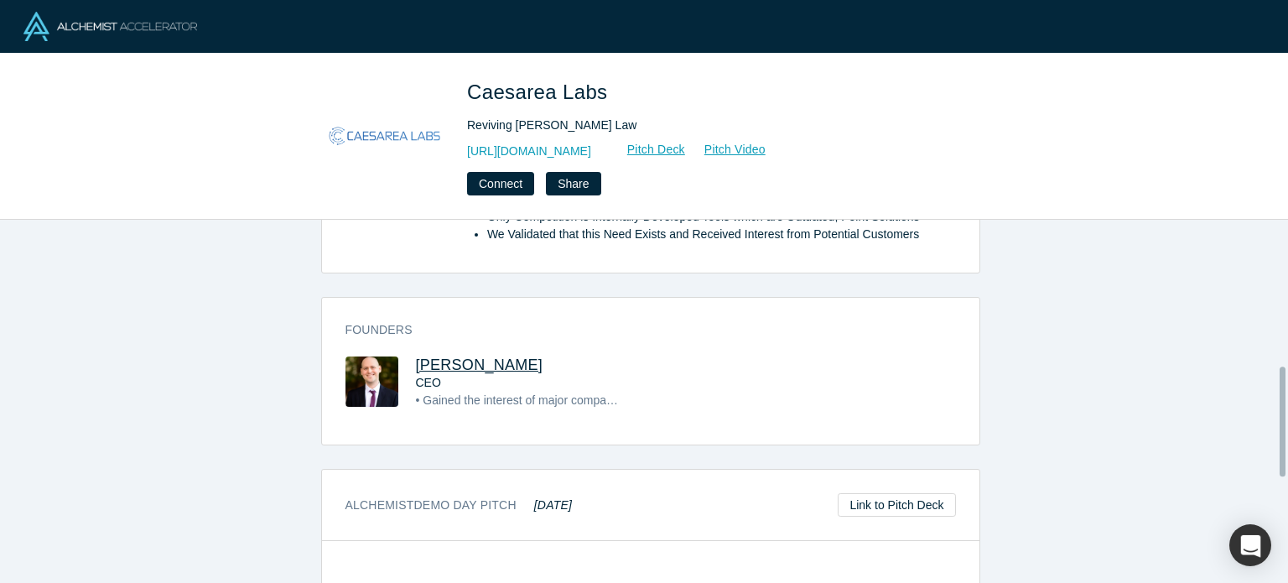
click at [463, 367] on span "[PERSON_NAME]" at bounding box center [480, 365] width 128 height 17
drag, startPoint x: 517, startPoint y: 366, endPoint x: 405, endPoint y: 362, distance: 111.6
click at [405, 362] on div "Moshe Noy CEO • Gained the interest of major companies, in our company's produc…" at bounding box center [498, 395] width 305 height 76
copy span "Moshe Noy"
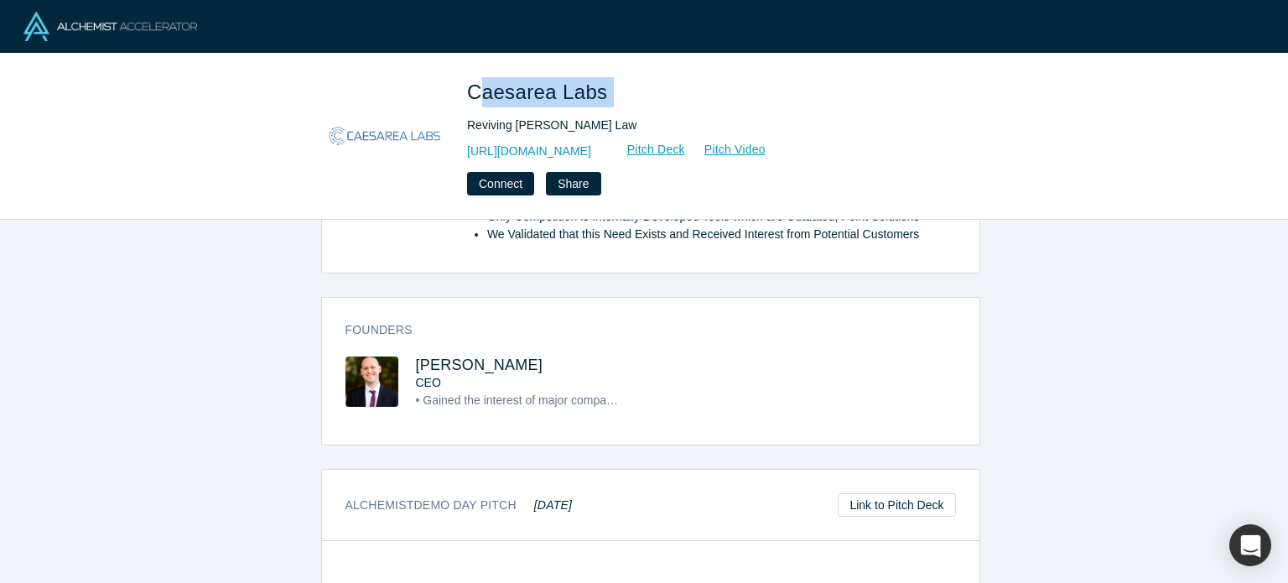
drag, startPoint x: 623, startPoint y: 97, endPoint x: 476, endPoint y: 69, distance: 150.4
click at [476, 69] on div "Caesarea Labs Reviving Moore's Law https://www.caesarealabs.com/ Pitch Deck Pit…" at bounding box center [644, 137] width 1288 height 166
drag, startPoint x: 476, startPoint y: 69, endPoint x: 592, endPoint y: 75, distance: 116.7
click at [486, 66] on div "Caesarea Labs Reviving Moore's Law https://www.caesarealabs.com/ Pitch Deck Pit…" at bounding box center [644, 137] width 1288 height 166
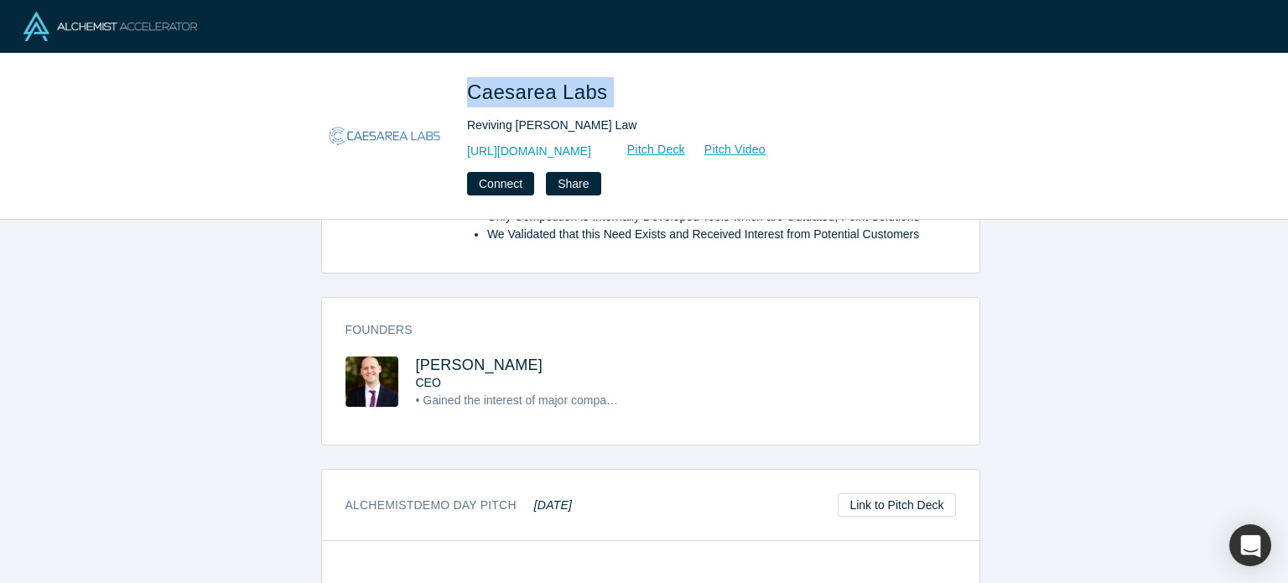
drag, startPoint x: 615, startPoint y: 80, endPoint x: 458, endPoint y: 71, distance: 157.1
click at [458, 71] on div "Caesarea Labs Reviving Moore's Law https://www.caesarealabs.com/ Pitch Deck Pit…" at bounding box center [644, 137] width 1288 height 166
copy span "Caesarea Labs"
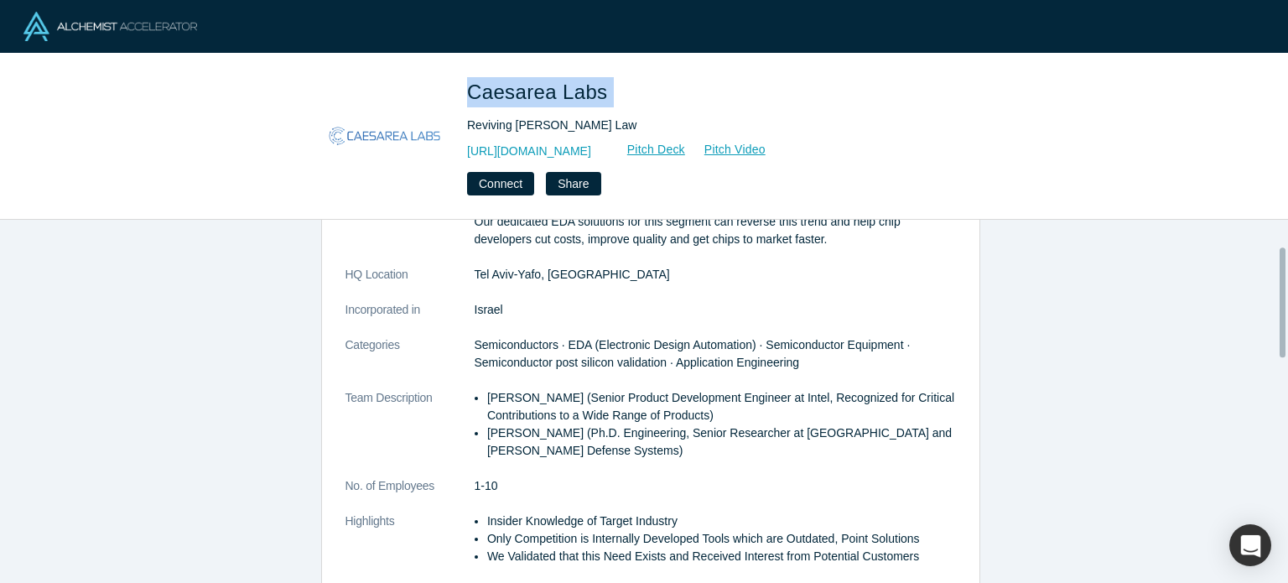
scroll to position [0, 0]
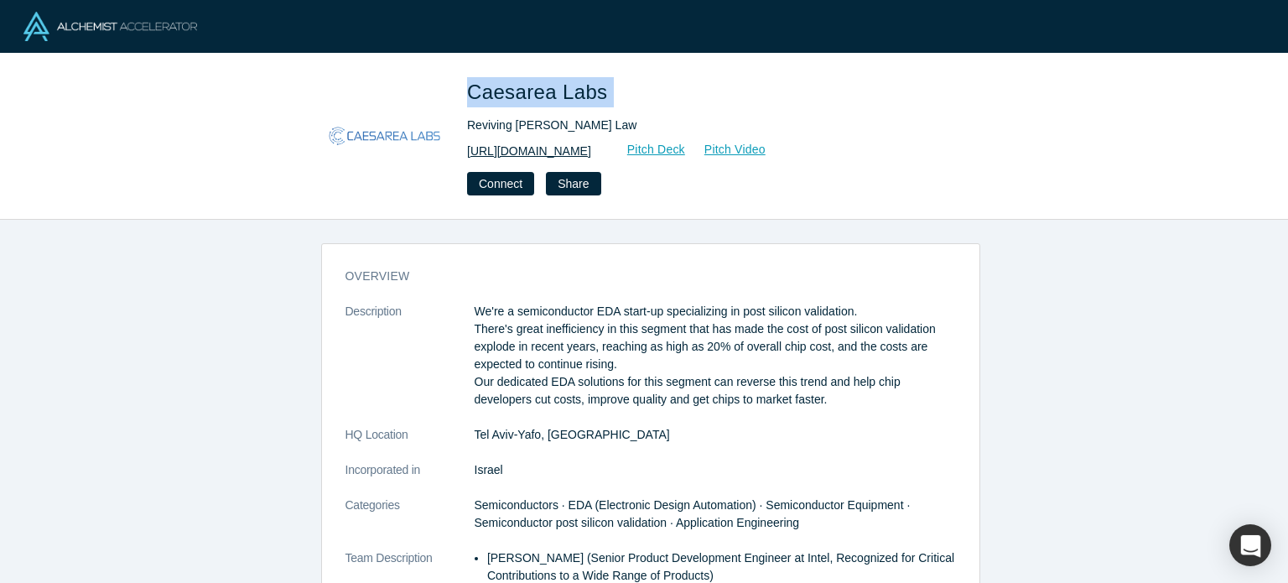
click at [588, 154] on link "https://www.caesarealabs.com/" at bounding box center [529, 152] width 124 height 18
click at [614, 333] on p "We're a semiconductor EDA start-up specializing in post silicon validation. The…" at bounding box center [715, 356] width 481 height 106
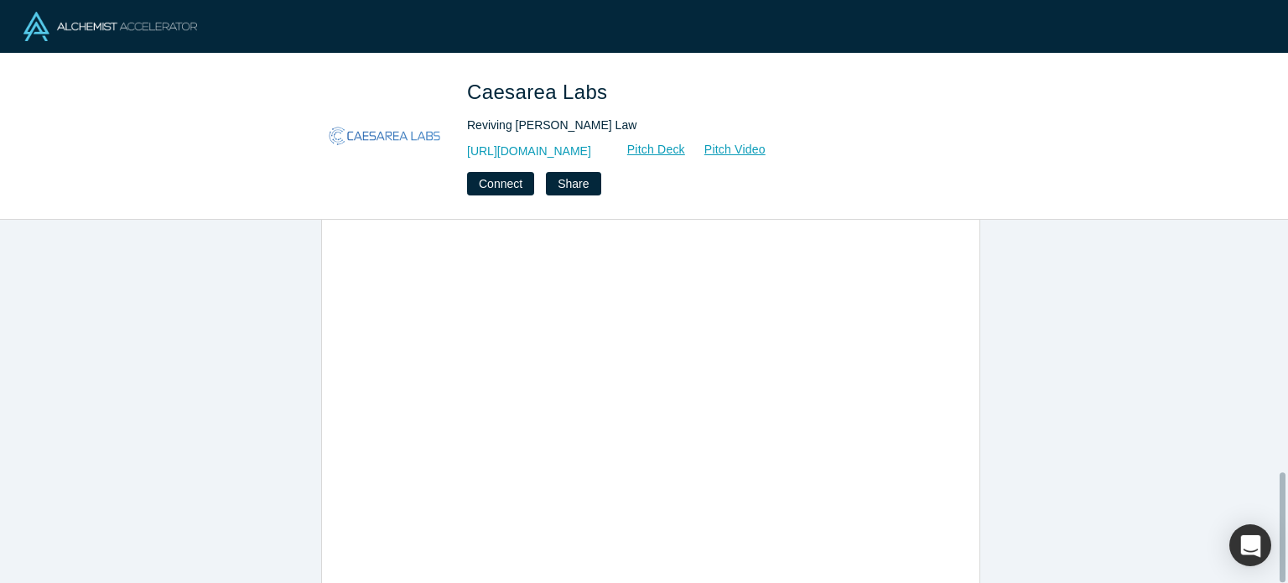
scroll to position [832, 0]
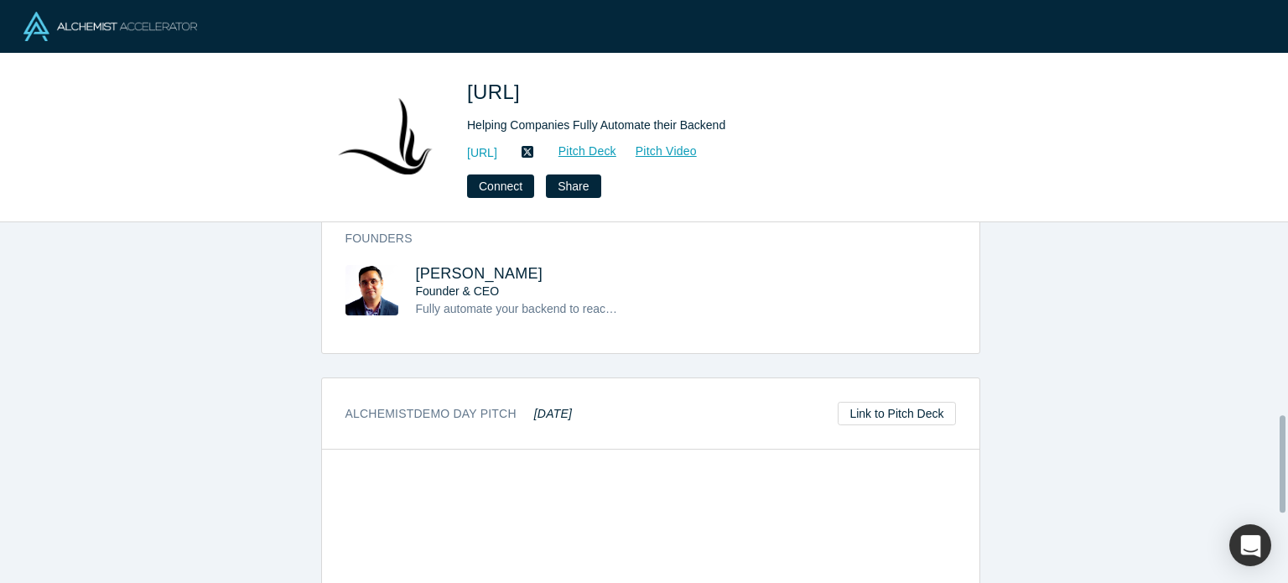
scroll to position [696, 0]
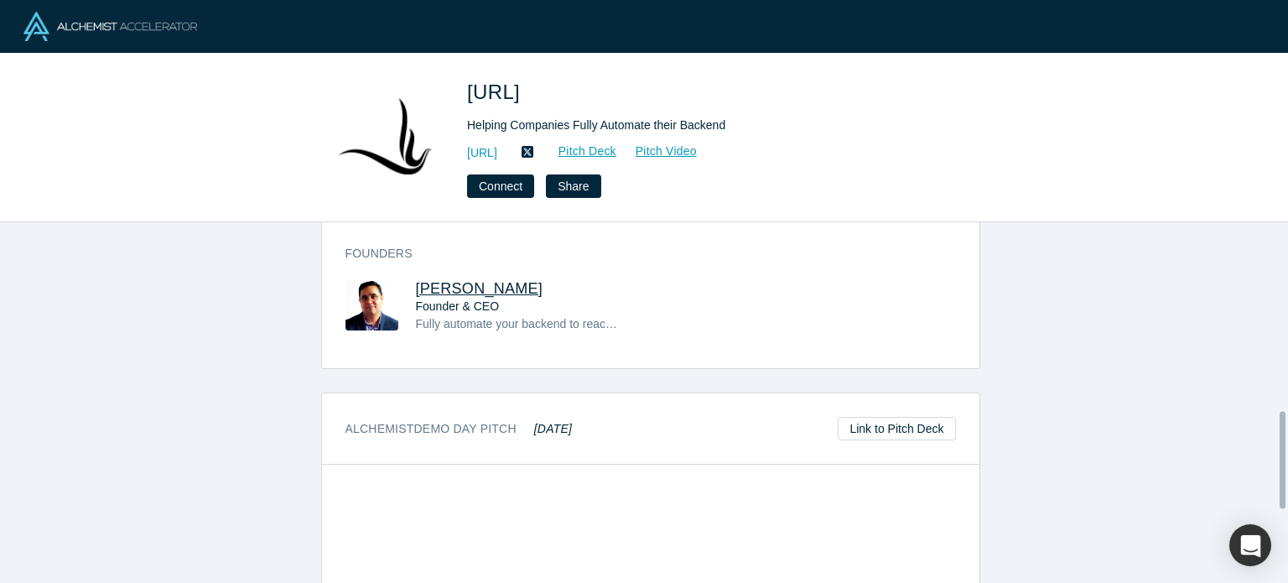
click at [463, 287] on span "Vijay Mohan" at bounding box center [480, 288] width 128 height 17
drag, startPoint x: 522, startPoint y: 285, endPoint x: 411, endPoint y: 284, distance: 110.7
click at [416, 284] on h3 "Vijay Mohan" at bounding box center [518, 289] width 205 height 18
copy span "Vijay Mohan"
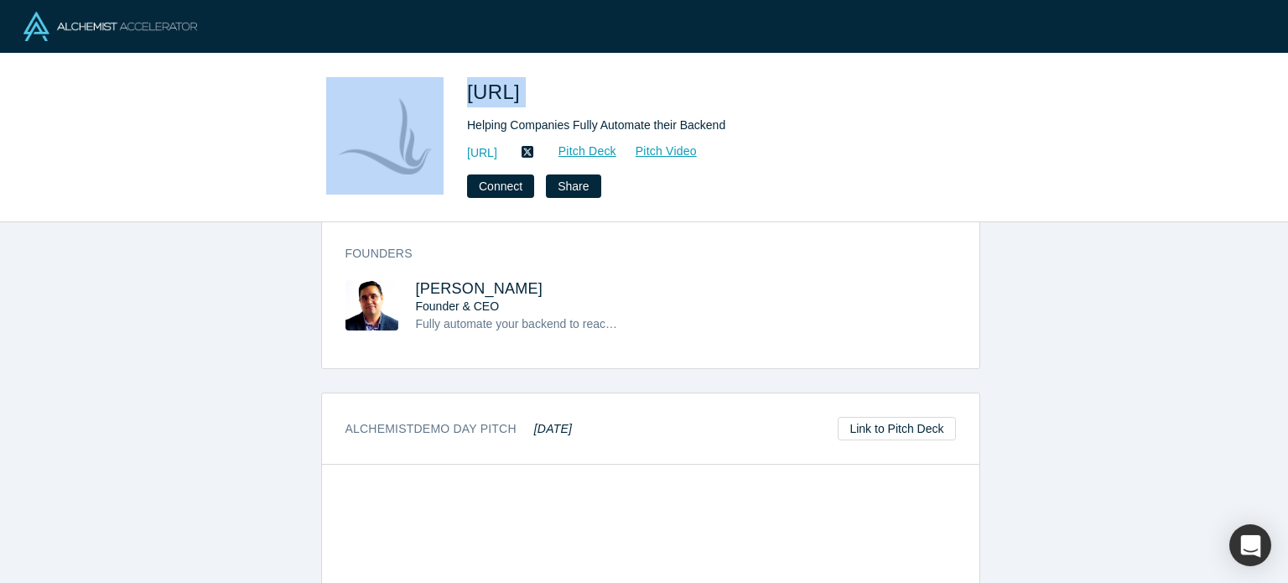
drag, startPoint x: 607, startPoint y: 85, endPoint x: 417, endPoint y: 75, distance: 190.6
click at [417, 75] on div "redfly.ai Helping Companies Fully Automate their Backend http://redfly.ai Pitch…" at bounding box center [644, 138] width 1288 height 169
click at [547, 93] on h1 "redfly.ai" at bounding box center [702, 92] width 470 height 30
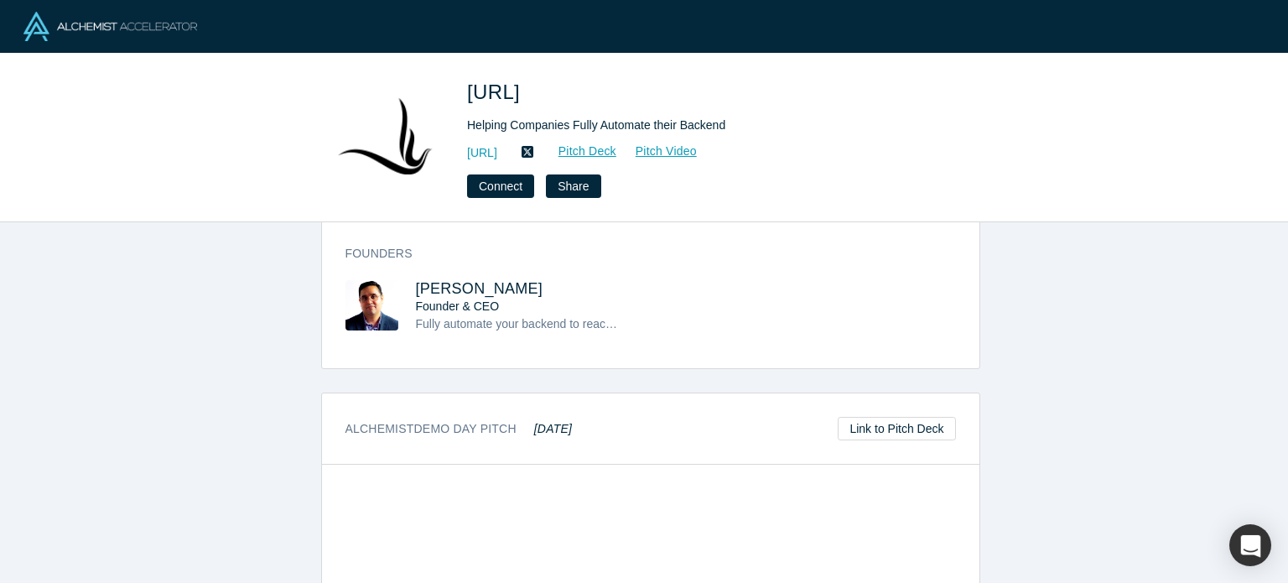
click at [584, 92] on h1 "redfly.ai" at bounding box center [702, 92] width 470 height 30
click at [526, 90] on span "redfly.ai" at bounding box center [496, 92] width 59 height 23
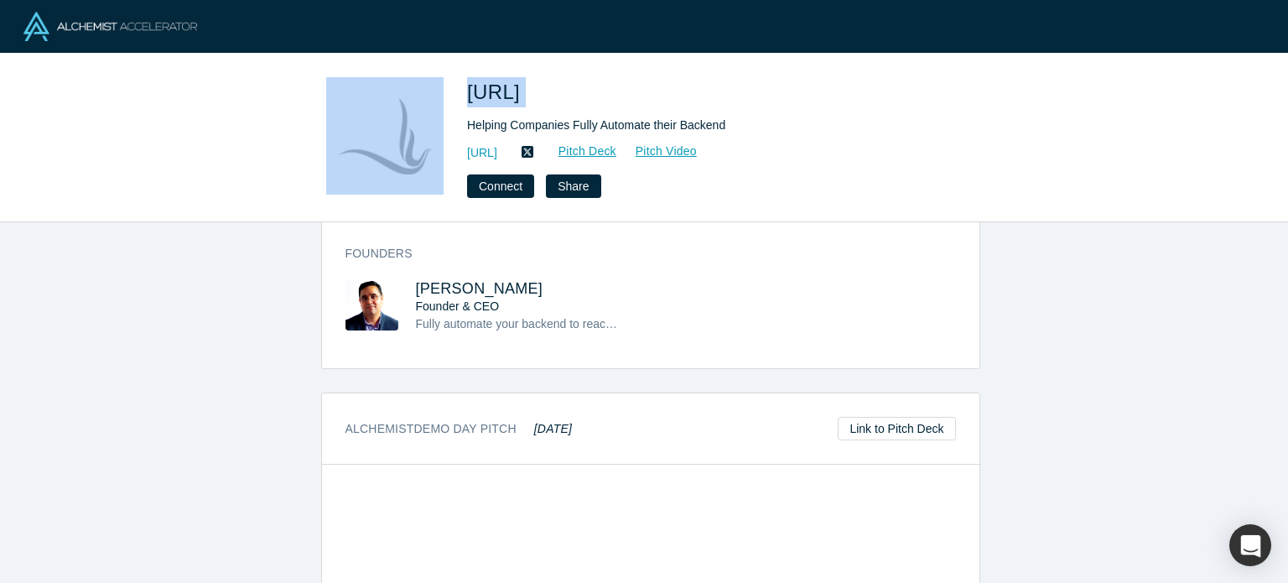
drag, startPoint x: 554, startPoint y: 90, endPoint x: 455, endPoint y: 80, distance: 100.3
click at [455, 80] on div "redfly.ai Helping Companies Fully Automate their Backend http://redfly.ai Pitch…" at bounding box center [644, 137] width 659 height 121
copy div "redfly.ai"
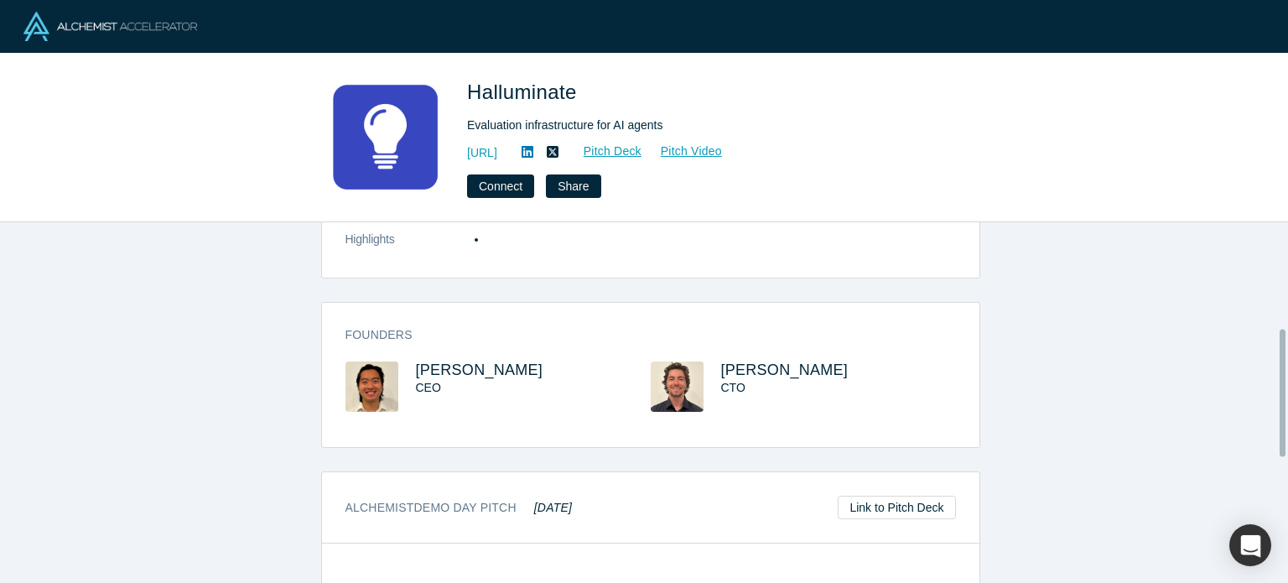
scroll to position [298, 0]
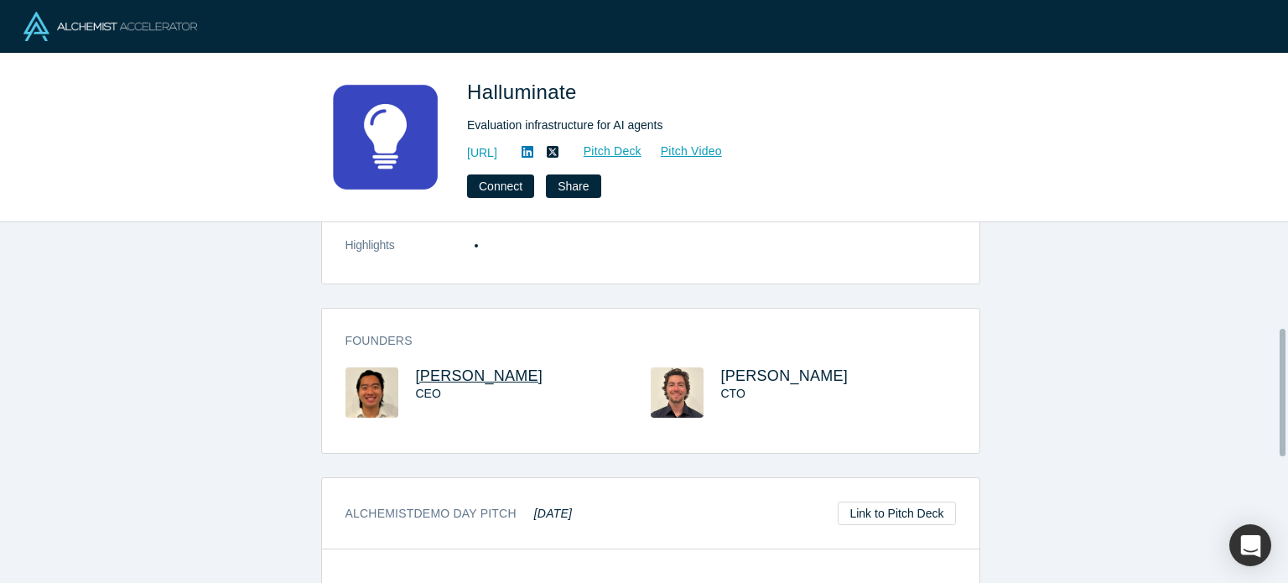
click at [440, 377] on span "[PERSON_NAME]" at bounding box center [480, 375] width 128 height 17
click at [801, 371] on span "[PERSON_NAME]" at bounding box center [785, 375] width 128 height 17
drag, startPoint x: 497, startPoint y: 372, endPoint x: 408, endPoint y: 378, distance: 89.1
click at [408, 378] on div "[PERSON_NAME] CEO" at bounding box center [498, 404] width 305 height 74
copy span "[PERSON_NAME]"
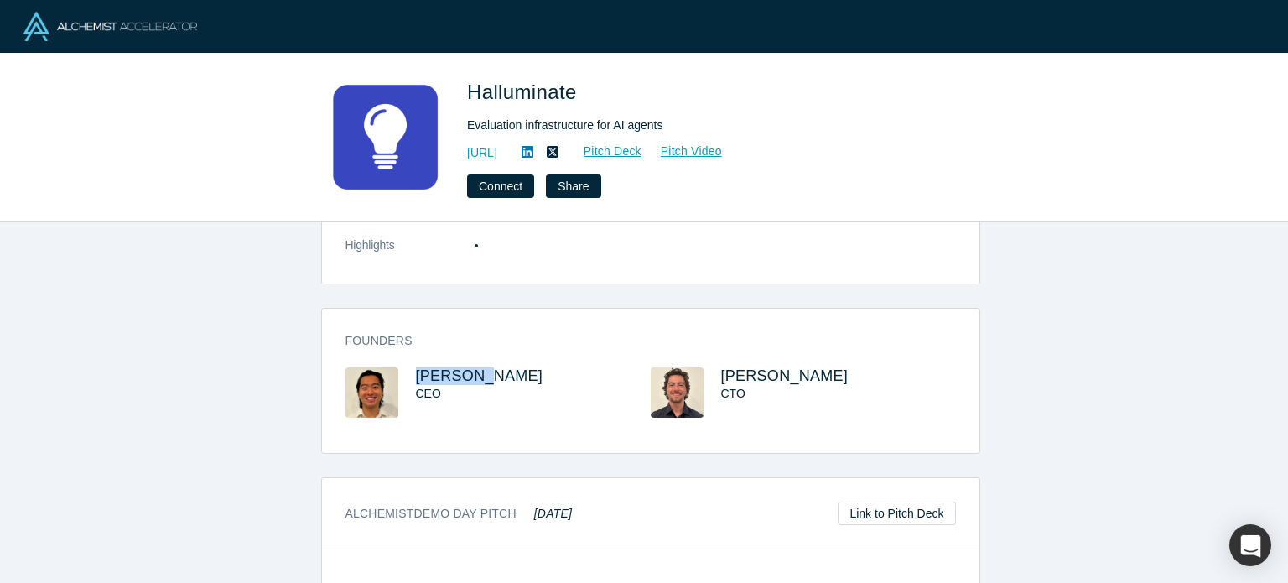
copy span "[PERSON_NAME]"
drag, startPoint x: 588, startPoint y: 69, endPoint x: 470, endPoint y: 63, distance: 118.4
click at [470, 63] on div "Halluminate Evaluation infrastructure for AI agents [URL] Pitch Deck Pitch Vide…" at bounding box center [644, 138] width 1288 height 169
copy span "Halluminate"
